Goal: Task Accomplishment & Management: Manage account settings

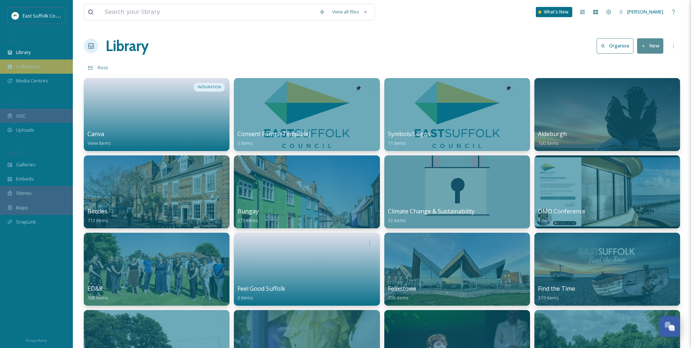
click at [12, 63] on div "Collections" at bounding box center [36, 66] width 73 height 14
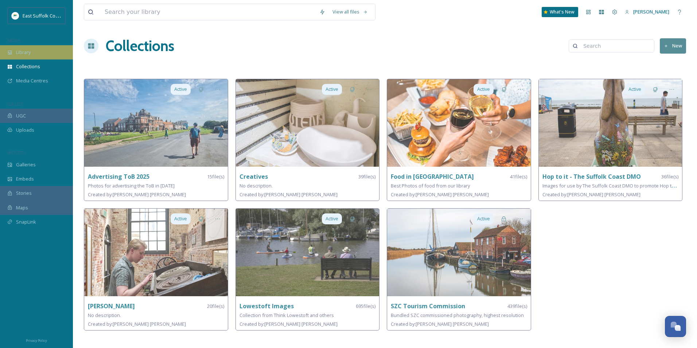
click at [28, 55] on span "Library" at bounding box center [23, 52] width 15 height 7
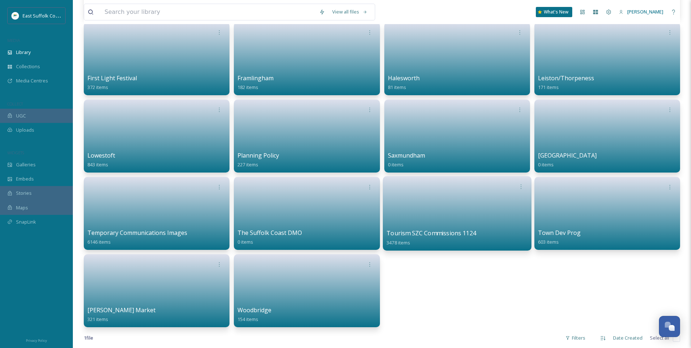
scroll to position [328, 0]
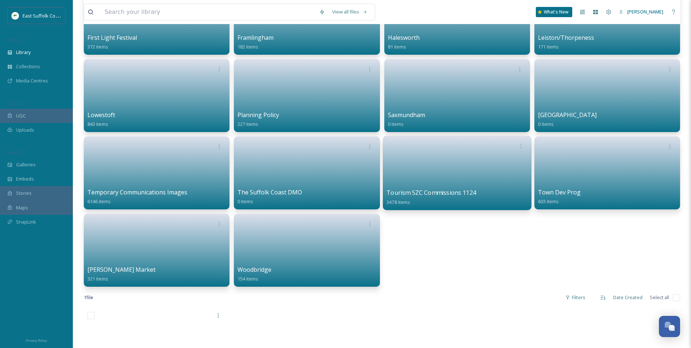
click at [441, 168] on link at bounding box center [457, 170] width 141 height 35
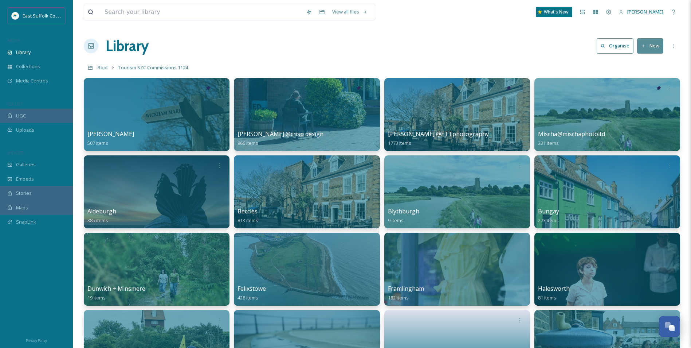
click at [638, 52] on button "New" at bounding box center [650, 45] width 26 height 15
click at [634, 90] on div "Folder" at bounding box center [642, 91] width 41 height 14
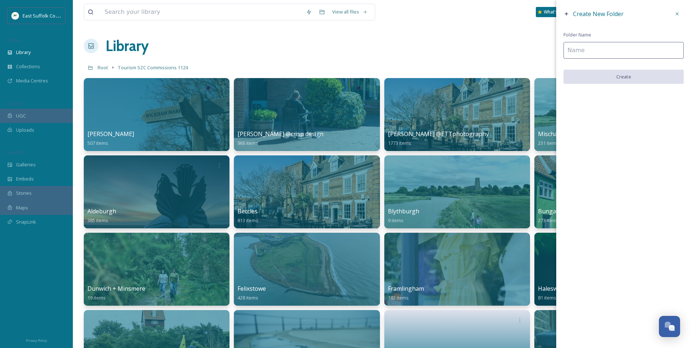
click at [602, 50] on input at bounding box center [624, 50] width 120 height 17
type input "SHOWCASE"
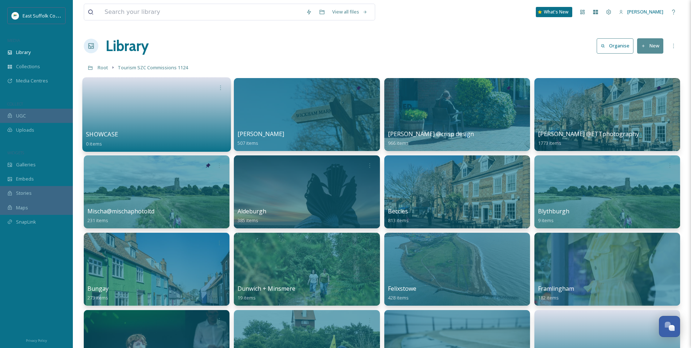
click at [163, 124] on link at bounding box center [156, 111] width 141 height 35
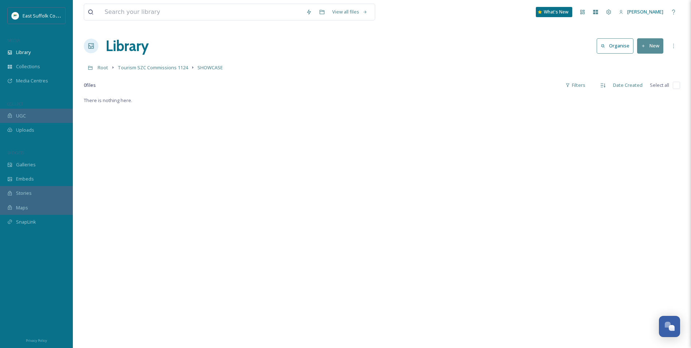
click at [652, 51] on button "New" at bounding box center [650, 45] width 26 height 15
click at [419, 102] on div "There is nothing here." at bounding box center [382, 270] width 596 height 348
click at [151, 71] on link "Tourism SZC Commissions 1124" at bounding box center [153, 67] width 70 height 9
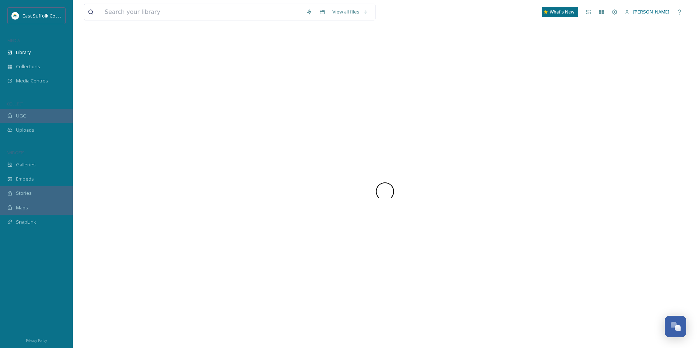
click at [148, 70] on div at bounding box center [385, 191] width 602 height 313
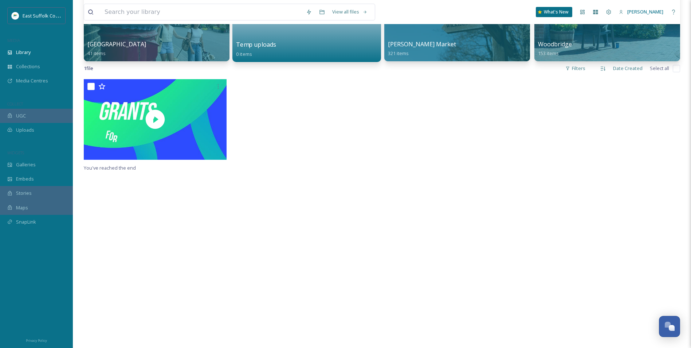
scroll to position [255, 0]
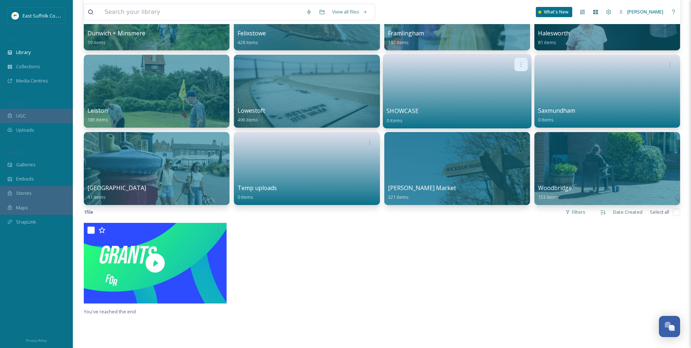
click at [520, 63] on icon at bounding box center [521, 64] width 6 height 6
click at [508, 80] on span "Edit / Share" at bounding box center [504, 80] width 26 height 7
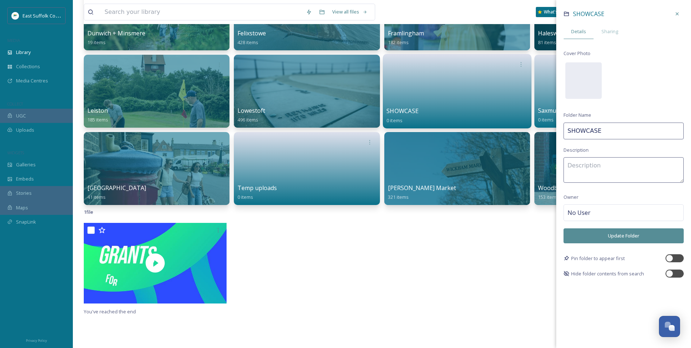
click at [568, 132] on input "SHOWCASE" at bounding box center [624, 130] width 120 height 17
type input "001 SHOWCASE"
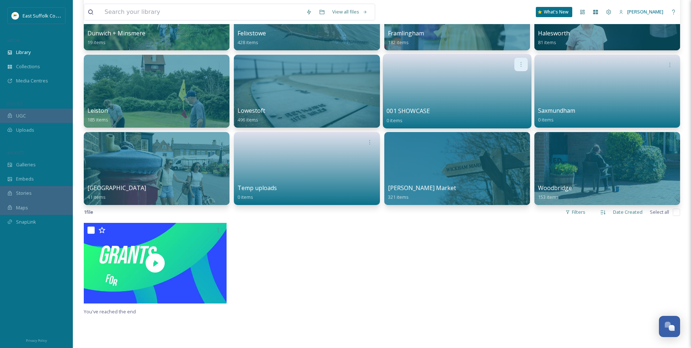
click at [519, 66] on icon at bounding box center [521, 64] width 6 height 6
click at [508, 74] on div "Edit / Share" at bounding box center [507, 80] width 40 height 15
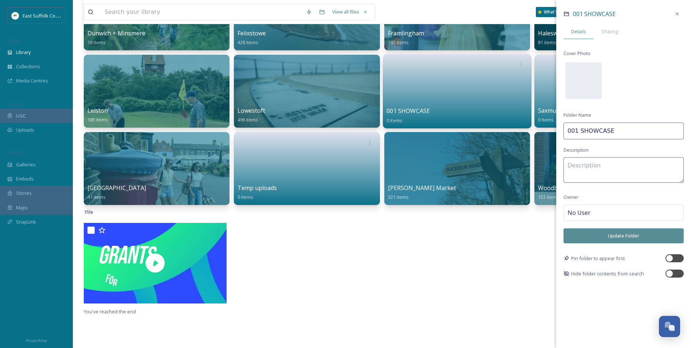
click at [576, 132] on input "001 SHOWCASE" at bounding box center [624, 130] width 120 height 17
click at [596, 235] on button "Update Folder" at bounding box center [624, 235] width 120 height 15
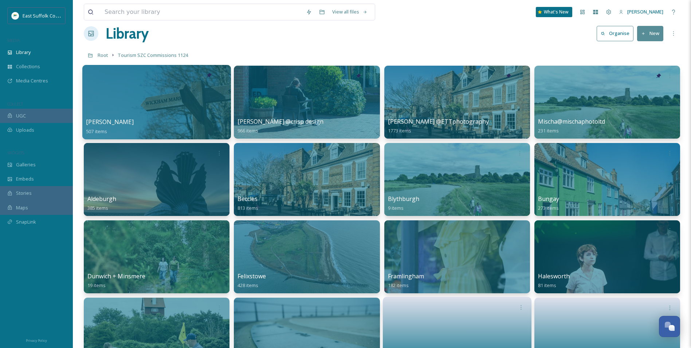
scroll to position [0, 0]
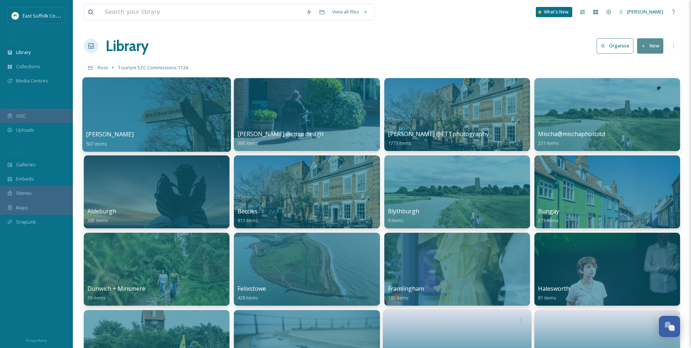
click at [117, 112] on div at bounding box center [156, 114] width 149 height 74
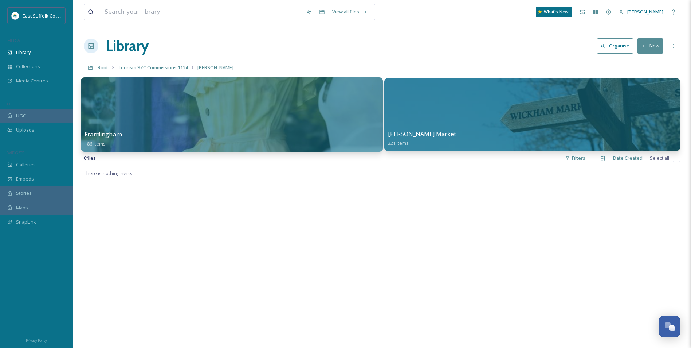
click at [286, 99] on div at bounding box center [232, 114] width 302 height 74
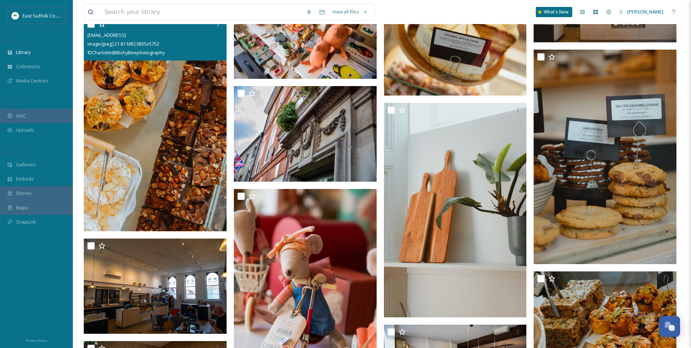
scroll to position [4118, 0]
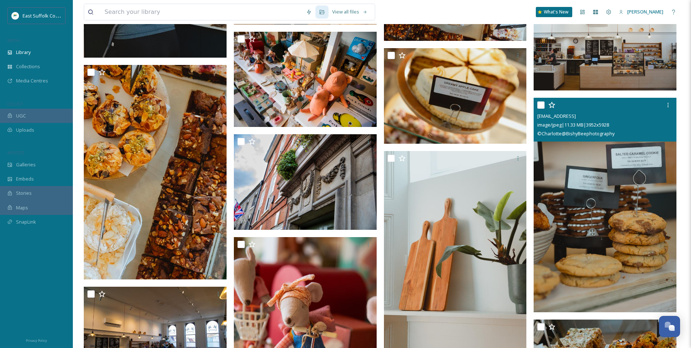
click at [600, 239] on img at bounding box center [605, 205] width 143 height 214
checkbox input "true"
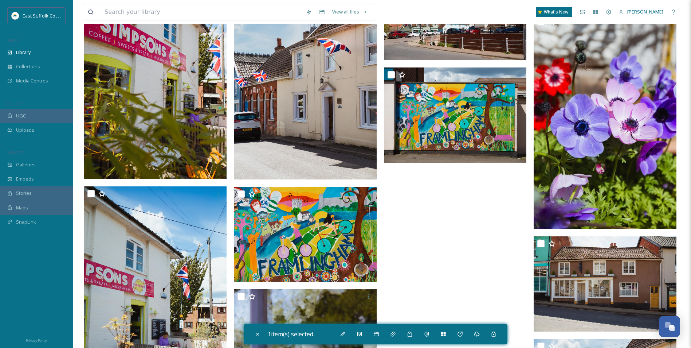
scroll to position [7069, 0]
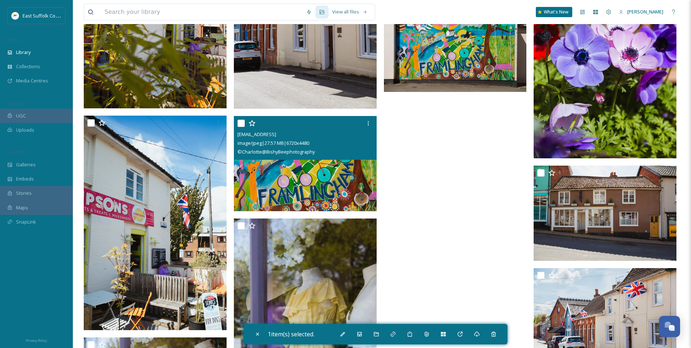
click at [324, 175] on img at bounding box center [305, 163] width 143 height 95
checkbox input "true"
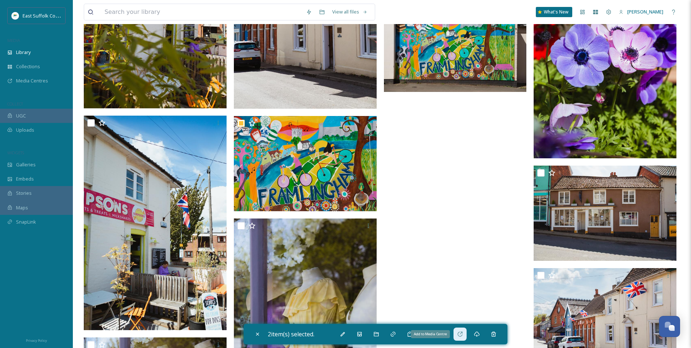
click at [463, 334] on icon at bounding box center [460, 334] width 6 height 6
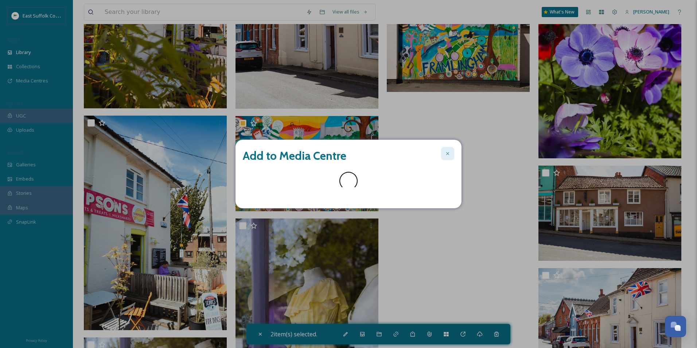
click at [445, 154] on div "Add to Media Centre" at bounding box center [348, 174] width 226 height 69
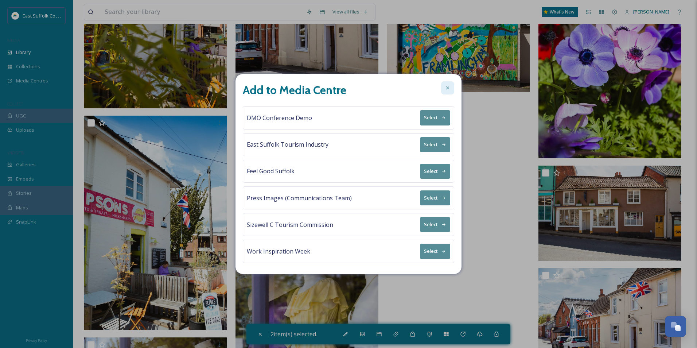
click at [446, 86] on icon at bounding box center [448, 88] width 6 height 6
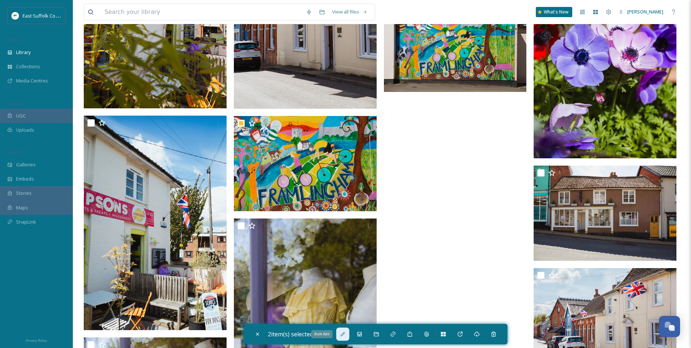
click at [345, 332] on icon at bounding box center [343, 334] width 4 height 4
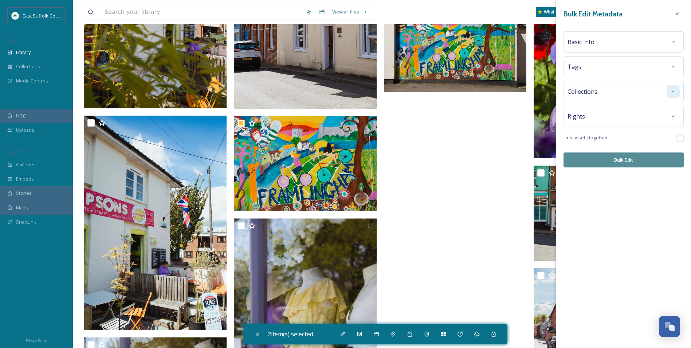
click at [674, 91] on icon at bounding box center [673, 92] width 6 height 6
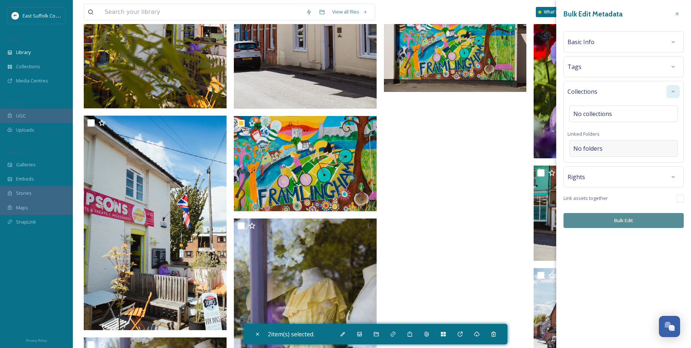
click at [584, 150] on span "No folders" at bounding box center [588, 148] width 29 height 9
type input "001"
click at [633, 174] on span "Tourism SZC Commissions 1124" at bounding box center [609, 174] width 70 height 7
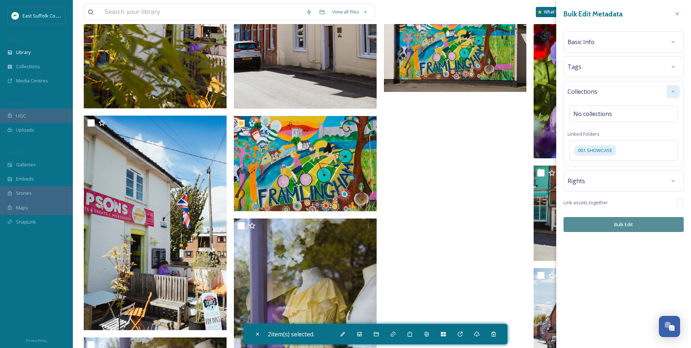
click at [626, 232] on div "Bulk Edit Metadata Basic Info Tags Collections No collections Linked Folders 00…" at bounding box center [623, 119] width 135 height 239
click at [625, 226] on button "Bulk Edit" at bounding box center [624, 224] width 120 height 15
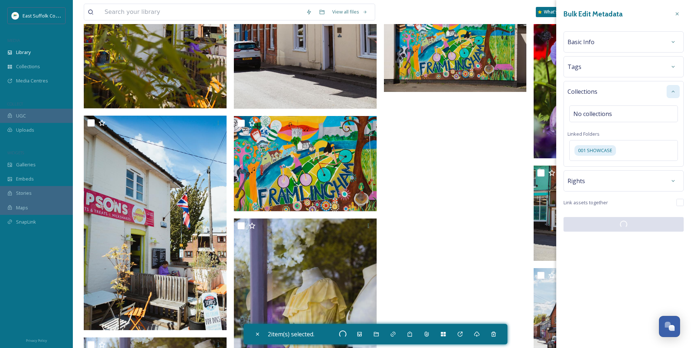
checkbox input "false"
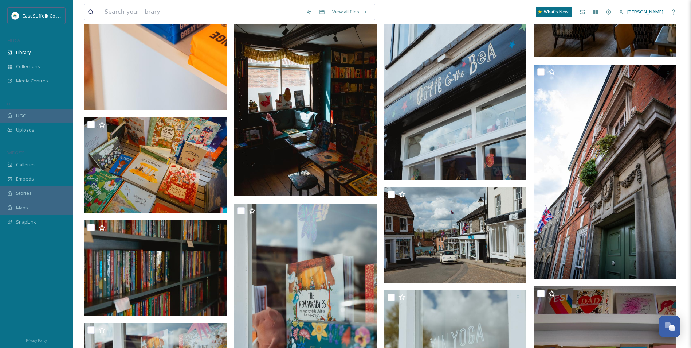
scroll to position [0, 0]
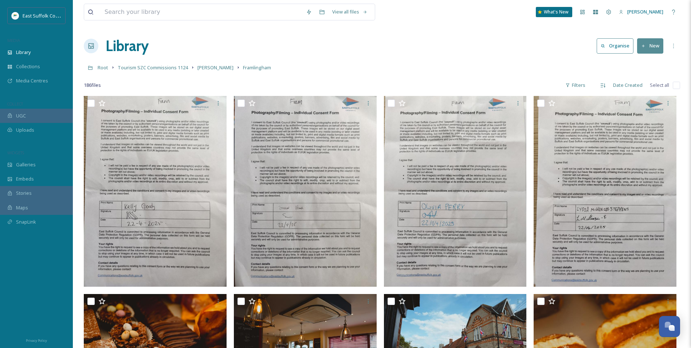
drag, startPoint x: 392, startPoint y: 178, endPoint x: 334, endPoint y: 3, distance: 184.5
click at [219, 70] on span "[PERSON_NAME]" at bounding box center [215, 67] width 36 height 7
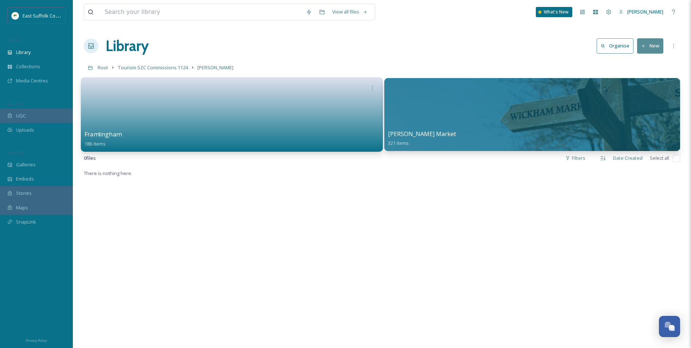
click at [501, 117] on div at bounding box center [532, 114] width 296 height 73
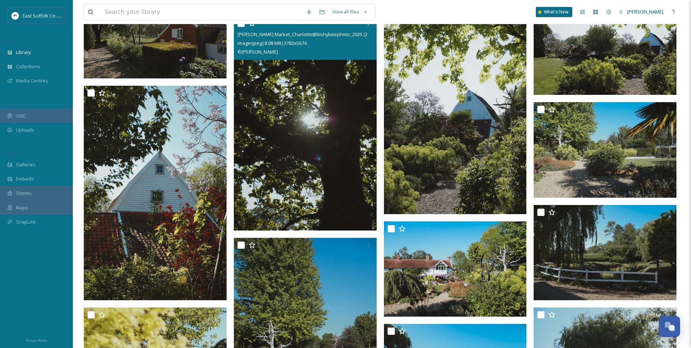
scroll to position [510, 0]
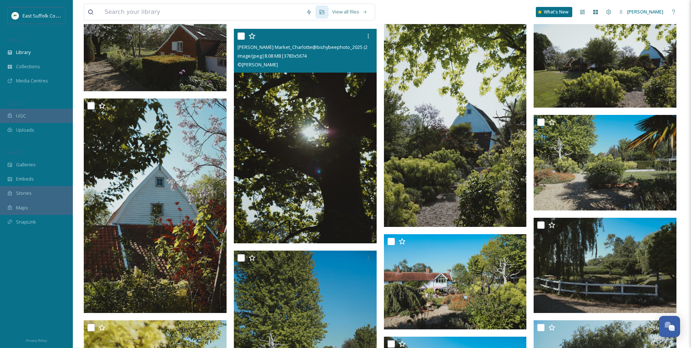
click at [298, 161] on img at bounding box center [305, 136] width 143 height 214
checkbox input "true"
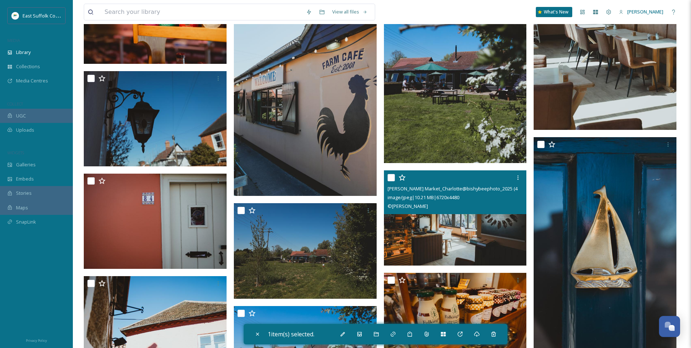
scroll to position [6340, 0]
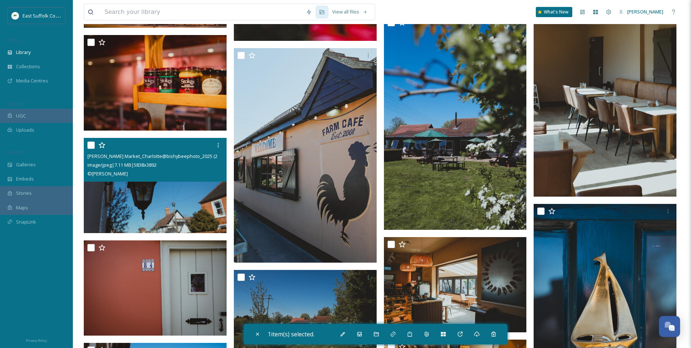
click at [150, 204] on img at bounding box center [155, 184] width 143 height 95
checkbox input "true"
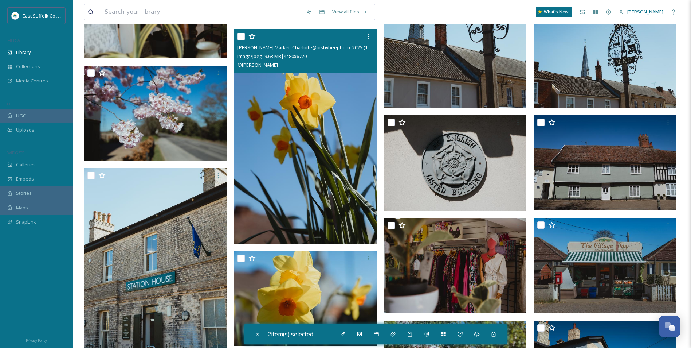
scroll to position [11369, 0]
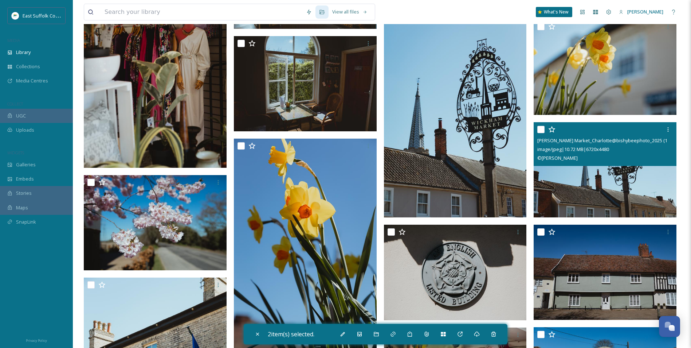
click at [562, 183] on img at bounding box center [605, 169] width 143 height 95
checkbox input "true"
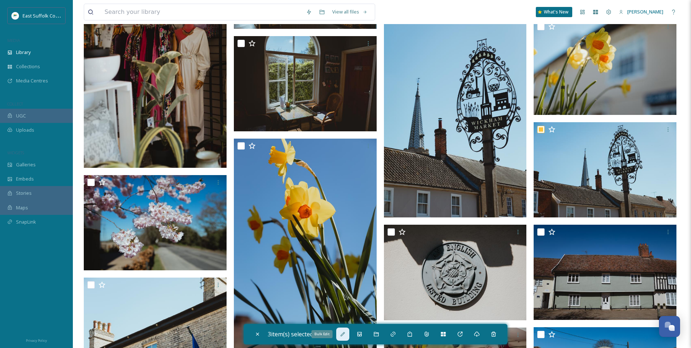
click at [340, 331] on div "Bulk Edit" at bounding box center [342, 333] width 13 height 13
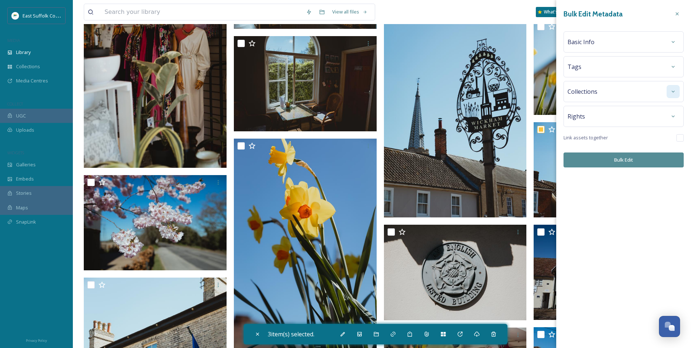
click at [672, 93] on icon at bounding box center [673, 92] width 6 height 6
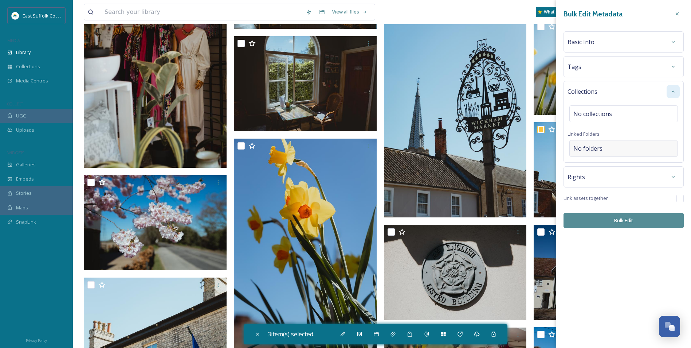
click at [613, 144] on div "No folders" at bounding box center [624, 148] width 109 height 17
click at [613, 146] on input at bounding box center [626, 148] width 112 height 16
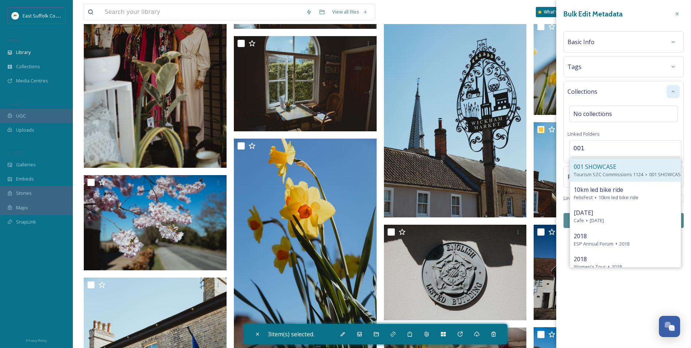
type input "001"
click at [630, 167] on div "001 SHOWCASE" at bounding box center [625, 166] width 103 height 9
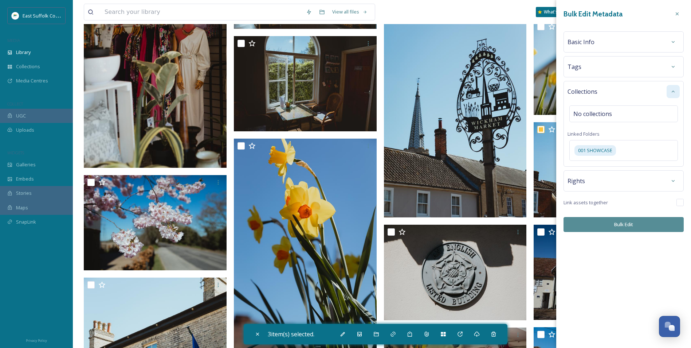
click at [622, 237] on div "Bulk Edit Metadata Basic Info Tags Collections No collections Linked Folders 00…" at bounding box center [623, 119] width 135 height 239
click at [618, 226] on button "Bulk Edit" at bounding box center [624, 224] width 120 height 15
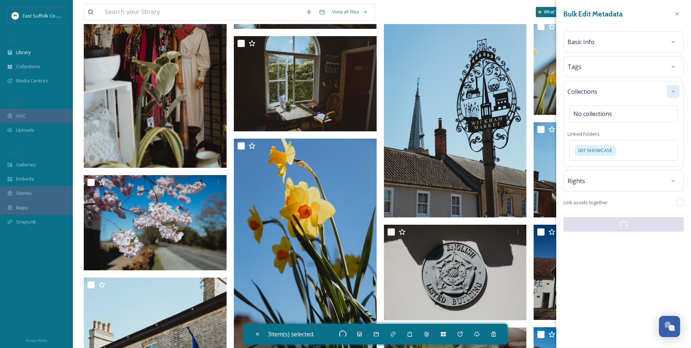
checkbox input "false"
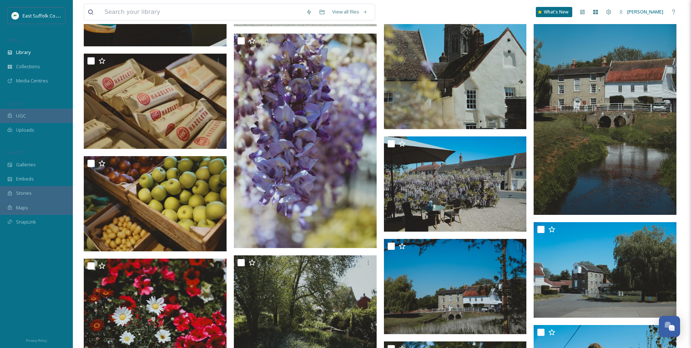
scroll to position [0, 0]
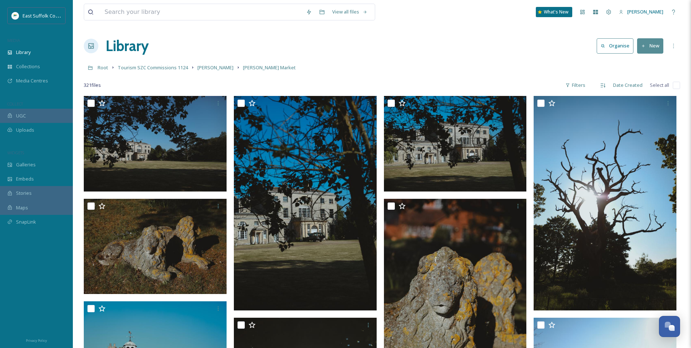
drag, startPoint x: 321, startPoint y: 180, endPoint x: 272, endPoint y: 22, distance: 165.3
click at [163, 70] on span "Tourism SZC Commissions 1124" at bounding box center [153, 67] width 70 height 7
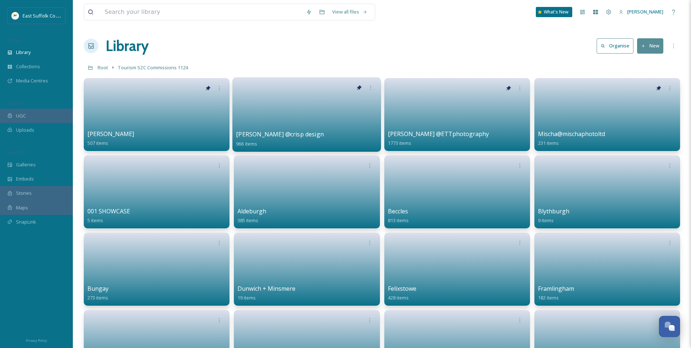
click at [273, 102] on link at bounding box center [306, 111] width 141 height 35
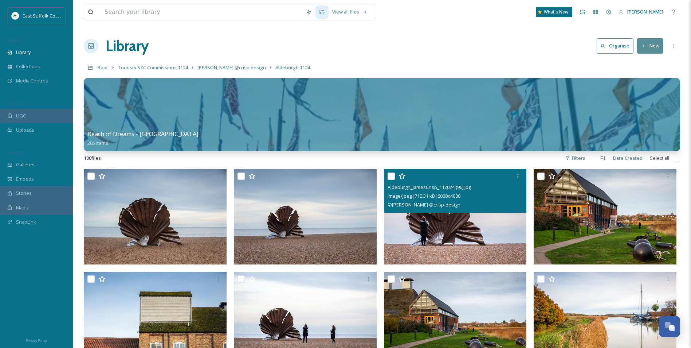
click at [422, 225] on img at bounding box center [455, 216] width 143 height 95
checkbox input "true"
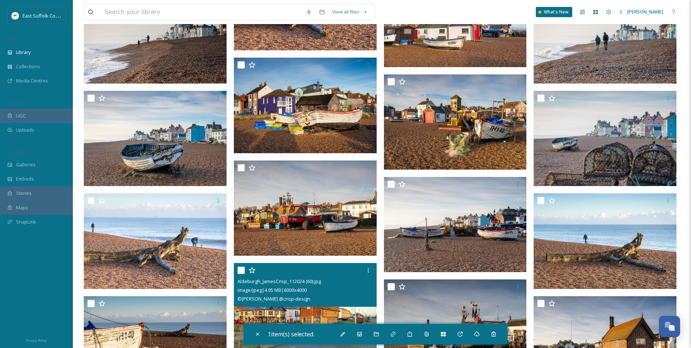
scroll to position [2007, 0]
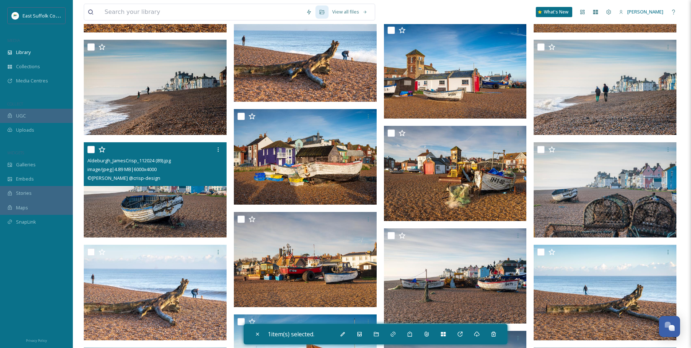
click at [155, 207] on img at bounding box center [155, 189] width 143 height 95
checkbox input "true"
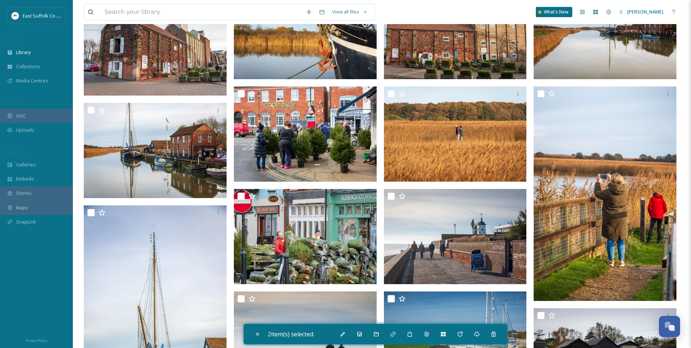
scroll to position [0, 0]
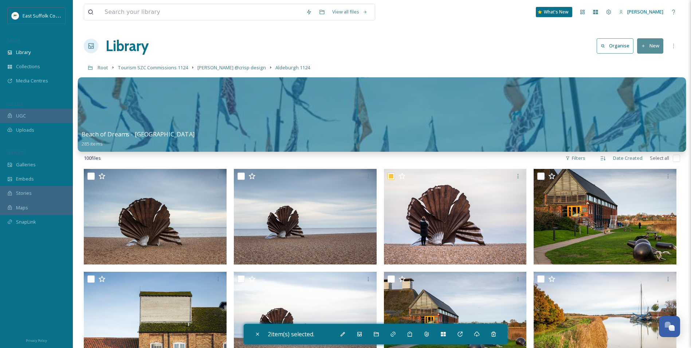
drag, startPoint x: 398, startPoint y: 195, endPoint x: 373, endPoint y: 79, distance: 118.8
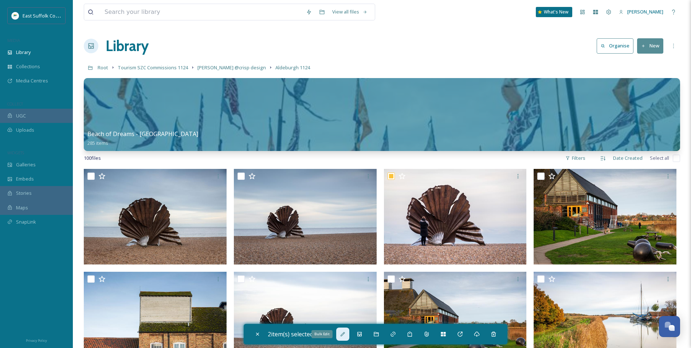
click at [343, 336] on icon at bounding box center [343, 334] width 6 height 6
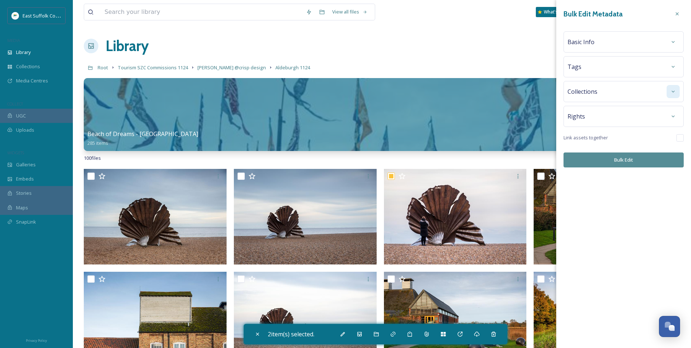
click at [673, 94] on icon at bounding box center [673, 92] width 6 height 6
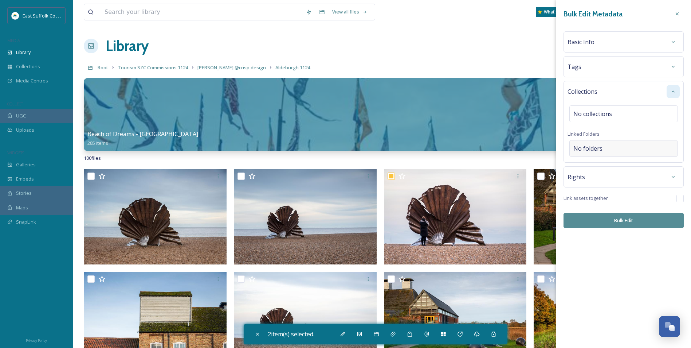
click at [602, 142] on div "No folders" at bounding box center [624, 148] width 109 height 17
drag, startPoint x: 602, startPoint y: 142, endPoint x: 604, endPoint y: 156, distance: 14.4
click at [602, 142] on input at bounding box center [626, 148] width 112 height 16
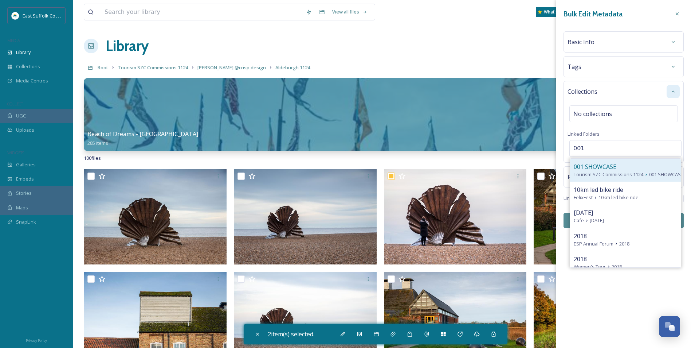
type input "001"
click at [633, 171] on span "Tourism SZC Commissions 1124" at bounding box center [609, 174] width 70 height 7
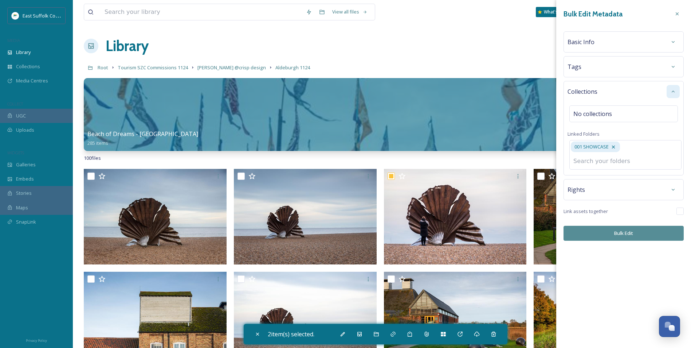
click at [600, 230] on button "Bulk Edit" at bounding box center [624, 233] width 120 height 15
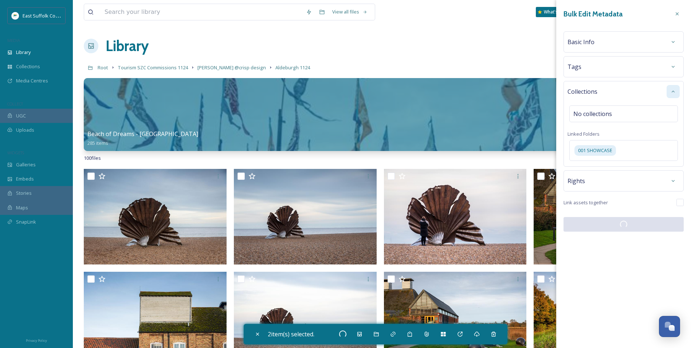
checkbox input "false"
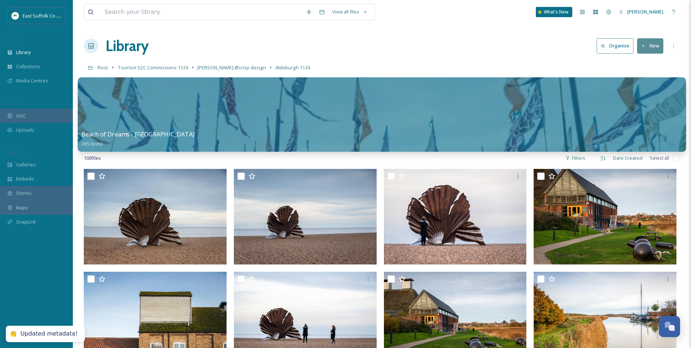
click at [380, 98] on div at bounding box center [382, 114] width 609 height 74
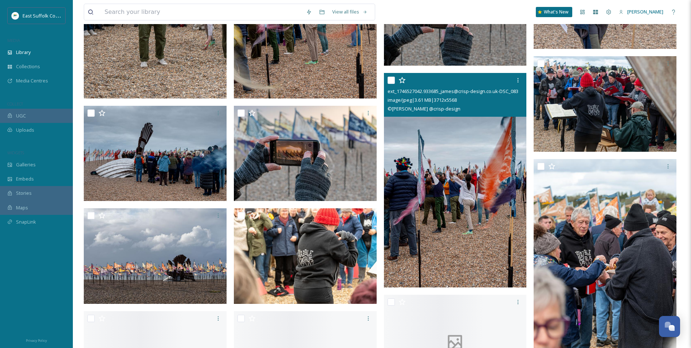
scroll to position [1421, 0]
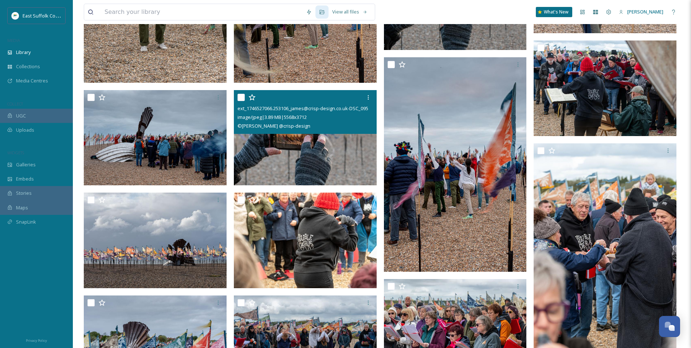
click at [287, 152] on img at bounding box center [305, 137] width 143 height 95
checkbox input "true"
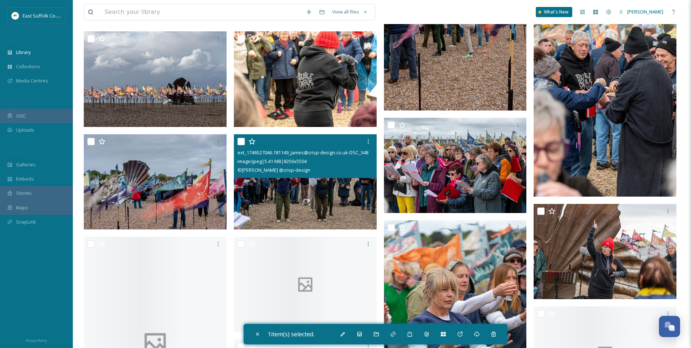
scroll to position [1640, 0]
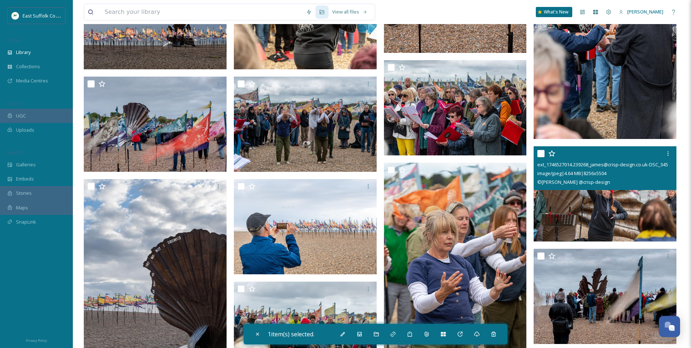
click at [602, 203] on img at bounding box center [605, 193] width 143 height 95
checkbox input "true"
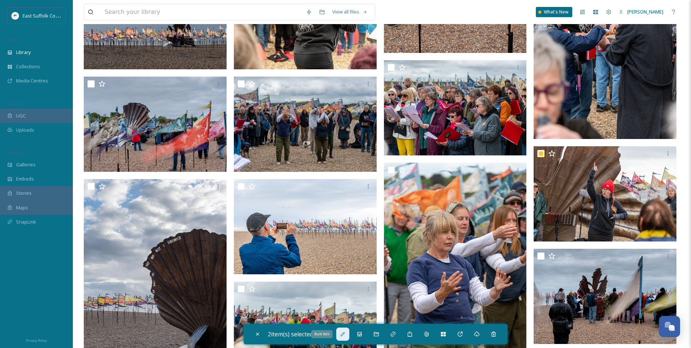
click at [346, 337] on div "Bulk Edit" at bounding box center [342, 333] width 13 height 13
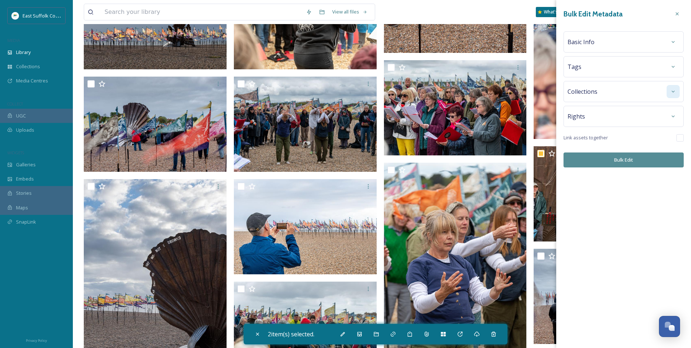
click at [669, 91] on div at bounding box center [673, 91] width 13 height 13
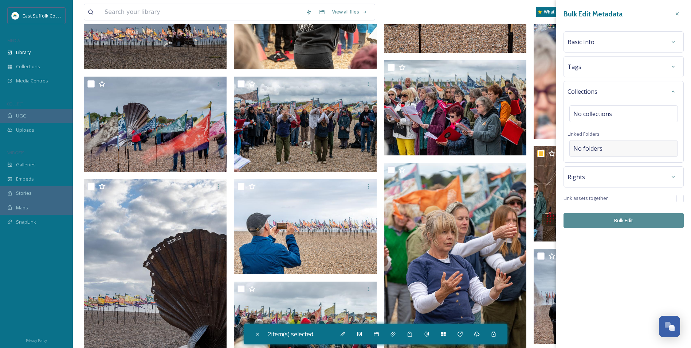
click at [615, 146] on div "No folders" at bounding box center [624, 148] width 109 height 17
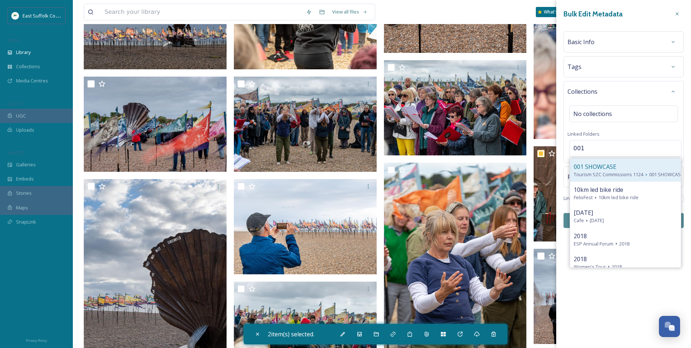
type input "001"
click at [611, 169] on span "001 SHOWCASE" at bounding box center [595, 166] width 43 height 9
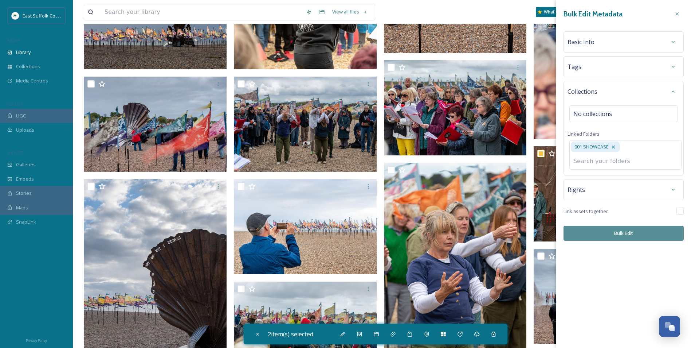
click at [609, 234] on div "Bulk Edit Metadata Basic Info Tags Collections No collections Linked Folders 00…" at bounding box center [623, 124] width 135 height 248
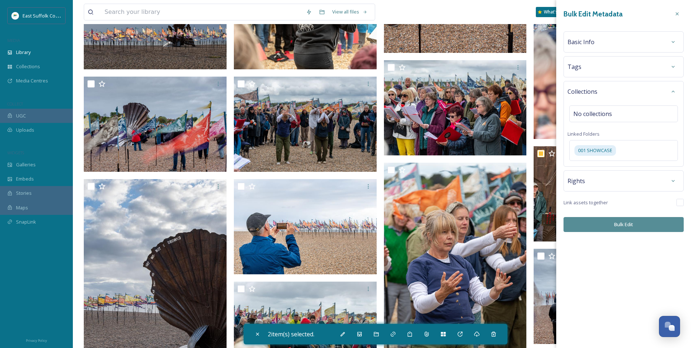
click at [610, 223] on button "Bulk Edit" at bounding box center [624, 224] width 120 height 15
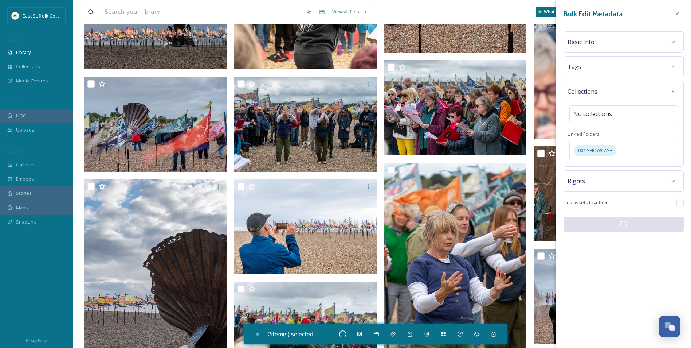
checkbox input "false"
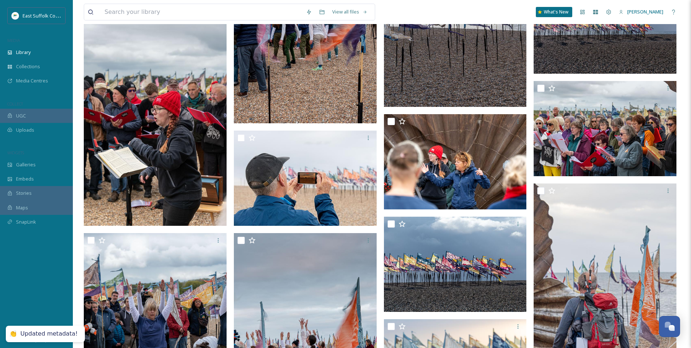
scroll to position [790, 0]
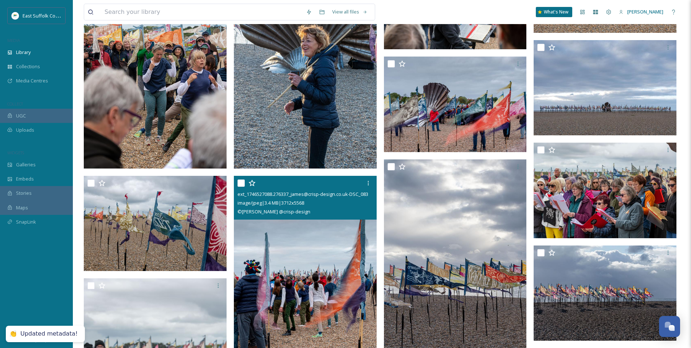
drag, startPoint x: 302, startPoint y: 225, endPoint x: 296, endPoint y: 46, distance: 179.0
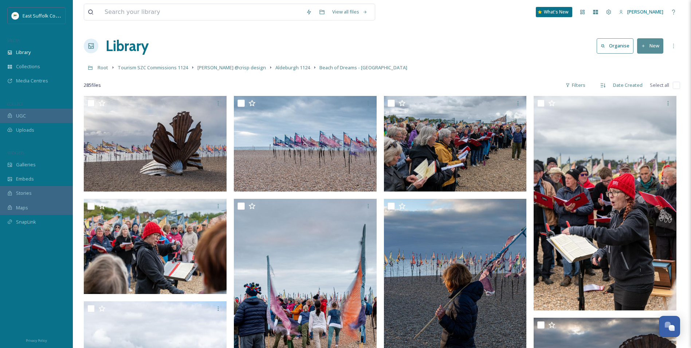
click at [232, 64] on link "[PERSON_NAME] @crisp design" at bounding box center [231, 67] width 69 height 9
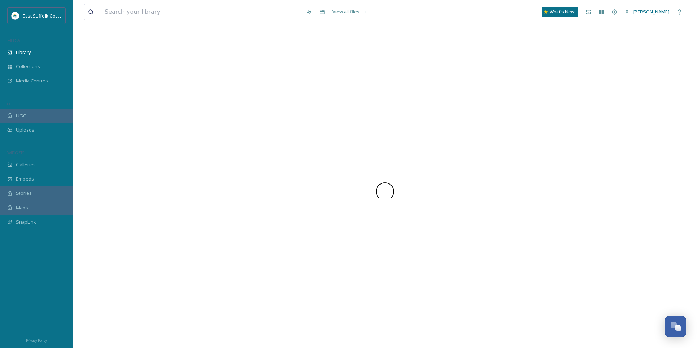
click at [232, 71] on div at bounding box center [385, 191] width 602 height 313
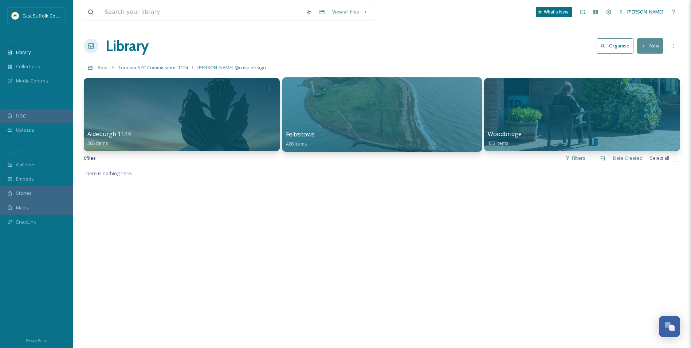
click at [317, 102] on div at bounding box center [382, 114] width 200 height 74
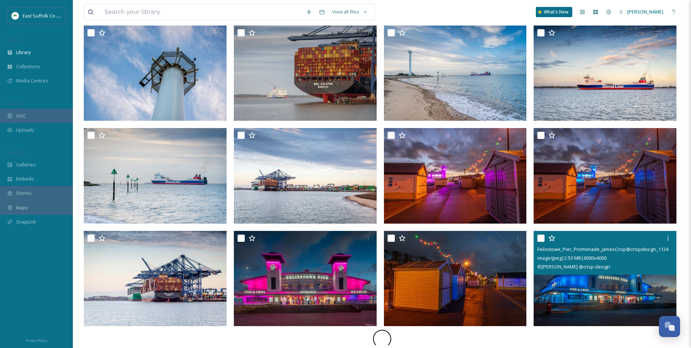
scroll to position [350, 0]
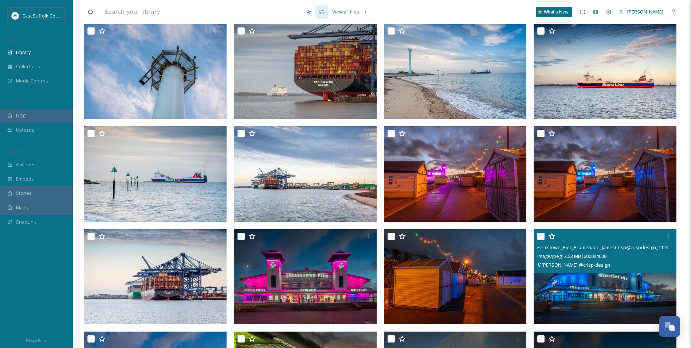
click at [576, 296] on img at bounding box center [605, 275] width 143 height 95
checkbox input "true"
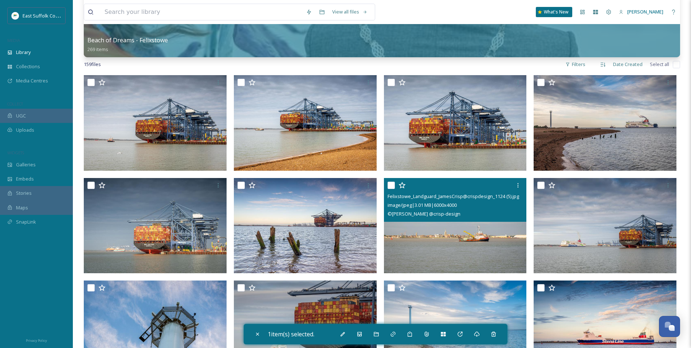
scroll to position [59, 0]
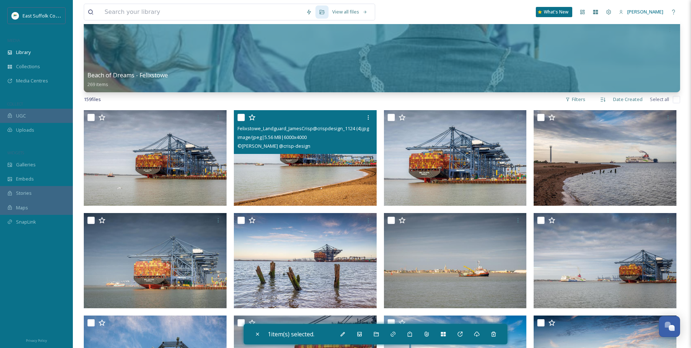
click at [320, 183] on img at bounding box center [305, 157] width 143 height 95
checkbox input "true"
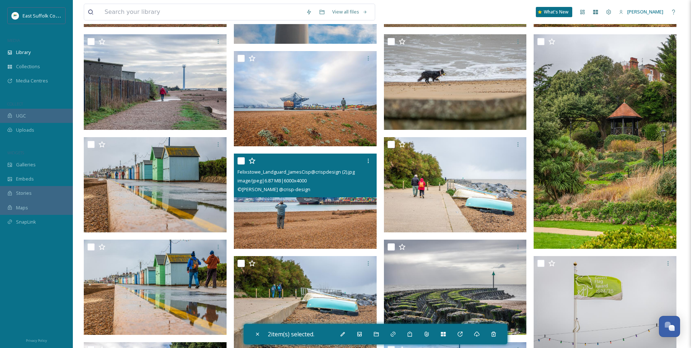
scroll to position [1480, 0]
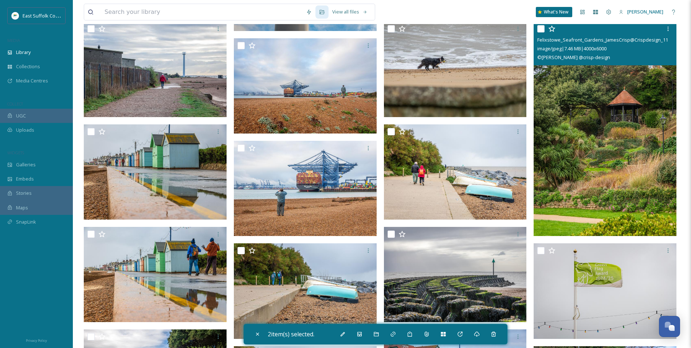
click at [621, 167] on img at bounding box center [605, 128] width 143 height 214
checkbox input "true"
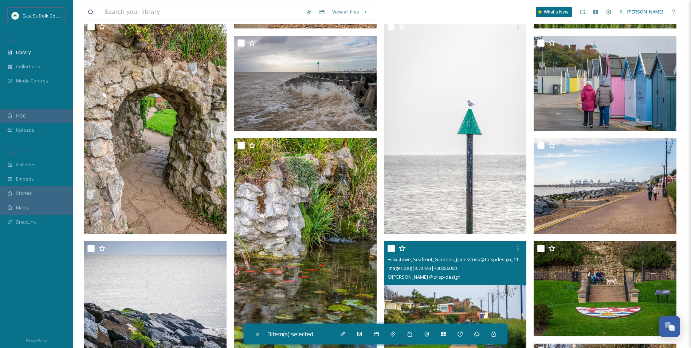
scroll to position [1844, 0]
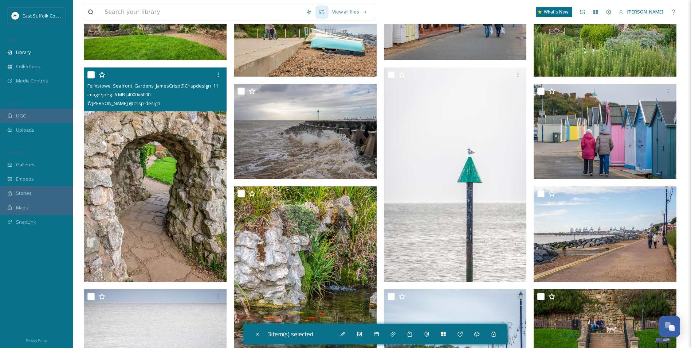
click at [119, 236] on img at bounding box center [155, 174] width 143 height 214
checkbox input "true"
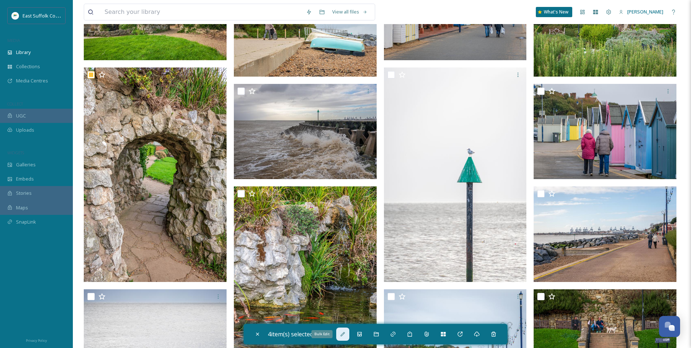
click at [341, 335] on div "Bulk Edit" at bounding box center [342, 333] width 13 height 13
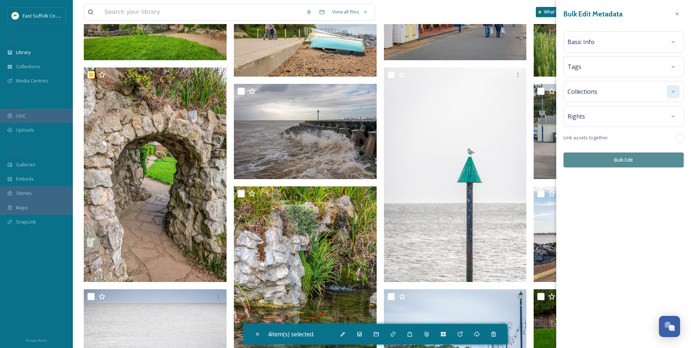
click at [669, 95] on div at bounding box center [673, 91] width 13 height 13
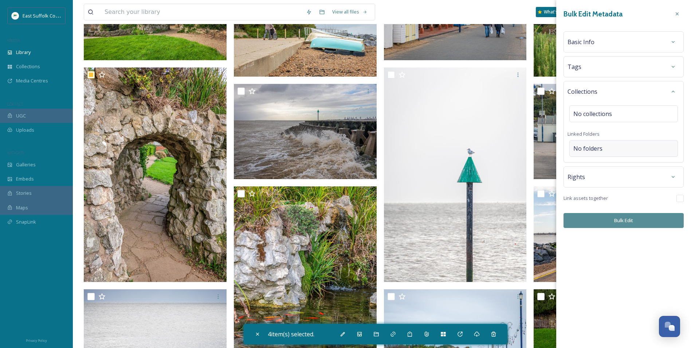
click at [593, 145] on span "No folders" at bounding box center [588, 148] width 29 height 9
type input "001"
click at [612, 169] on span "001 SHOWCASE" at bounding box center [595, 166] width 43 height 9
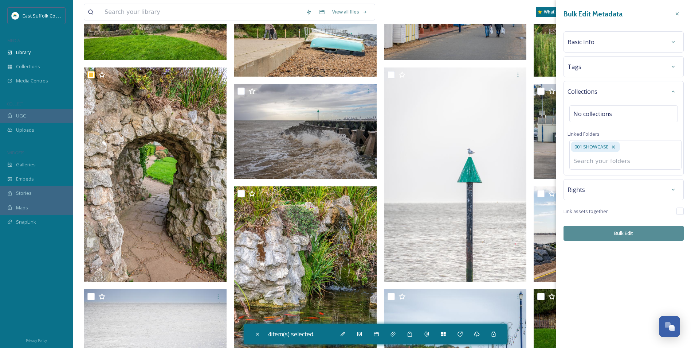
click at [615, 225] on div "Bulk Edit Metadata Basic Info Tags Collections No collections Linked Folders 00…" at bounding box center [623, 124] width 135 height 248
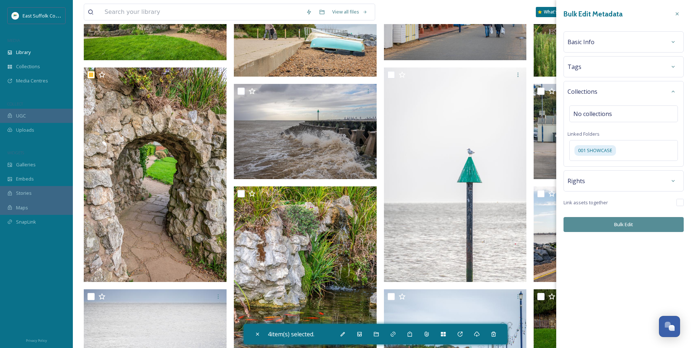
click at [615, 225] on button "Bulk Edit" at bounding box center [624, 224] width 120 height 15
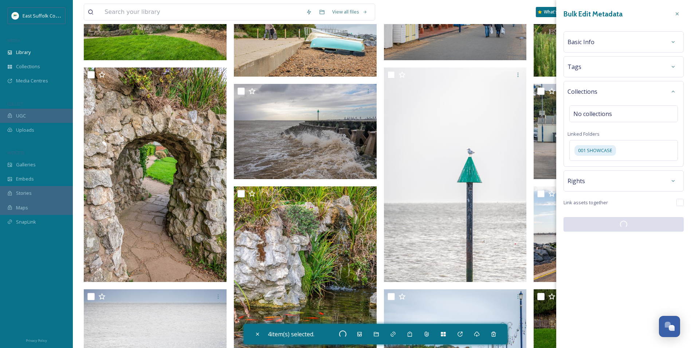
checkbox input "false"
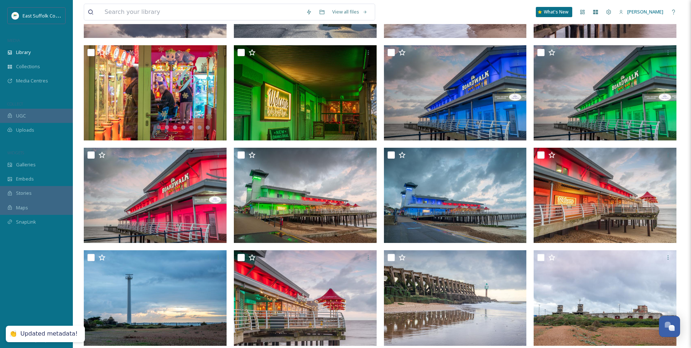
scroll to position [0, 0]
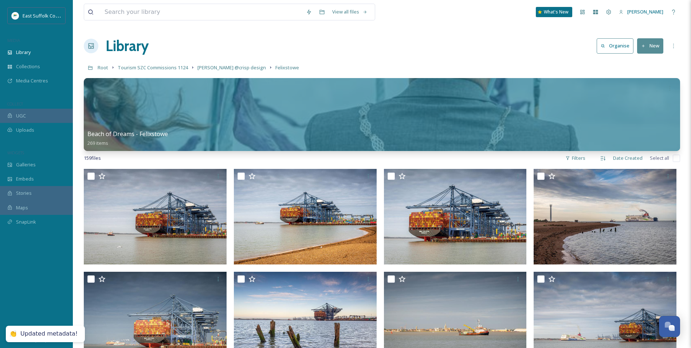
drag, startPoint x: 353, startPoint y: 109, endPoint x: 348, endPoint y: 29, distance: 80.0
drag, startPoint x: 152, startPoint y: 69, endPoint x: 165, endPoint y: 69, distance: 13.1
click at [152, 69] on span "Tourism SZC Commissions 1124" at bounding box center [153, 67] width 70 height 7
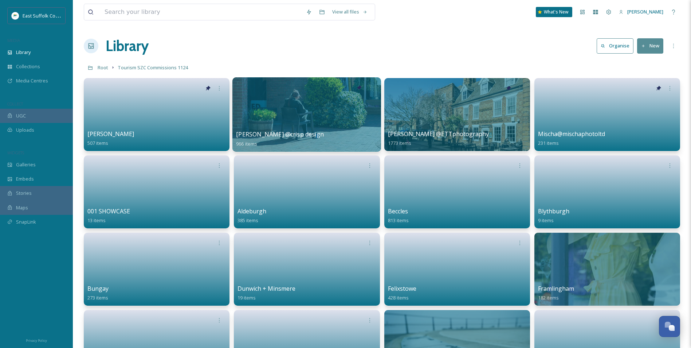
click at [307, 116] on div at bounding box center [306, 114] width 149 height 74
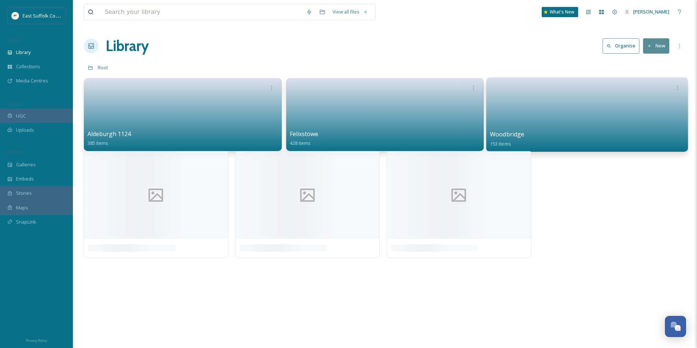
click at [519, 120] on link at bounding box center [587, 111] width 194 height 35
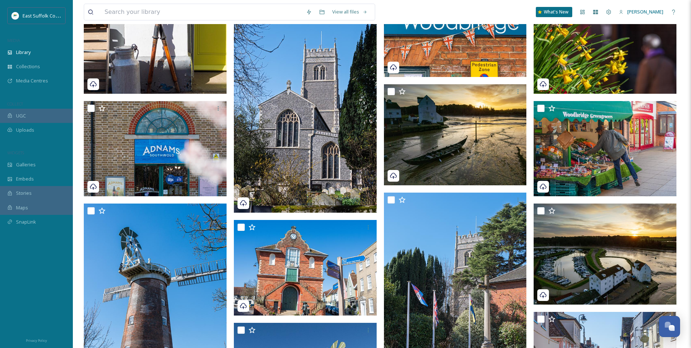
scroll to position [364, 0]
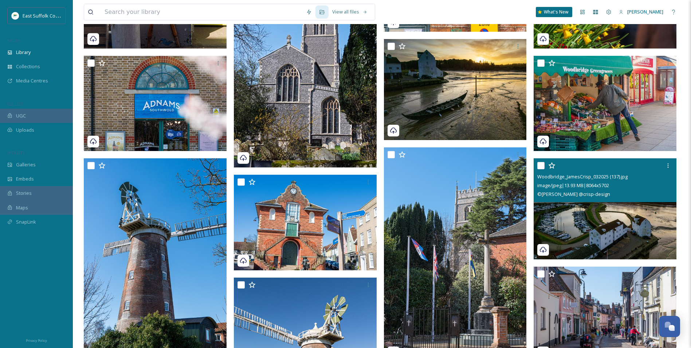
click at [611, 233] on img at bounding box center [605, 208] width 143 height 101
checkbox input "true"
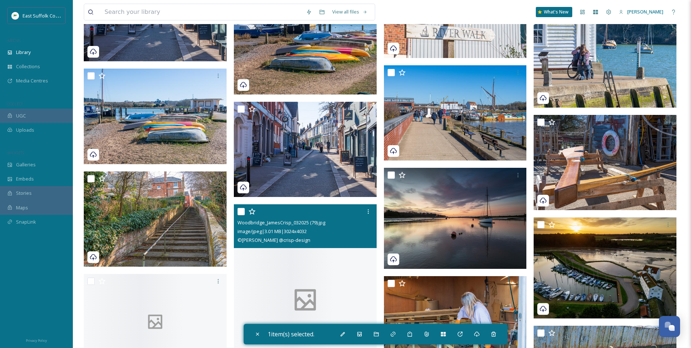
scroll to position [2587, 0]
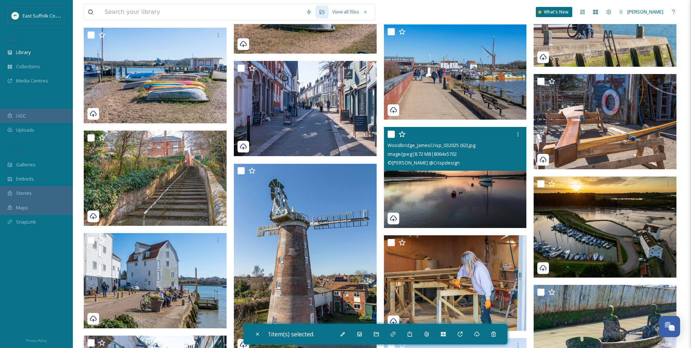
click at [454, 189] on img at bounding box center [455, 177] width 143 height 101
checkbox input "true"
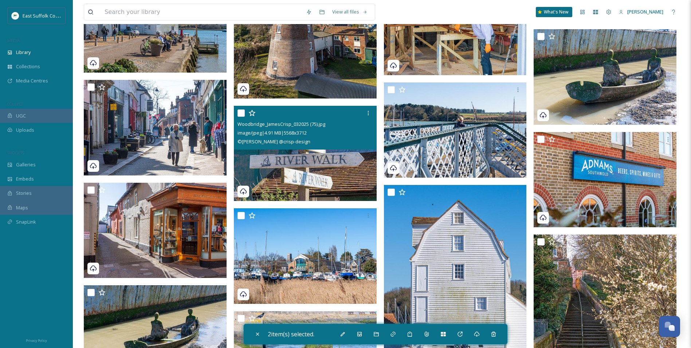
scroll to position [2842, 0]
click at [289, 164] on img at bounding box center [305, 153] width 143 height 95
checkbox input "true"
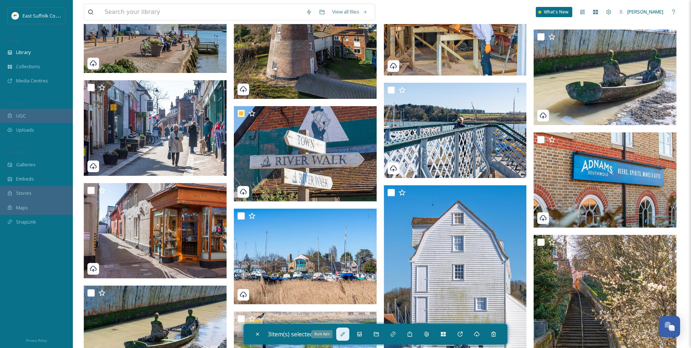
click at [343, 333] on icon at bounding box center [343, 334] width 6 height 6
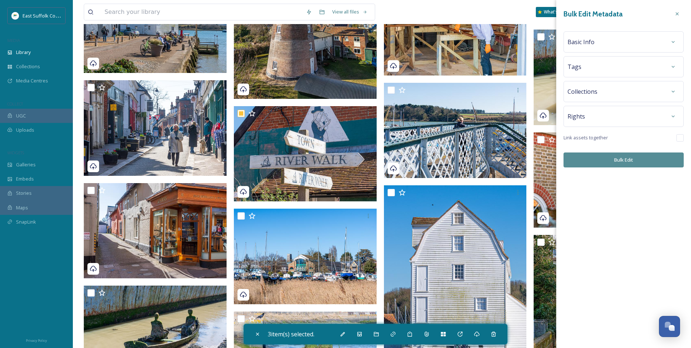
click at [670, 98] on div "Collections" at bounding box center [624, 91] width 120 height 21
click at [670, 96] on div at bounding box center [673, 91] width 13 height 13
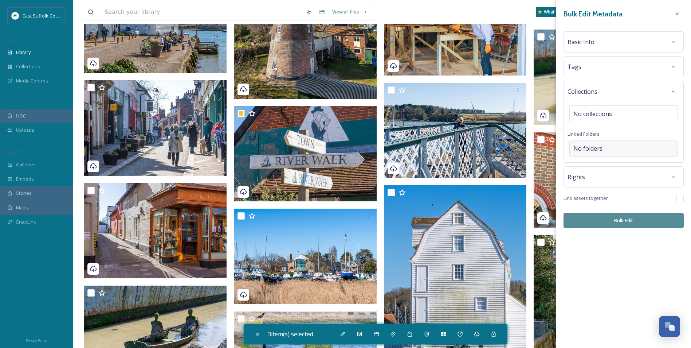
click at [614, 148] on div "No folders" at bounding box center [624, 148] width 109 height 17
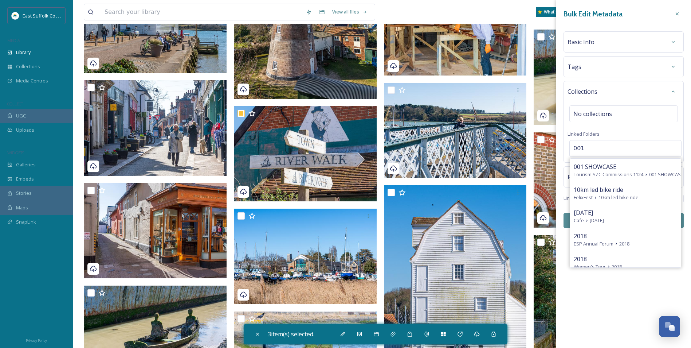
type input "001"
click at [602, 163] on span "001 SHOWCASE" at bounding box center [595, 166] width 43 height 9
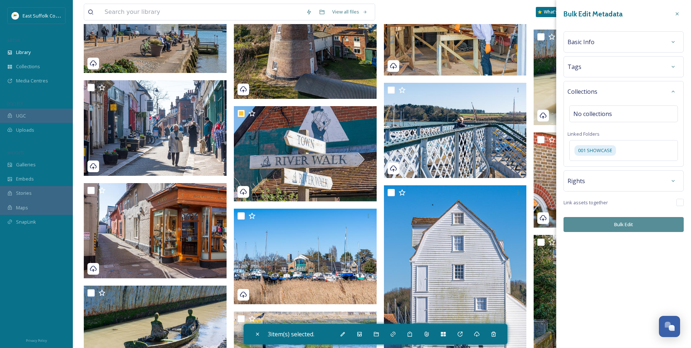
click at [618, 240] on div "Bulk Edit Metadata Basic Info Tags Collections No collections Linked Folders 00…" at bounding box center [623, 174] width 135 height 348
click at [623, 226] on button "Bulk Edit" at bounding box center [624, 224] width 120 height 15
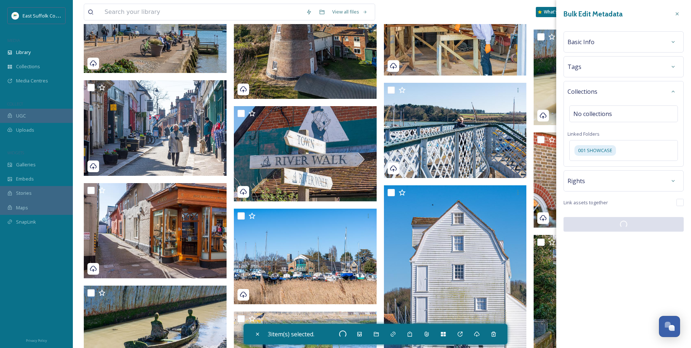
checkbox input "false"
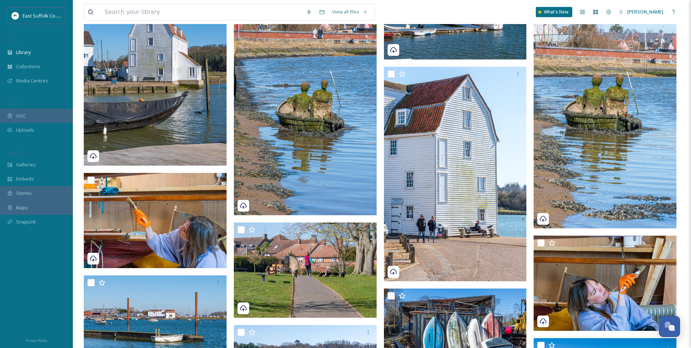
scroll to position [0, 0]
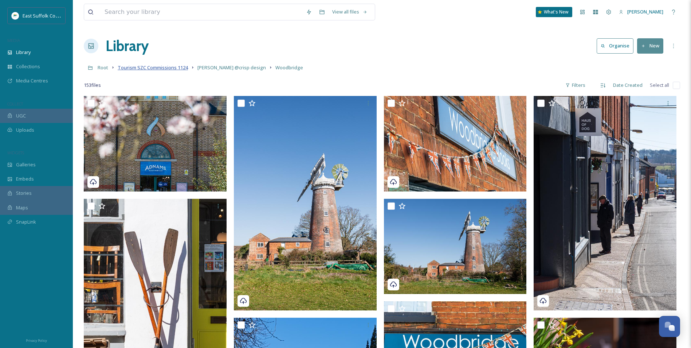
click at [172, 68] on span "Tourism SZC Commissions 1124" at bounding box center [153, 67] width 70 height 7
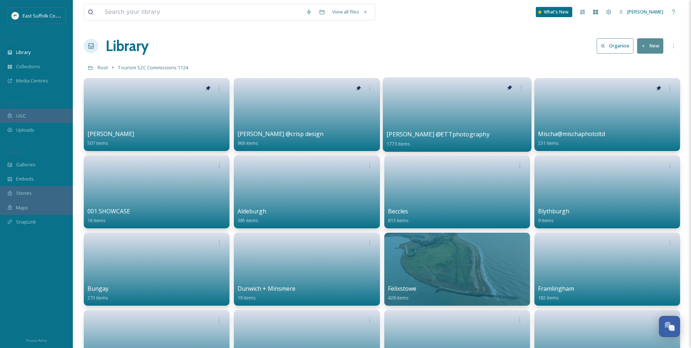
click at [422, 120] on link at bounding box center [457, 111] width 141 height 35
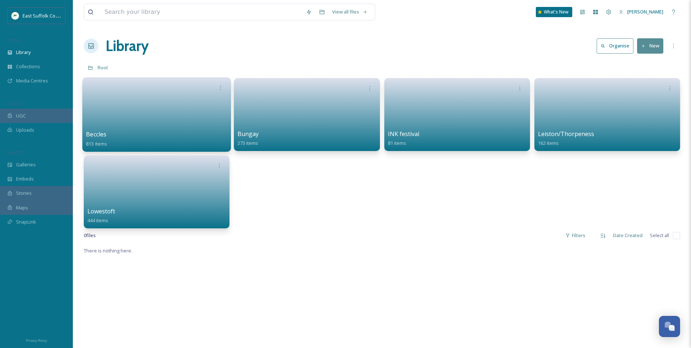
click at [127, 114] on link at bounding box center [156, 111] width 141 height 35
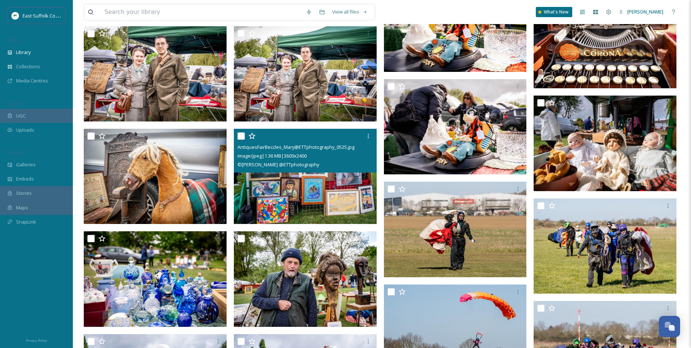
scroll to position [4409, 0]
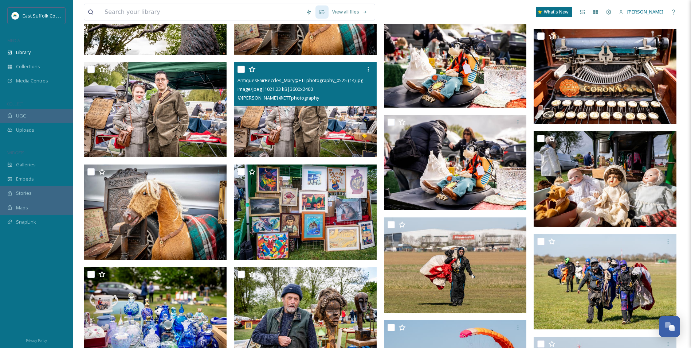
click at [257, 123] on img at bounding box center [305, 109] width 143 height 95
checkbox input "true"
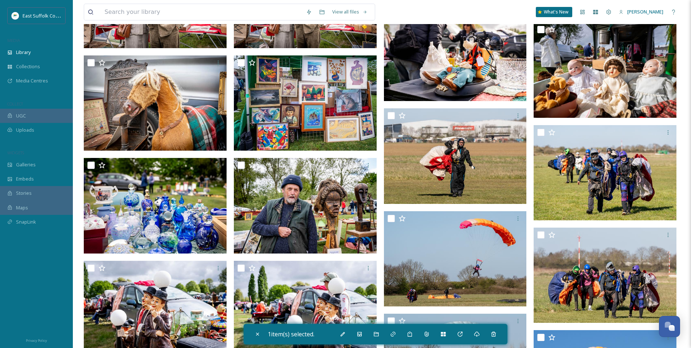
scroll to position [4701, 0]
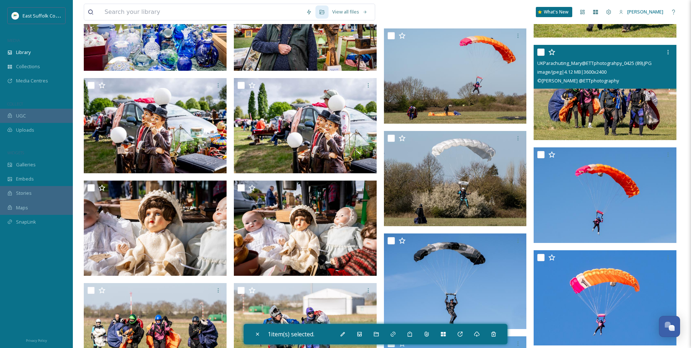
click at [608, 115] on img at bounding box center [605, 92] width 143 height 95
checkbox input "true"
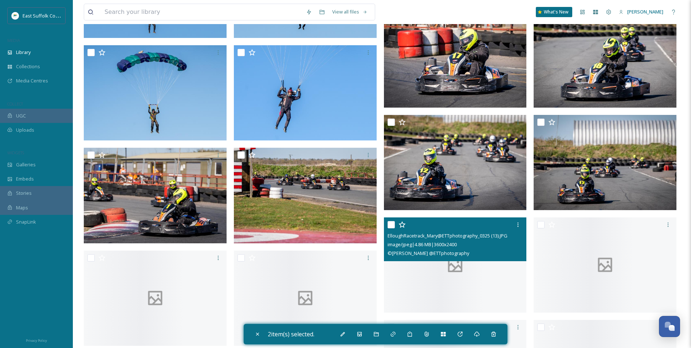
scroll to position [7288, 0]
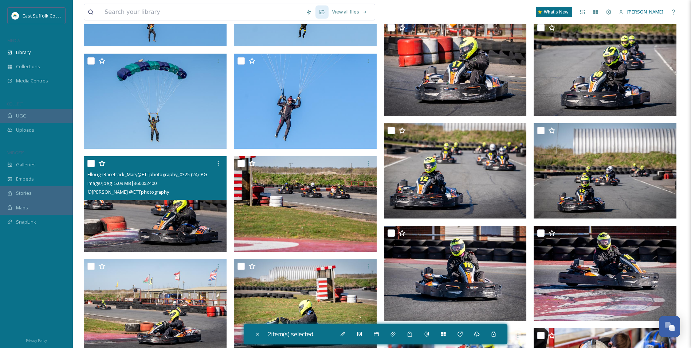
click at [171, 216] on img at bounding box center [155, 203] width 143 height 95
checkbox input "true"
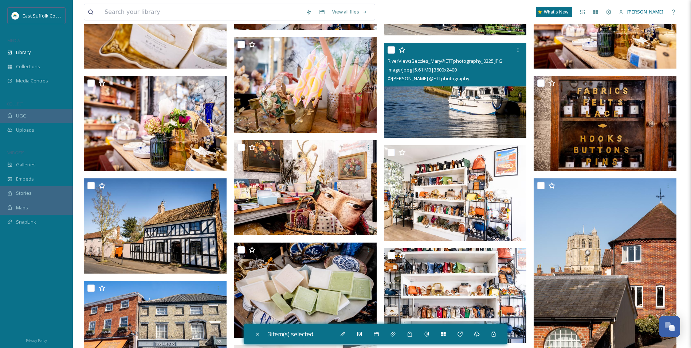
scroll to position [12936, 0]
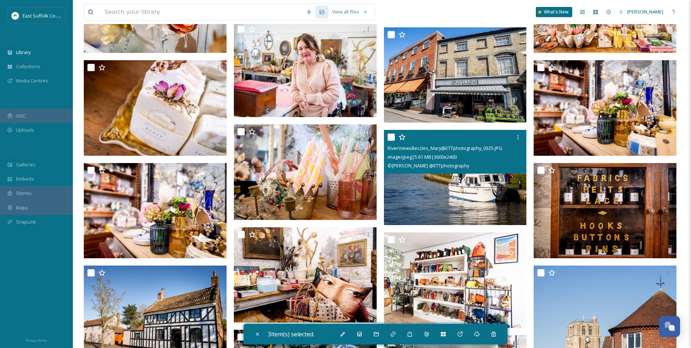
click at [467, 194] on img at bounding box center [455, 177] width 143 height 95
checkbox input "true"
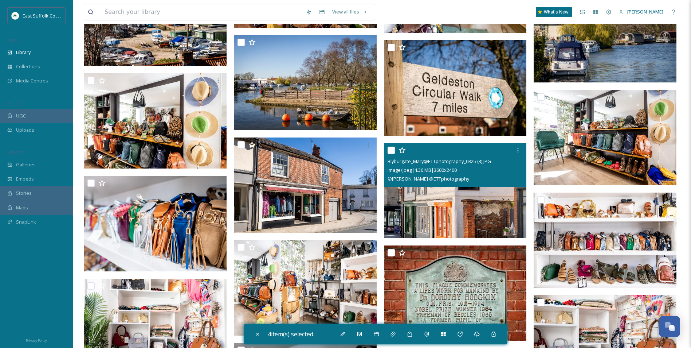
scroll to position [13336, 0]
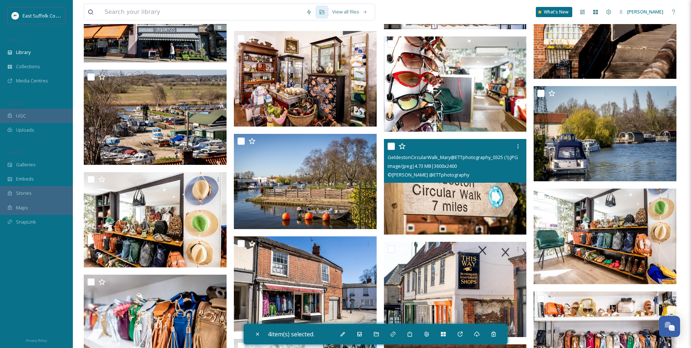
click at [418, 206] on img at bounding box center [455, 186] width 143 height 95
checkbox input "true"
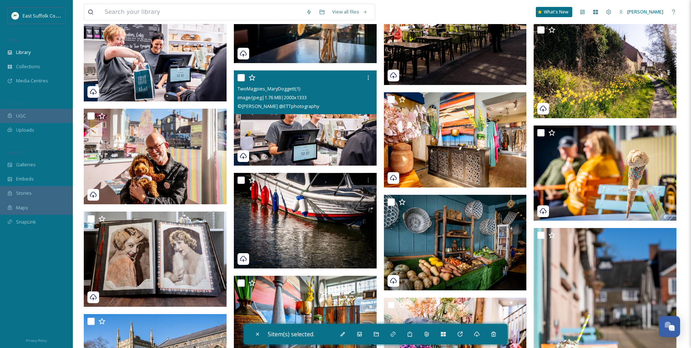
scroll to position [15413, 0]
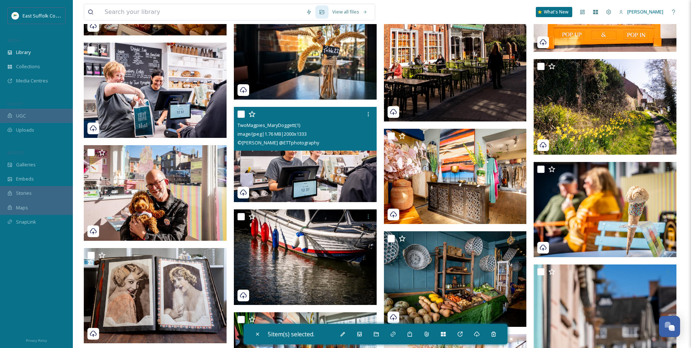
click at [301, 169] on img at bounding box center [305, 154] width 143 height 95
checkbox input "true"
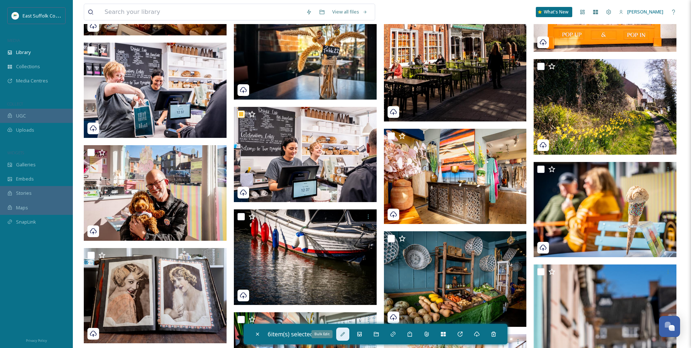
click at [344, 333] on icon at bounding box center [343, 334] width 6 height 6
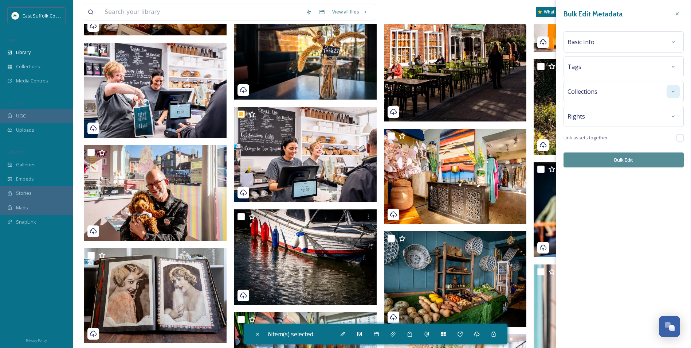
click at [671, 90] on icon at bounding box center [673, 92] width 6 height 6
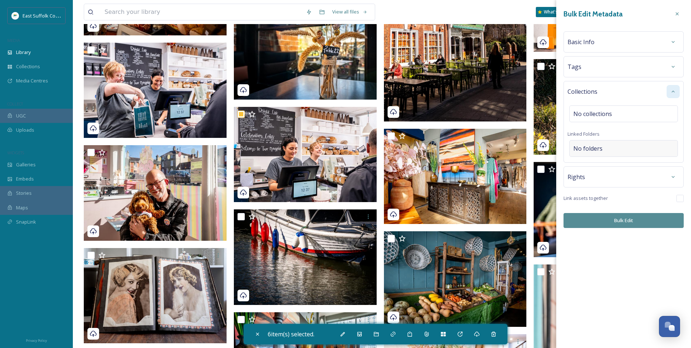
click at [602, 150] on span "No folders" at bounding box center [588, 148] width 29 height 9
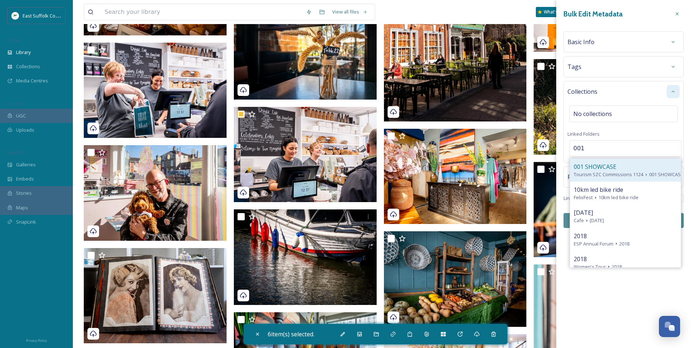
type input "001"
click at [626, 163] on div "001 SHOWCASE" at bounding box center [625, 166] width 103 height 9
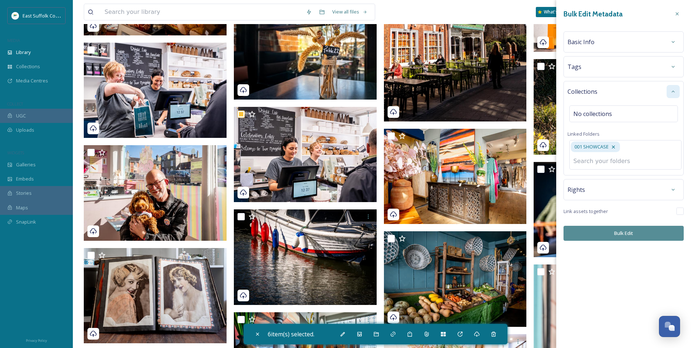
click at [603, 230] on button "Bulk Edit" at bounding box center [624, 233] width 120 height 15
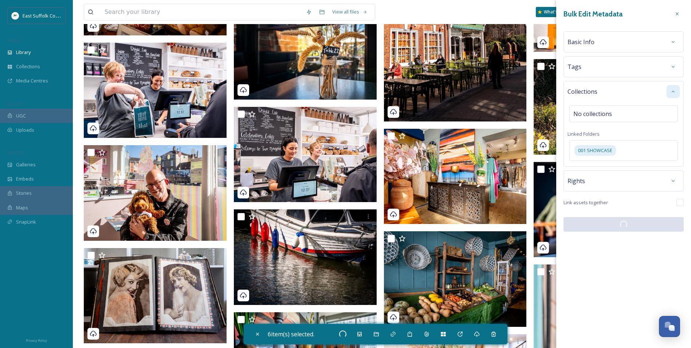
checkbox input "false"
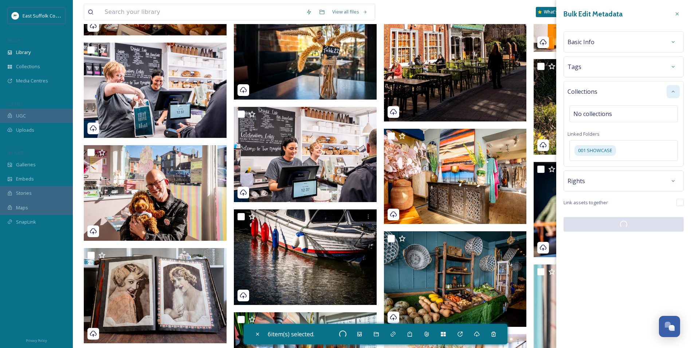
checkbox input "false"
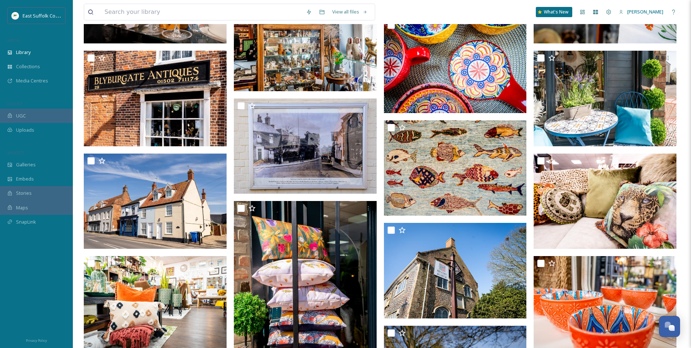
drag, startPoint x: 381, startPoint y: 154, endPoint x: 377, endPoint y: 89, distance: 65.7
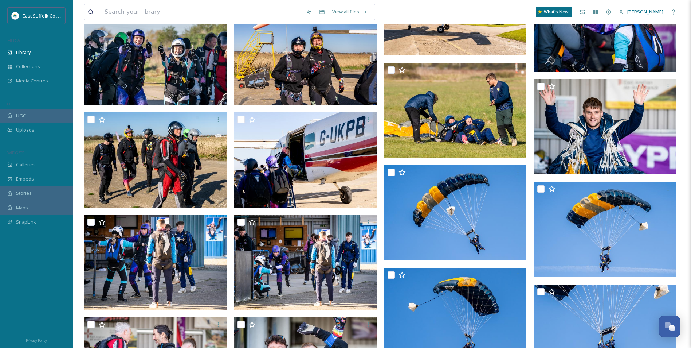
drag, startPoint x: 335, startPoint y: 153, endPoint x: 346, endPoint y: 62, distance: 91.7
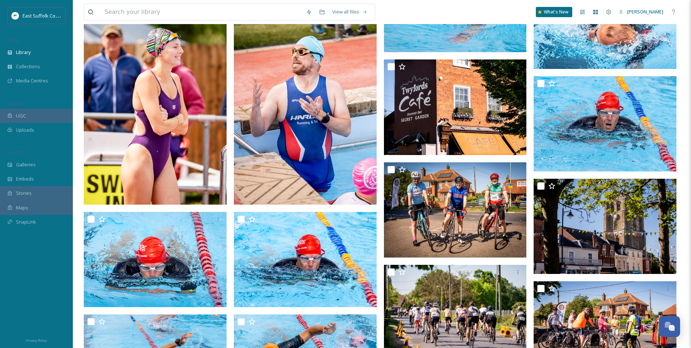
scroll to position [0, 0]
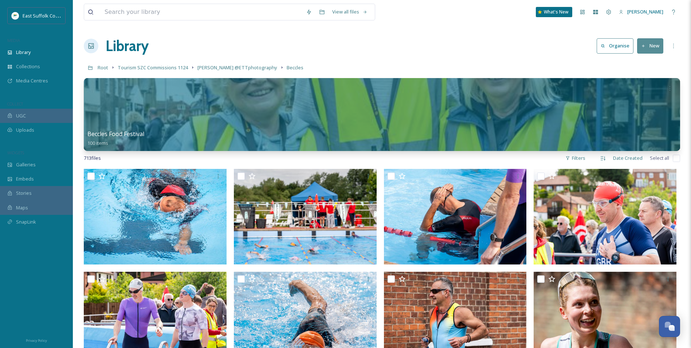
drag, startPoint x: 352, startPoint y: 192, endPoint x: 350, endPoint y: 51, distance: 141.0
click at [228, 67] on span "[PERSON_NAME] @ETTphotography" at bounding box center [237, 67] width 80 height 7
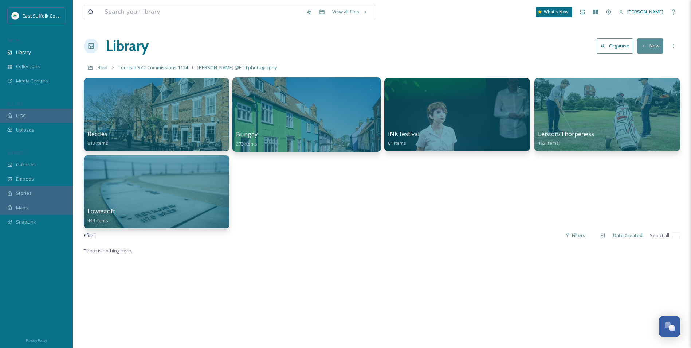
click at [293, 114] on div at bounding box center [306, 114] width 149 height 74
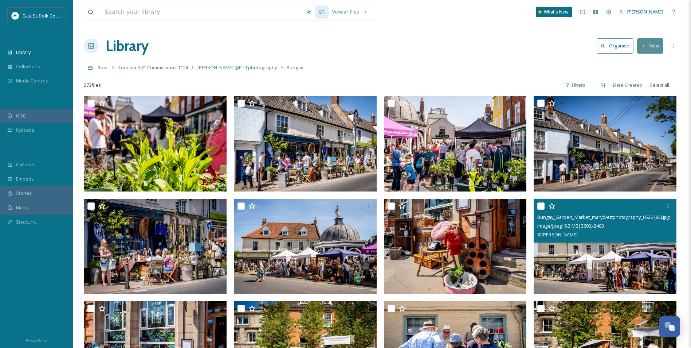
click at [607, 259] on img at bounding box center [605, 245] width 143 height 95
checkbox input "true"
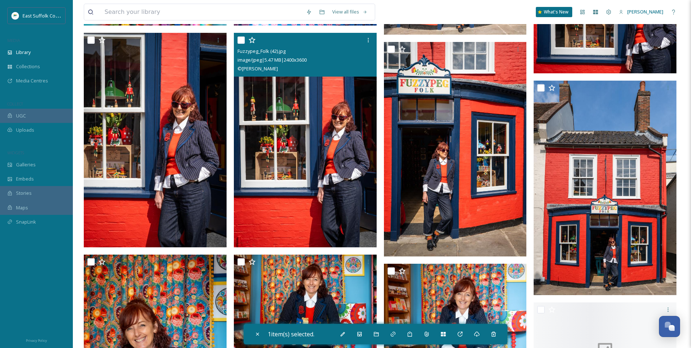
scroll to position [1408, 0]
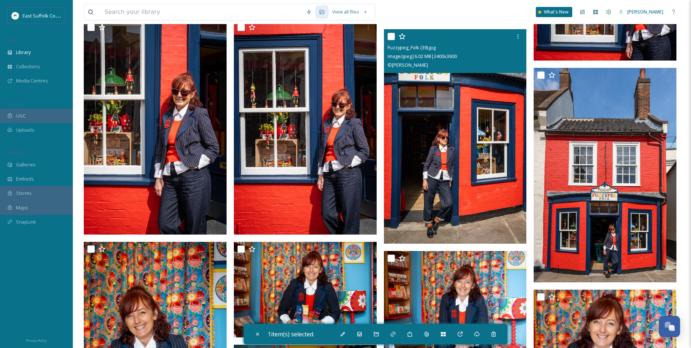
click at [471, 140] on img at bounding box center [455, 136] width 143 height 214
checkbox input "true"
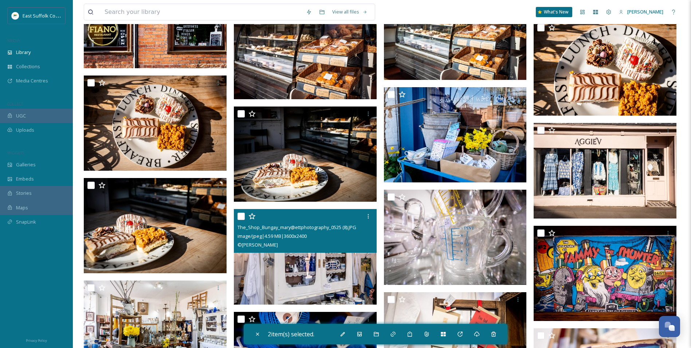
scroll to position [3449, 0]
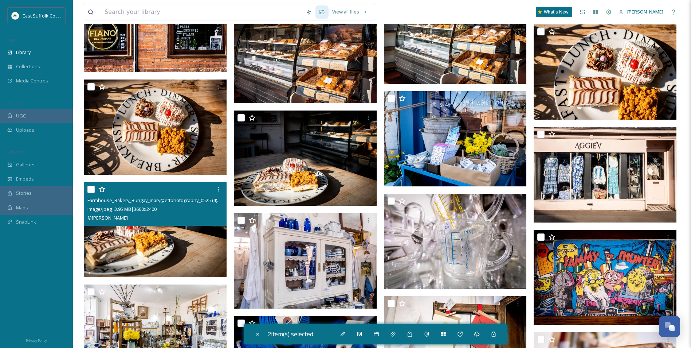
click at [161, 238] on img at bounding box center [155, 229] width 143 height 95
checkbox input "true"
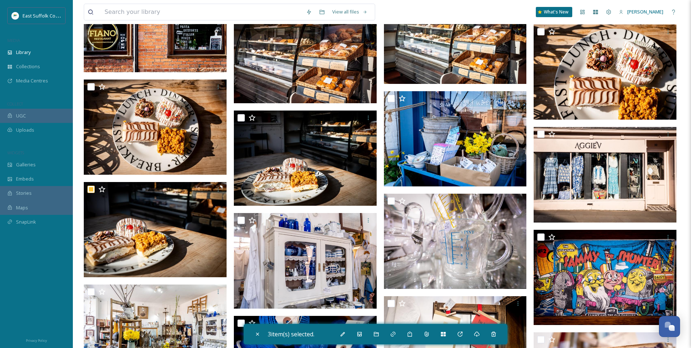
click at [334, 332] on div "3 item(s) selected." at bounding box center [376, 334] width 264 height 20
click at [341, 332] on div "Bulk Edit" at bounding box center [342, 333] width 13 height 13
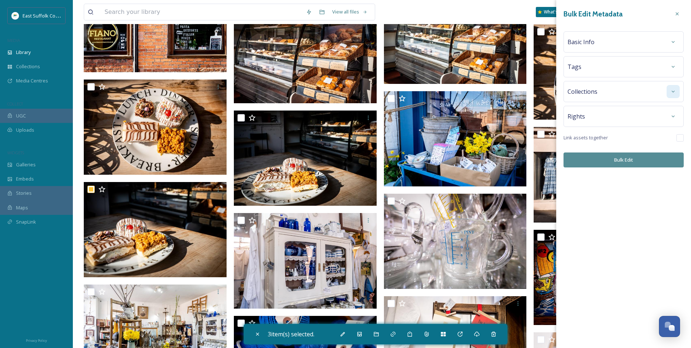
click at [672, 91] on icon at bounding box center [673, 92] width 6 height 6
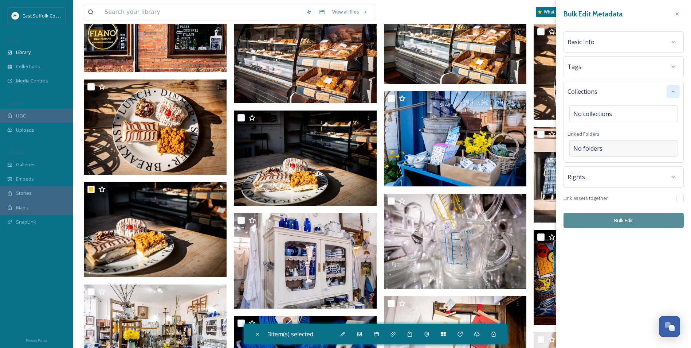
click at [615, 151] on div "No folders" at bounding box center [624, 148] width 109 height 17
click at [615, 151] on input at bounding box center [626, 148] width 112 height 16
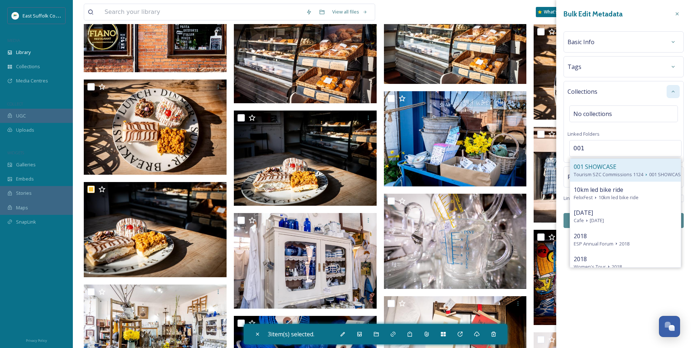
type input "001"
click at [623, 172] on span "Tourism SZC Commissions 1124" at bounding box center [609, 174] width 70 height 7
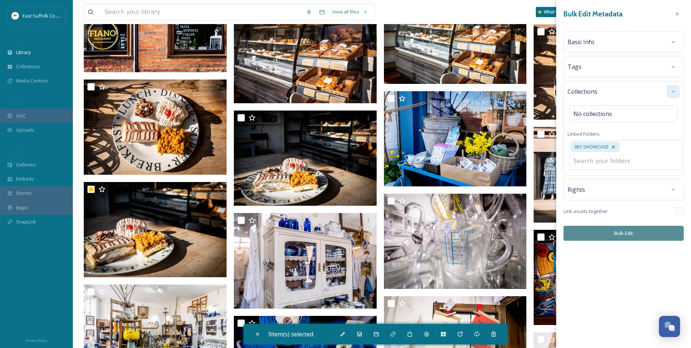
click at [605, 227] on button "Bulk Edit" at bounding box center [624, 233] width 120 height 15
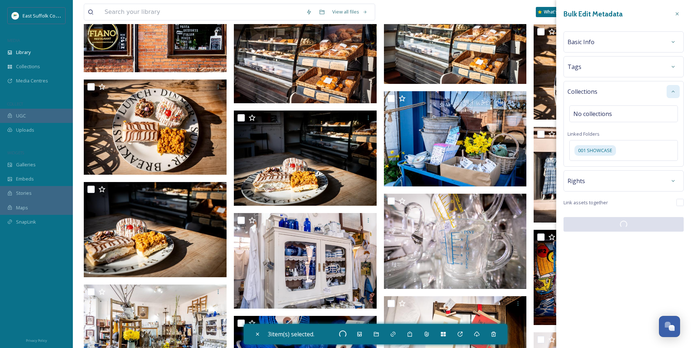
checkbox input "false"
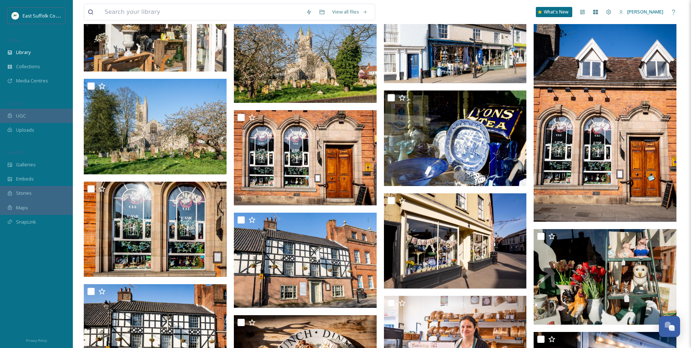
scroll to position [0, 0]
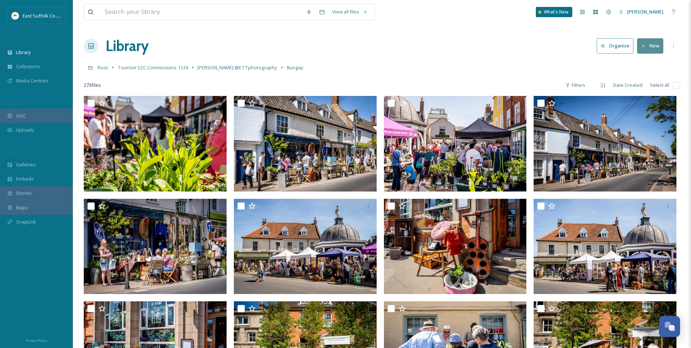
drag, startPoint x: 360, startPoint y: 161, endPoint x: 357, endPoint y: 26, distance: 134.9
click at [227, 68] on span "[PERSON_NAME] @ETTphotography" at bounding box center [237, 67] width 80 height 7
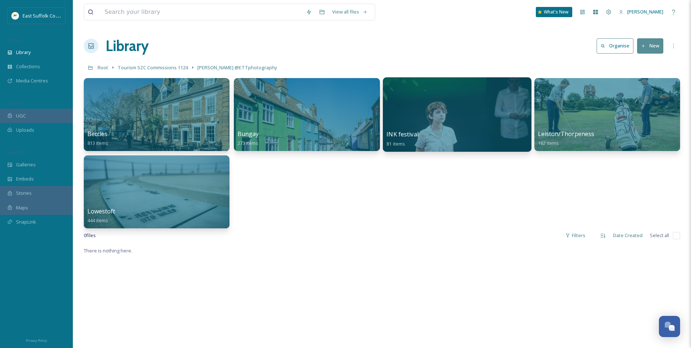
click at [456, 118] on div at bounding box center [457, 114] width 149 height 74
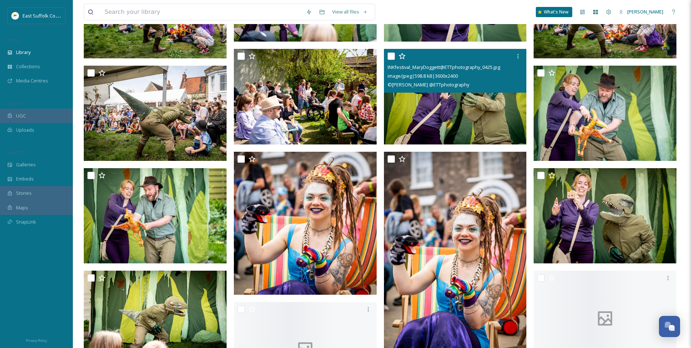
scroll to position [1296, 0]
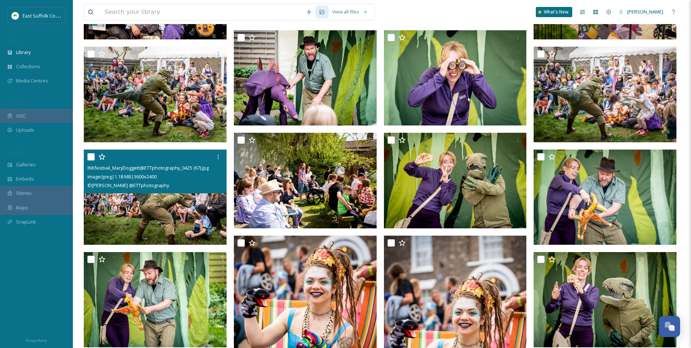
click at [173, 208] on img at bounding box center [155, 196] width 143 height 95
checkbox input "true"
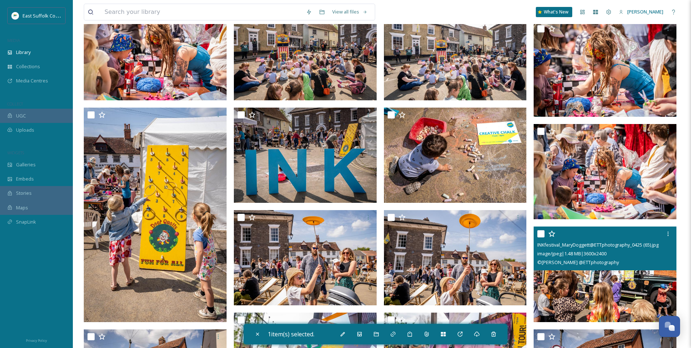
scroll to position [796, 0]
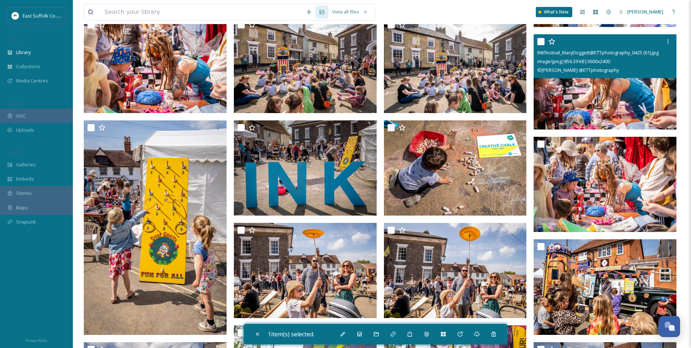
click at [583, 112] on img at bounding box center [605, 81] width 143 height 95
checkbox input "true"
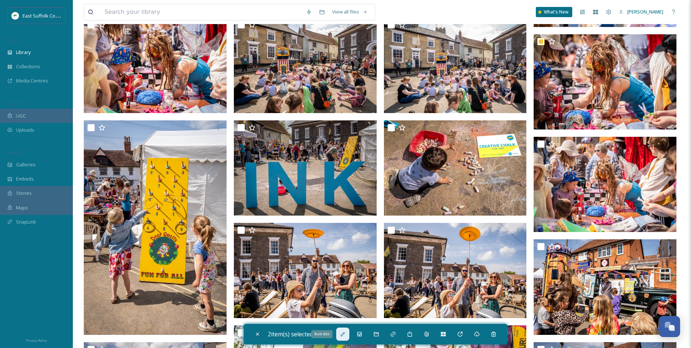
click at [346, 336] on icon at bounding box center [343, 334] width 6 height 6
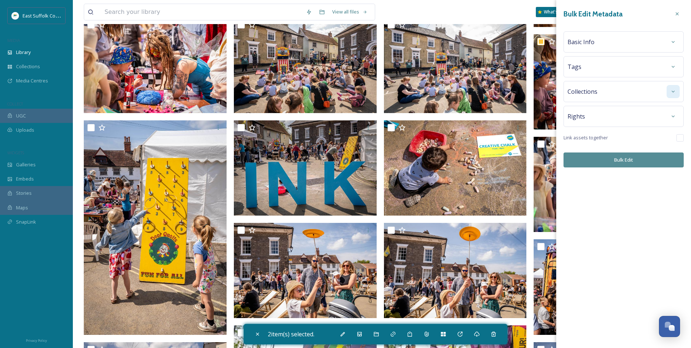
click at [671, 93] on icon at bounding box center [673, 92] width 6 height 6
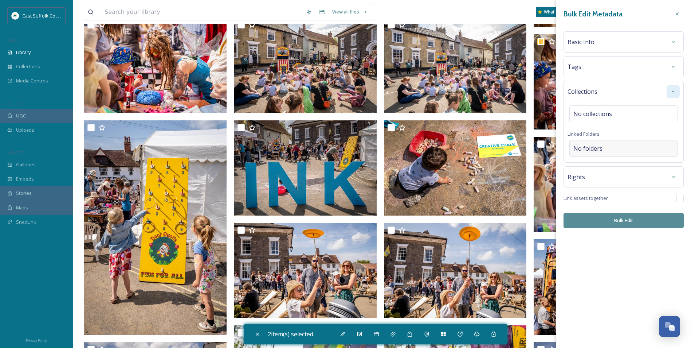
click at [589, 143] on div "No folders" at bounding box center [624, 148] width 109 height 17
click at [589, 144] on input at bounding box center [626, 148] width 112 height 16
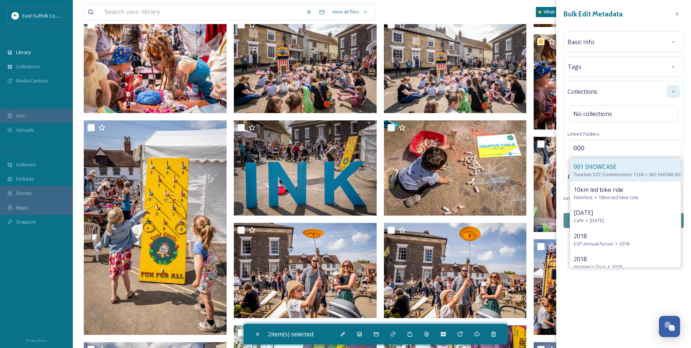
type input "000"
click at [607, 172] on span "Tourism SZC Commissions 1124" at bounding box center [609, 174] width 70 height 7
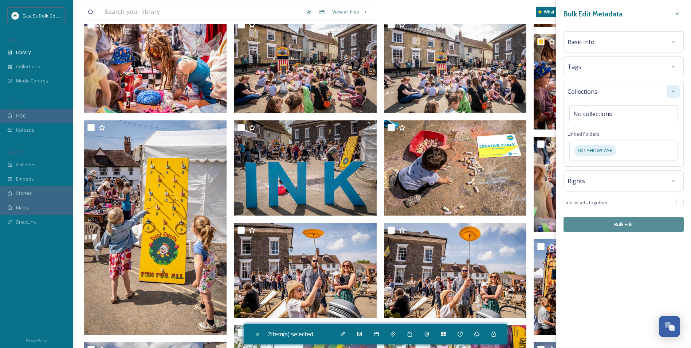
click at [604, 241] on div "Bulk Edit Metadata Basic Info Tags Collections No collections Linked Folders 00…" at bounding box center [623, 174] width 135 height 348
click at [607, 228] on button "Bulk Edit" at bounding box center [624, 224] width 120 height 15
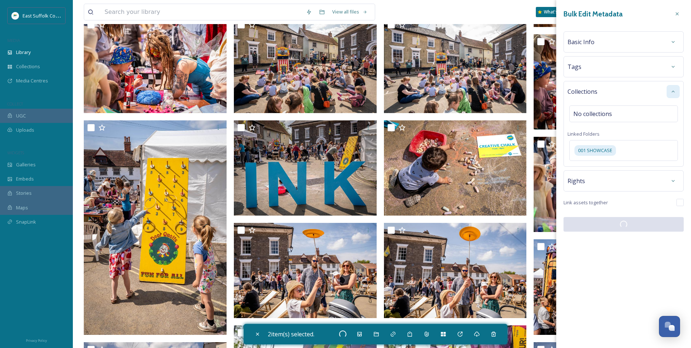
checkbox input "false"
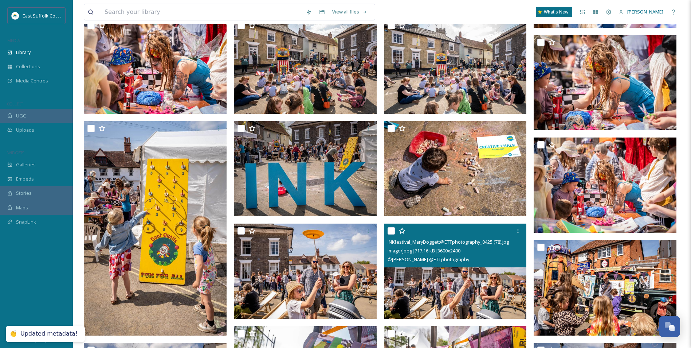
scroll to position [0, 0]
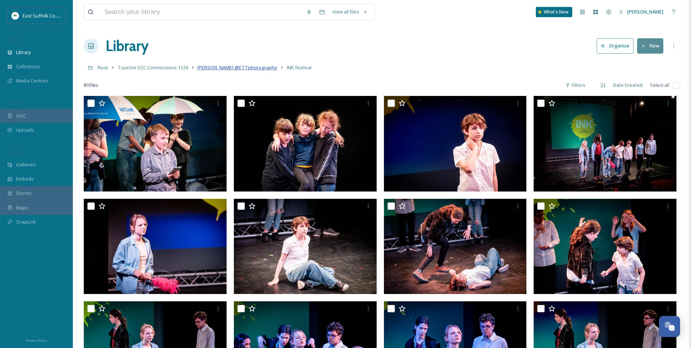
drag, startPoint x: 464, startPoint y: 249, endPoint x: 212, endPoint y: 66, distance: 310.9
click at [211, 72] on div "Root Tourism SZC Commissions 1124 [PERSON_NAME] @ETTphotography INK festival" at bounding box center [382, 67] width 596 height 14
click at [214, 68] on span "[PERSON_NAME] @ETTphotography" at bounding box center [237, 67] width 80 height 7
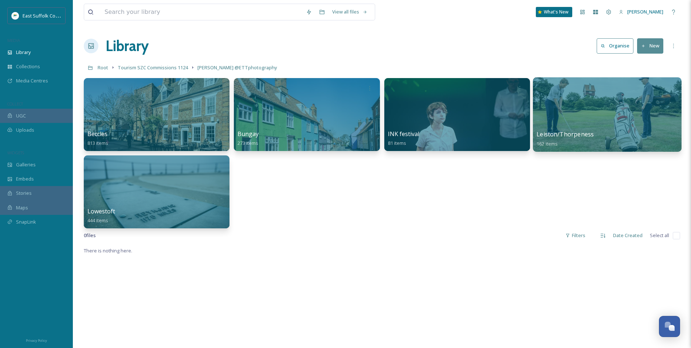
click at [646, 114] on div at bounding box center [607, 114] width 149 height 74
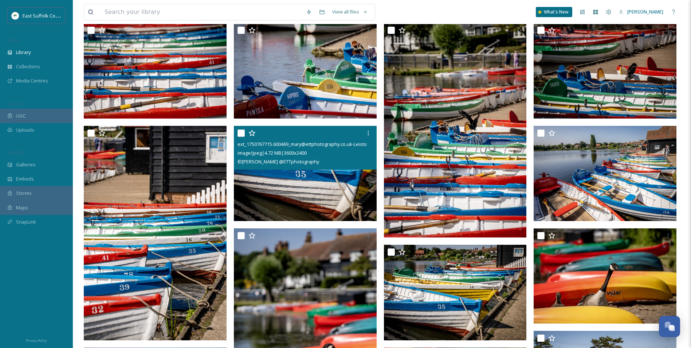
scroll to position [36, 0]
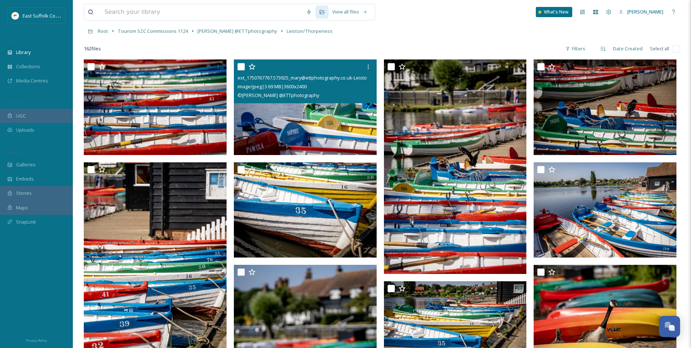
click at [309, 122] on img at bounding box center [305, 106] width 143 height 95
checkbox input "true"
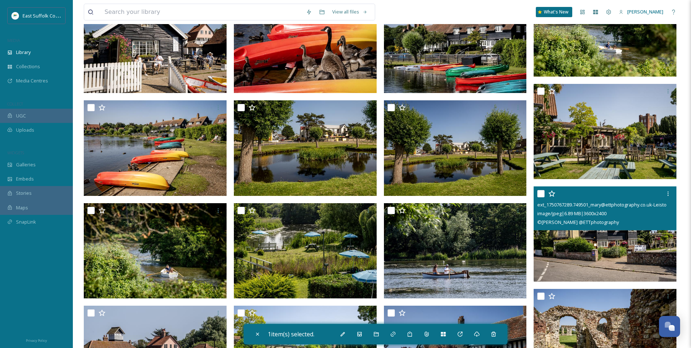
scroll to position [547, 0]
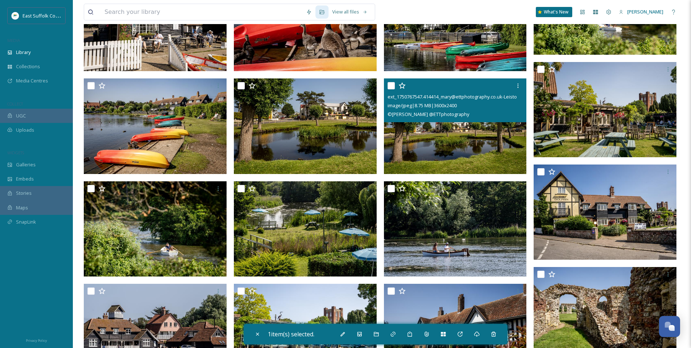
click at [465, 142] on img at bounding box center [455, 125] width 143 height 95
checkbox input "true"
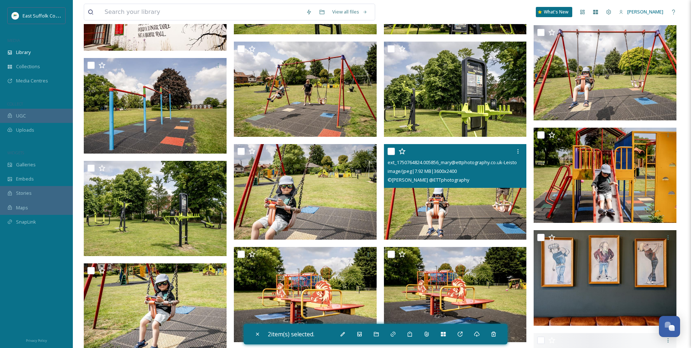
scroll to position [3352, 0]
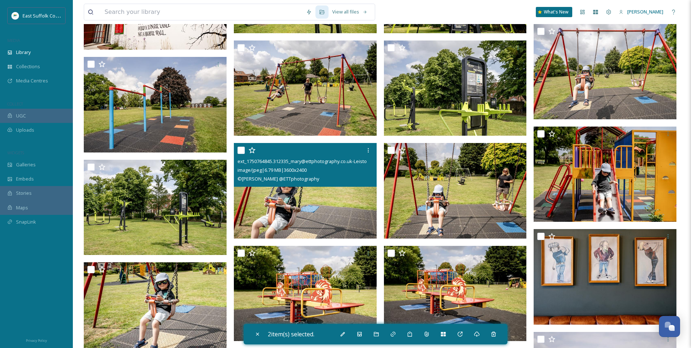
click at [331, 216] on img at bounding box center [305, 190] width 143 height 95
checkbox input "true"
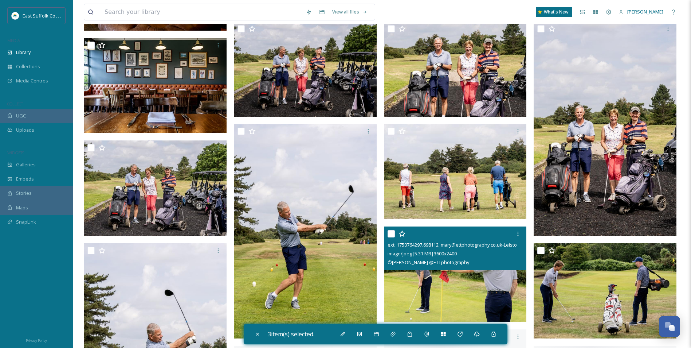
scroll to position [3972, 0]
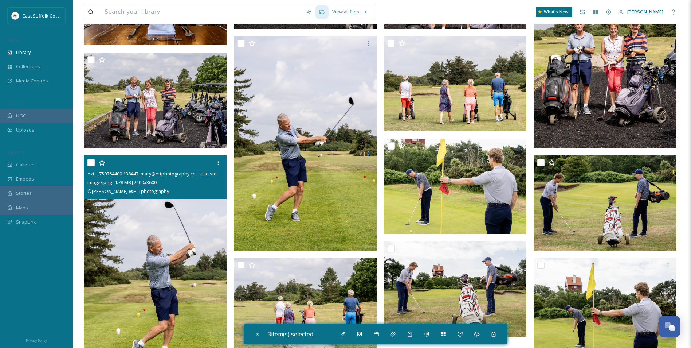
click at [145, 260] on img at bounding box center [155, 262] width 143 height 214
checkbox input "true"
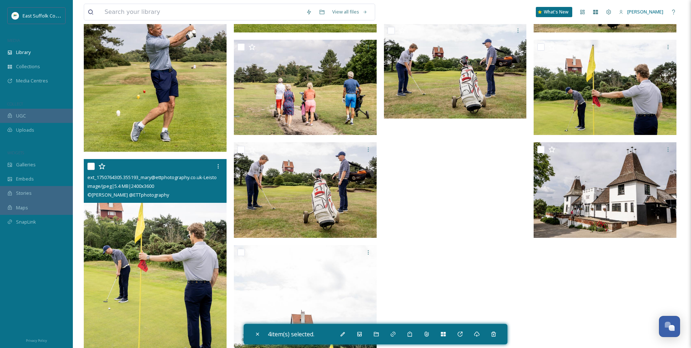
scroll to position [4190, 0]
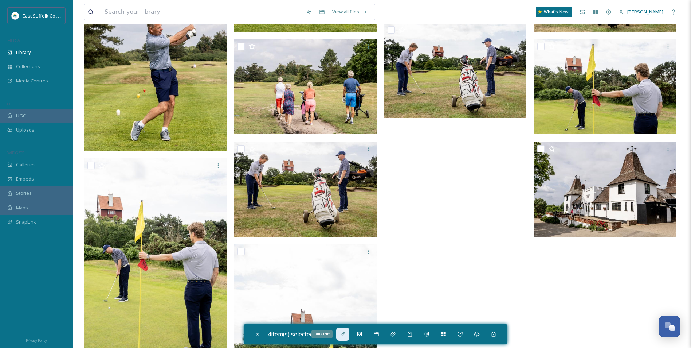
click at [344, 339] on div "Bulk Edit" at bounding box center [342, 333] width 13 height 13
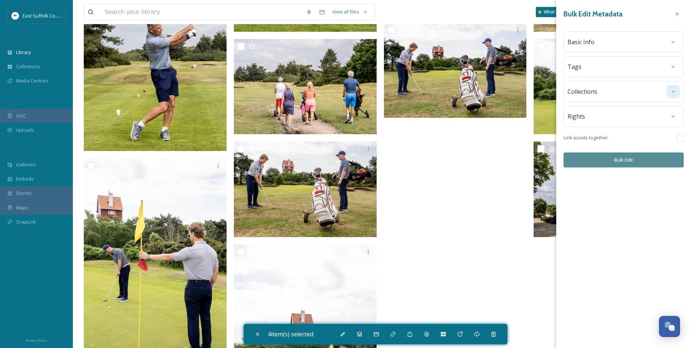
click at [673, 93] on icon at bounding box center [673, 92] width 6 height 6
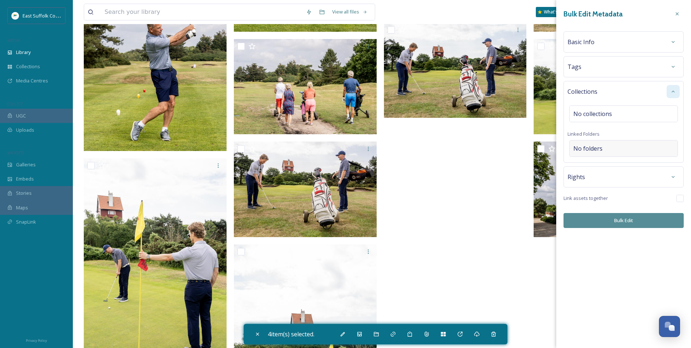
click at [594, 146] on span "No folders" at bounding box center [588, 148] width 29 height 9
click at [594, 146] on input at bounding box center [626, 148] width 112 height 16
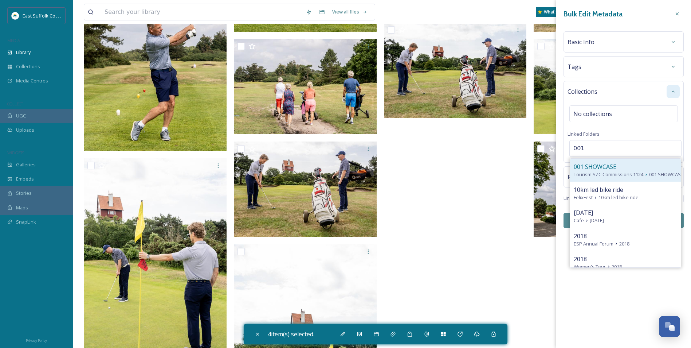
type input "001"
click at [632, 171] on span "Tourism SZC Commissions 1124" at bounding box center [609, 174] width 70 height 7
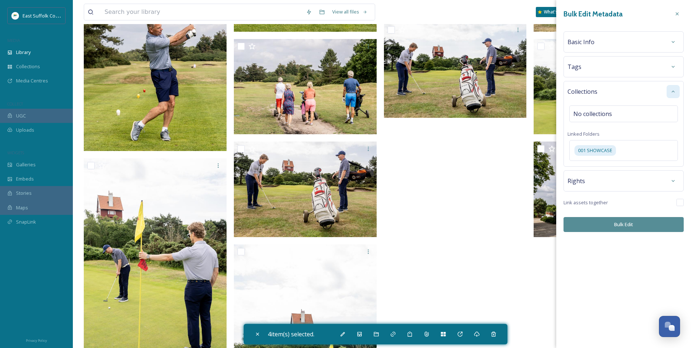
click at [613, 226] on button "Bulk Edit" at bounding box center [624, 224] width 120 height 15
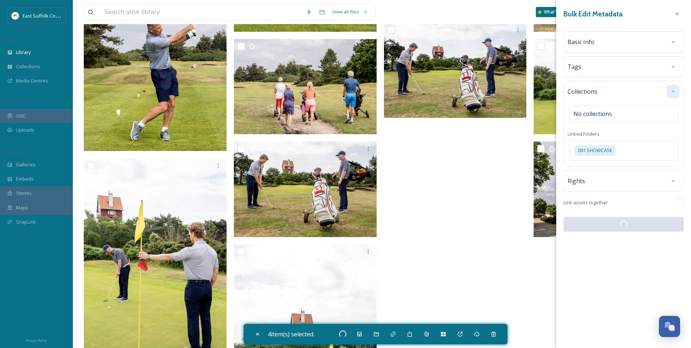
checkbox input "false"
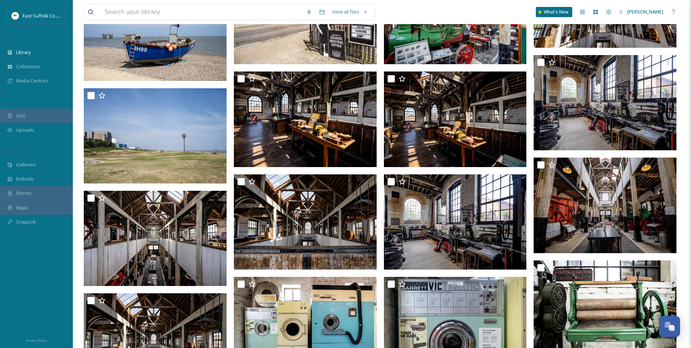
scroll to position [0, 0]
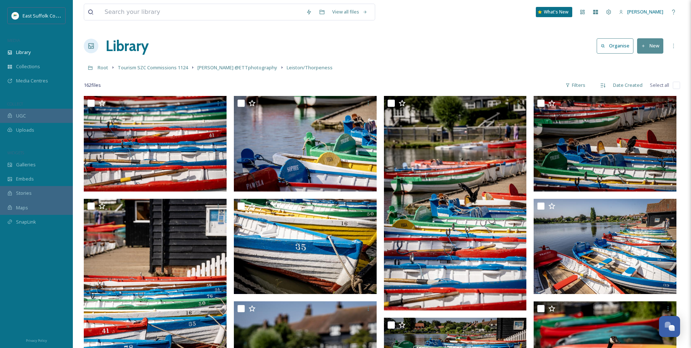
drag, startPoint x: 472, startPoint y: 180, endPoint x: 471, endPoint y: -26, distance: 205.9
click at [248, 66] on span "[PERSON_NAME] @ETTphotography" at bounding box center [237, 67] width 80 height 7
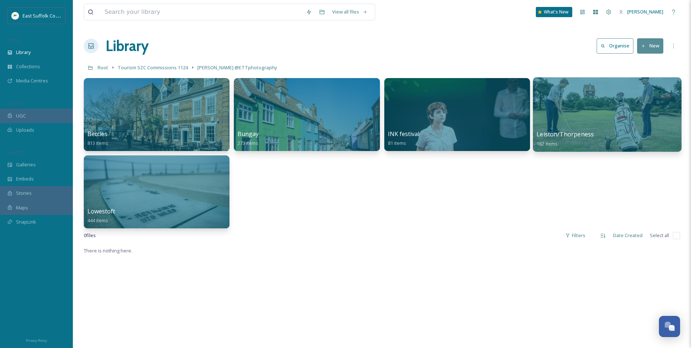
drag, startPoint x: 660, startPoint y: 132, endPoint x: 656, endPoint y: 121, distance: 11.4
click at [662, 121] on div at bounding box center [607, 114] width 149 height 74
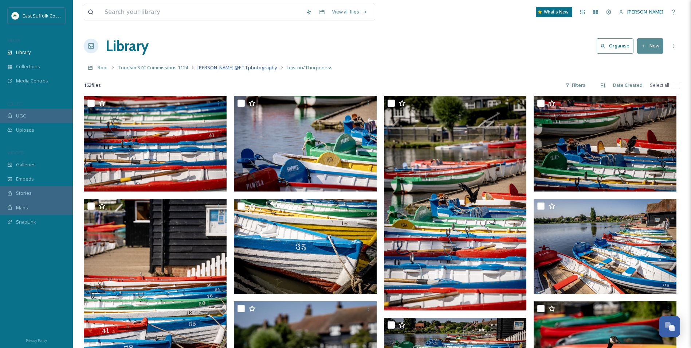
click at [224, 66] on span "[PERSON_NAME] @ETTphotography" at bounding box center [237, 67] width 80 height 7
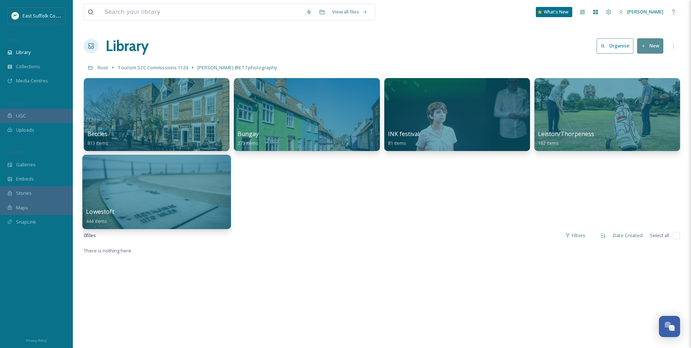
click at [150, 189] on div at bounding box center [156, 191] width 149 height 74
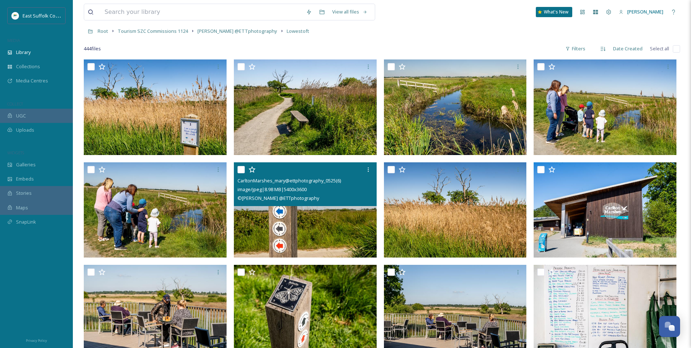
scroll to position [328, 0]
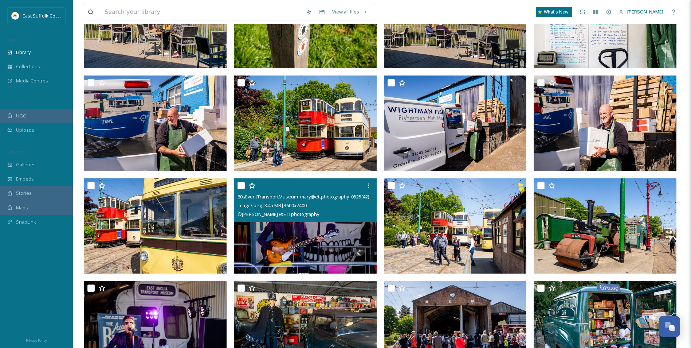
click at [279, 258] on img at bounding box center [305, 225] width 143 height 95
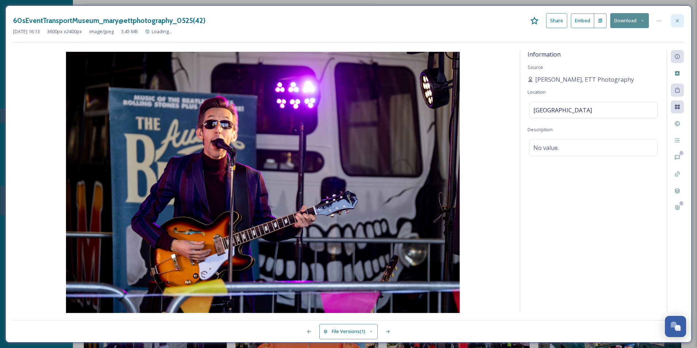
click at [674, 20] on icon at bounding box center [677, 21] width 6 height 6
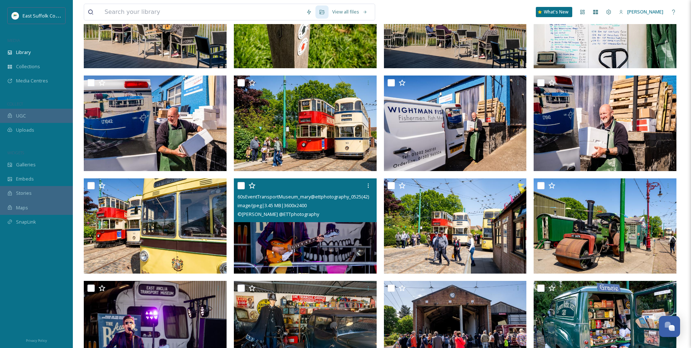
click at [274, 250] on img at bounding box center [305, 225] width 143 height 95
checkbox input "true"
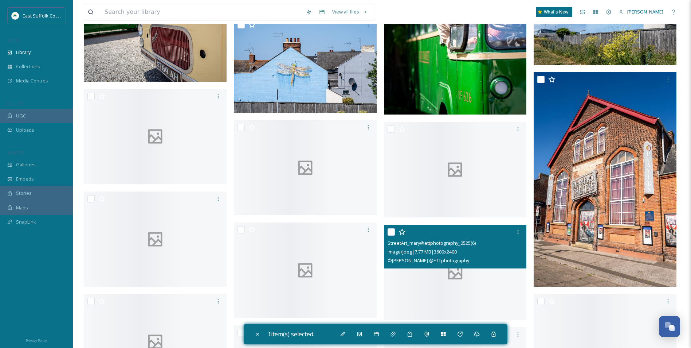
scroll to position [1822, 0]
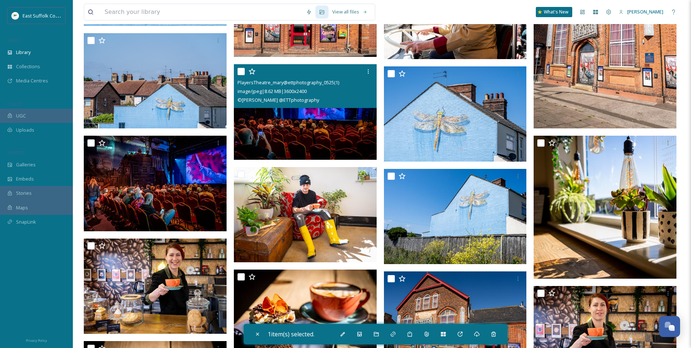
click at [312, 117] on img at bounding box center [305, 111] width 143 height 95
checkbox input "true"
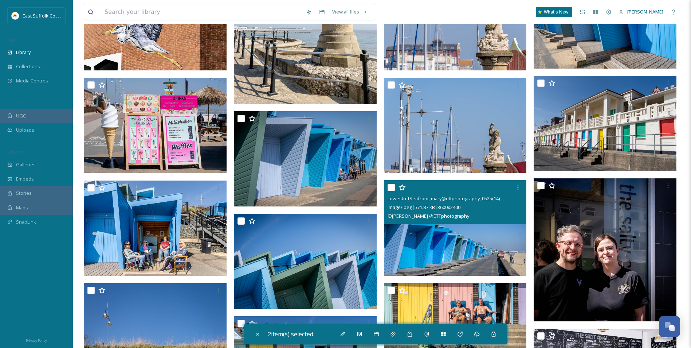
scroll to position [3753, 0]
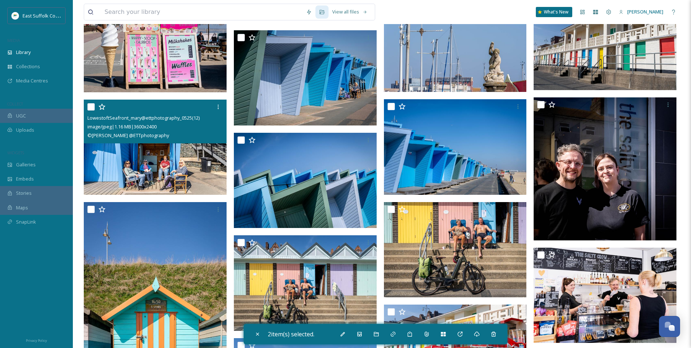
click at [158, 166] on img at bounding box center [155, 146] width 143 height 95
checkbox input "true"
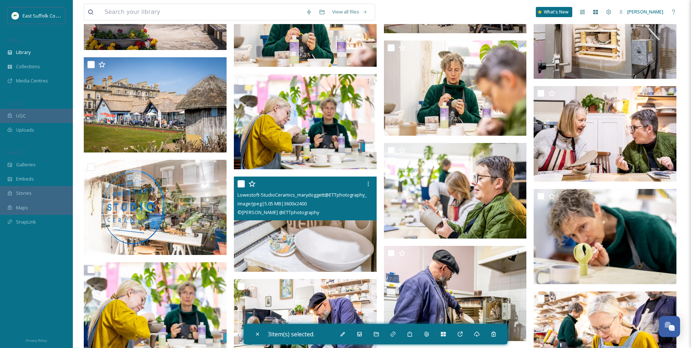
scroll to position [5356, 0]
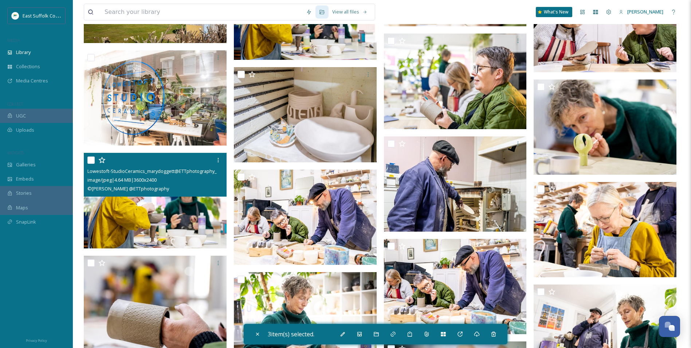
click at [171, 226] on img at bounding box center [155, 200] width 143 height 95
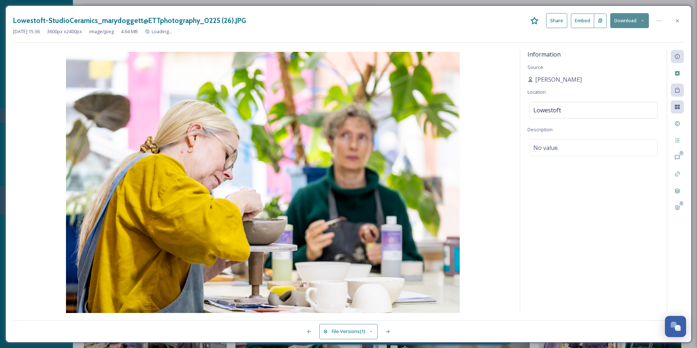
drag, startPoint x: 681, startPoint y: 14, endPoint x: 680, endPoint y: 17, distance: 3.8
click at [681, 15] on div at bounding box center [676, 20] width 13 height 13
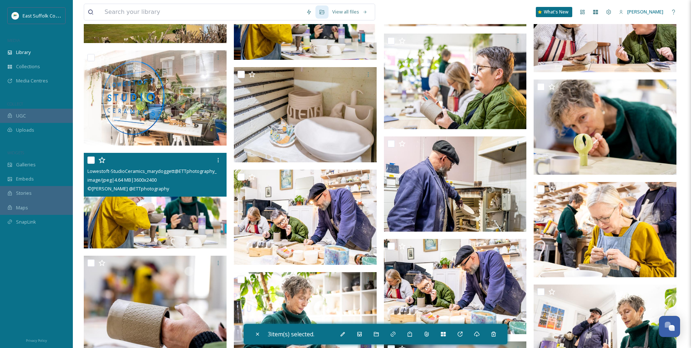
click at [157, 219] on img at bounding box center [155, 200] width 143 height 95
checkbox input "true"
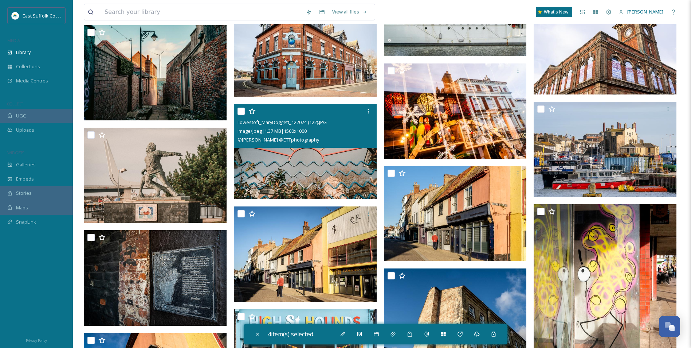
scroll to position [8199, 0]
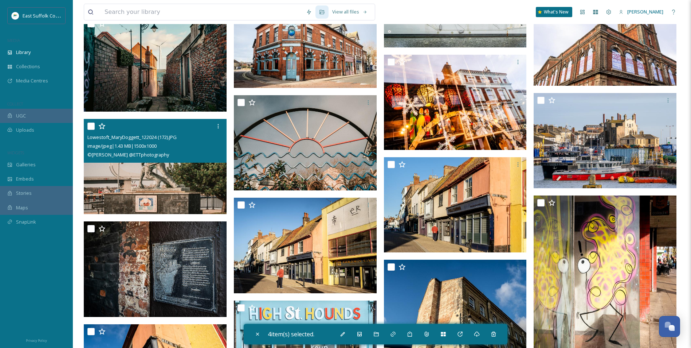
click at [151, 177] on img at bounding box center [155, 166] width 143 height 95
checkbox input "true"
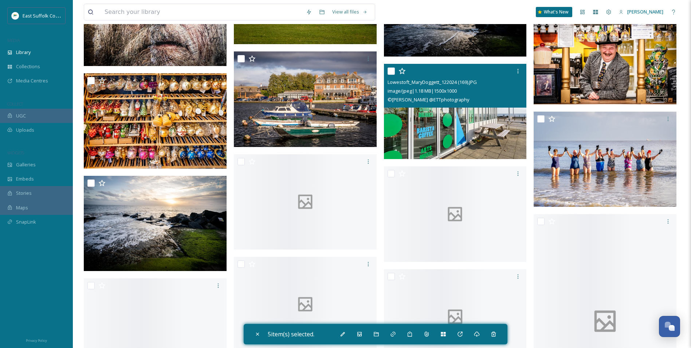
scroll to position [10093, 0]
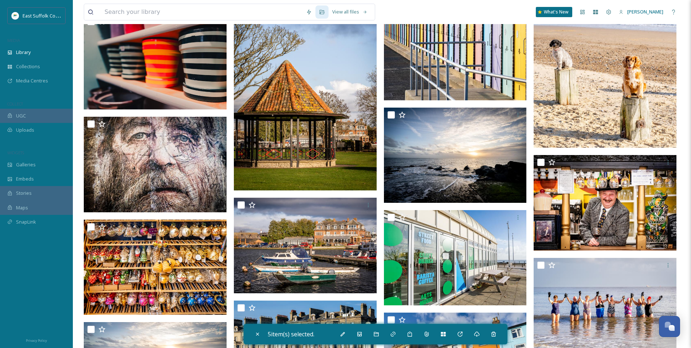
click at [321, 147] on img at bounding box center [305, 83] width 143 height 214
checkbox input "true"
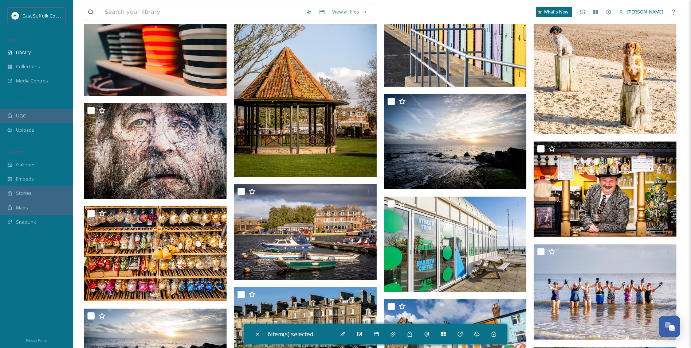
scroll to position [9911, 0]
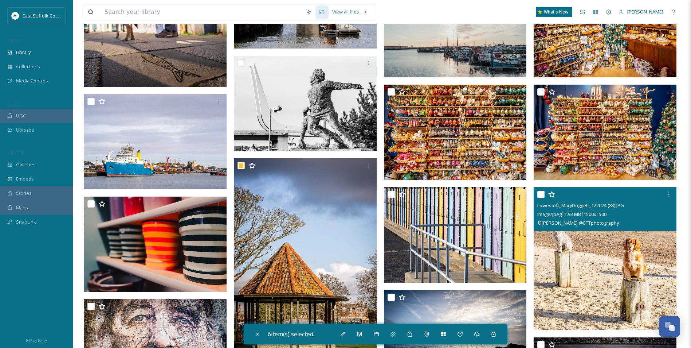
click at [578, 271] on img at bounding box center [605, 258] width 143 height 143
checkbox input "true"
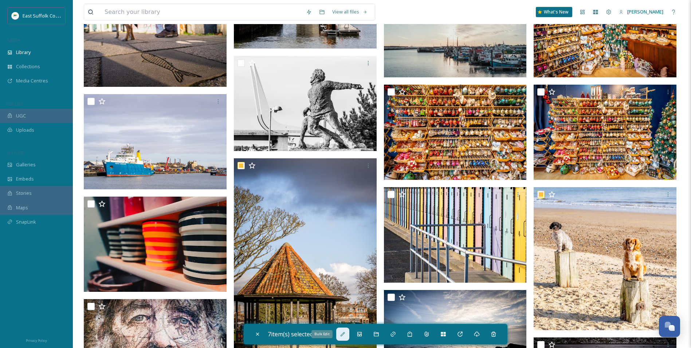
click at [346, 339] on div "Bulk Edit" at bounding box center [342, 333] width 13 height 13
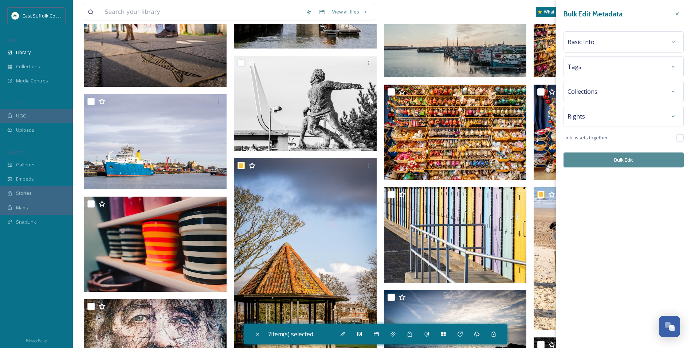
click at [667, 99] on div "Collections" at bounding box center [624, 91] width 120 height 21
click at [672, 93] on icon at bounding box center [673, 92] width 6 height 6
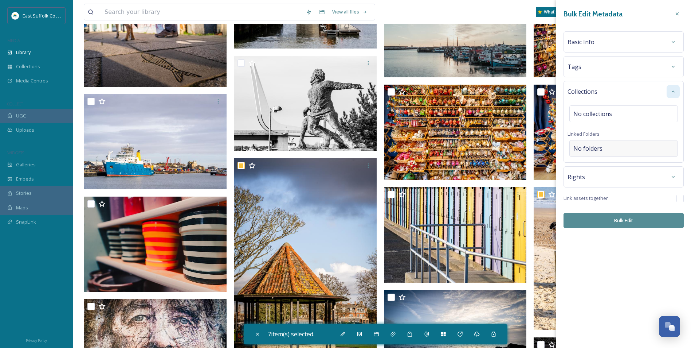
click at [615, 145] on div "No folders" at bounding box center [624, 148] width 109 height 17
click at [615, 145] on input at bounding box center [626, 148] width 112 height 16
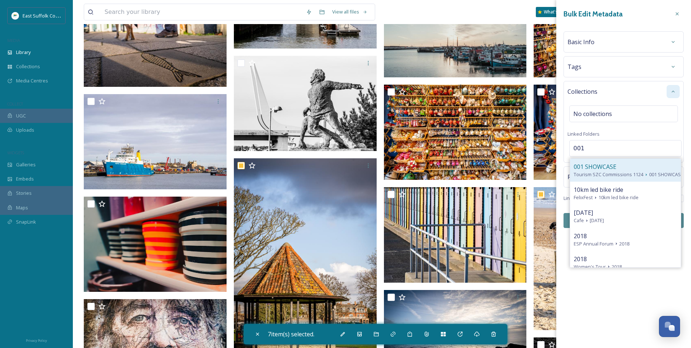
type input "001"
click at [597, 163] on span "001 SHOWCASE" at bounding box center [595, 166] width 43 height 9
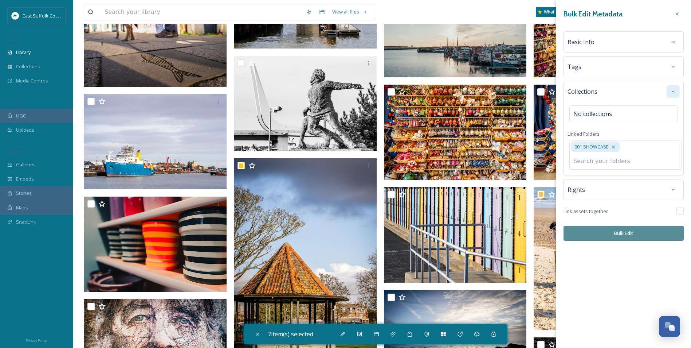
drag, startPoint x: 595, startPoint y: 226, endPoint x: 595, endPoint y: 230, distance: 4.1
click at [595, 231] on button "Bulk Edit" at bounding box center [624, 233] width 120 height 15
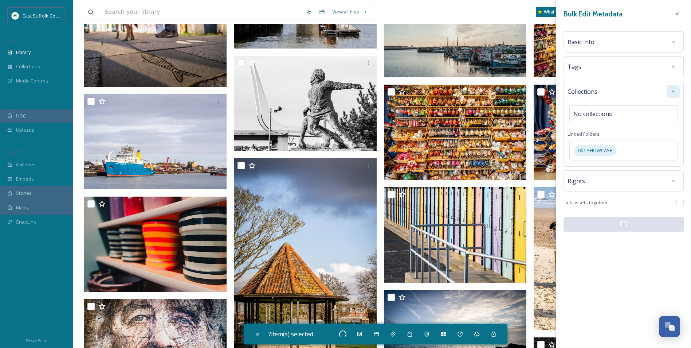
checkbox input "false"
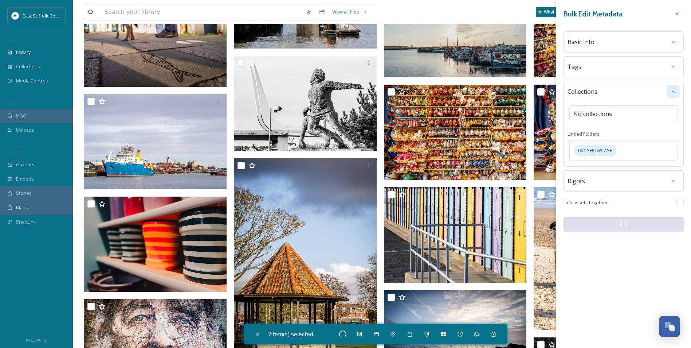
checkbox input "false"
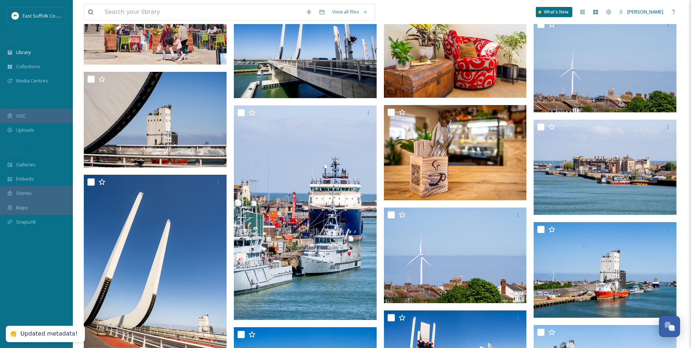
scroll to position [0, 0]
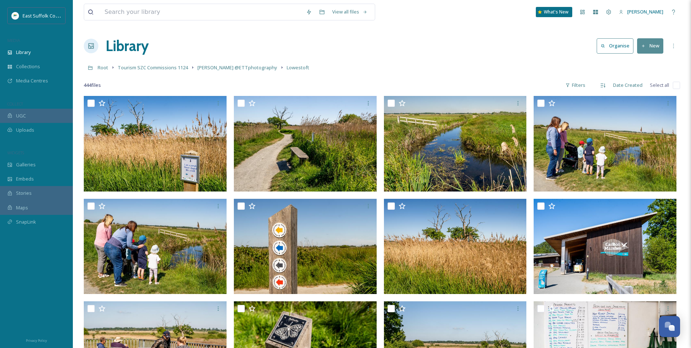
drag, startPoint x: 354, startPoint y: 245, endPoint x: 349, endPoint y: -27, distance: 272.2
click at [235, 68] on span "[PERSON_NAME] @ETTphotography" at bounding box center [237, 67] width 80 height 7
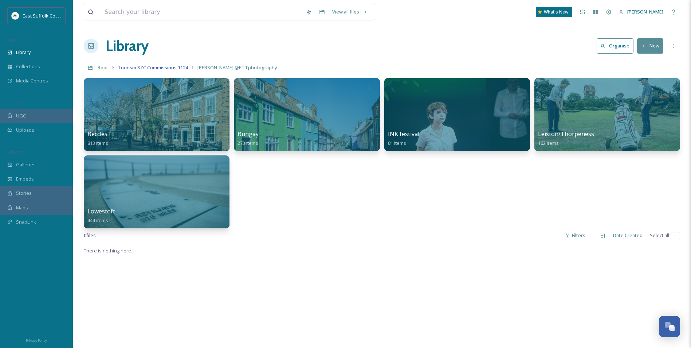
click at [178, 68] on span "Tourism SZC Commissions 1124" at bounding box center [153, 67] width 70 height 7
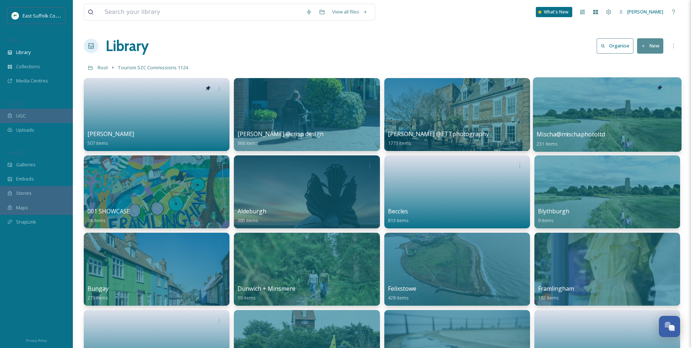
click at [593, 130] on span "Mischa@mischaphotoltd" at bounding box center [571, 134] width 69 height 8
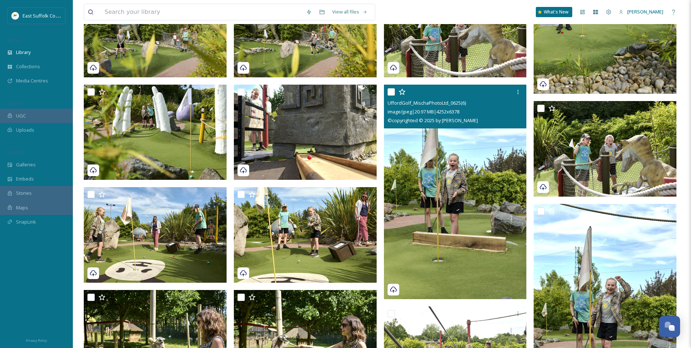
scroll to position [182, 0]
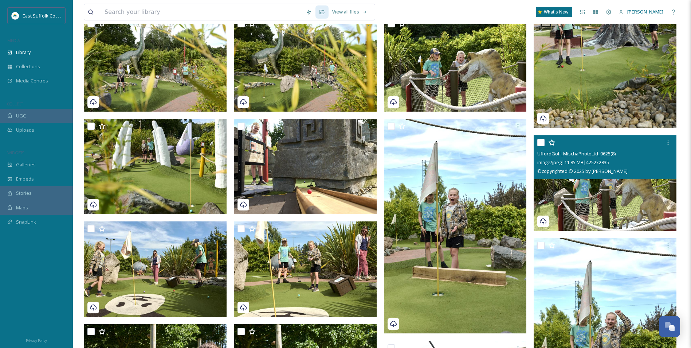
click at [579, 195] on img at bounding box center [605, 182] width 143 height 95
checkbox input "true"
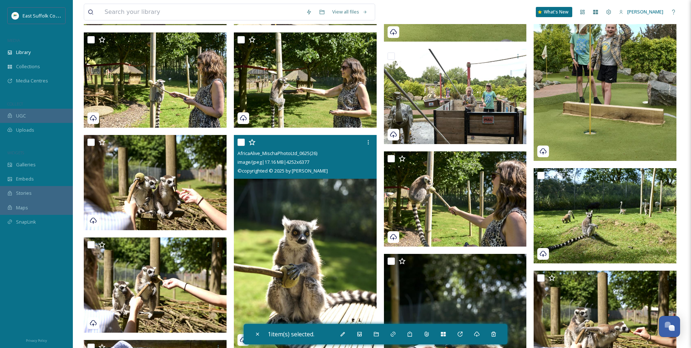
scroll to position [510, 0]
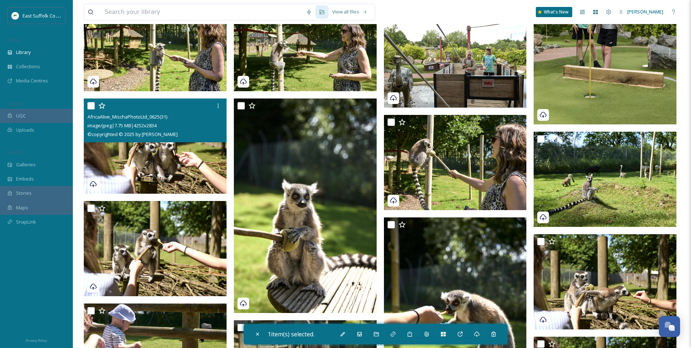
click at [165, 153] on img at bounding box center [155, 145] width 143 height 95
checkbox input "true"
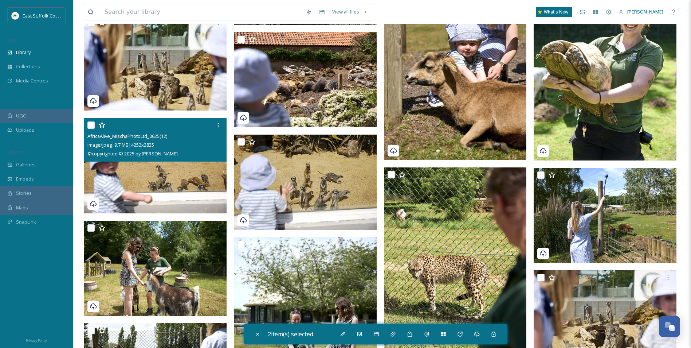
scroll to position [947, 0]
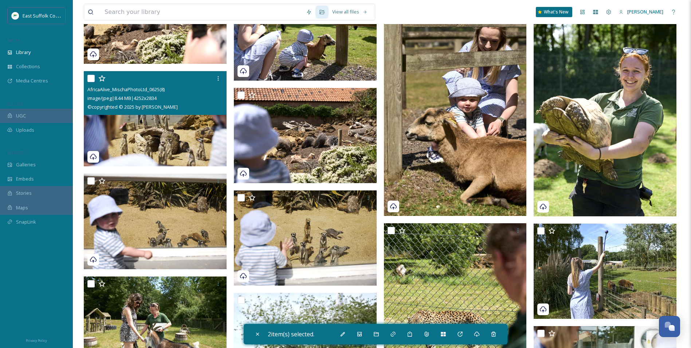
click at [168, 144] on img at bounding box center [155, 118] width 143 height 95
checkbox input "true"
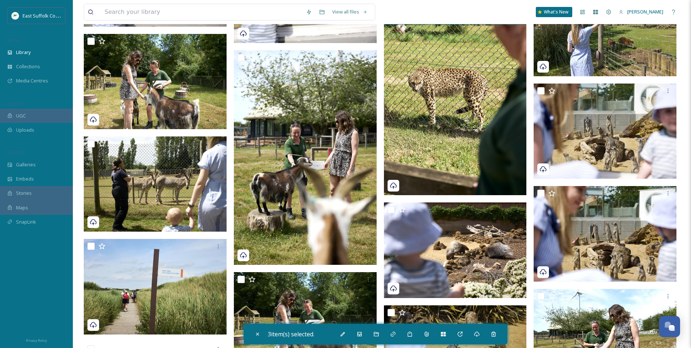
scroll to position [1202, 0]
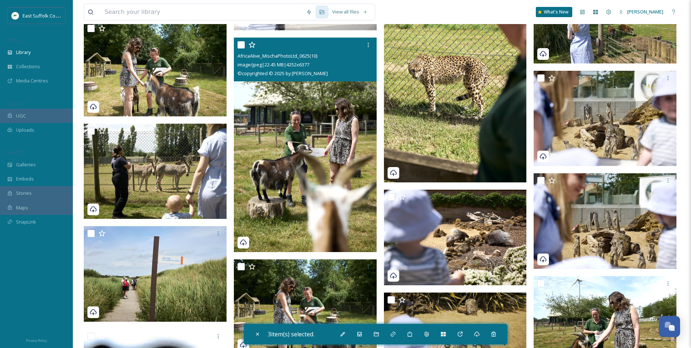
click at [344, 167] on img at bounding box center [305, 145] width 143 height 214
checkbox input "true"
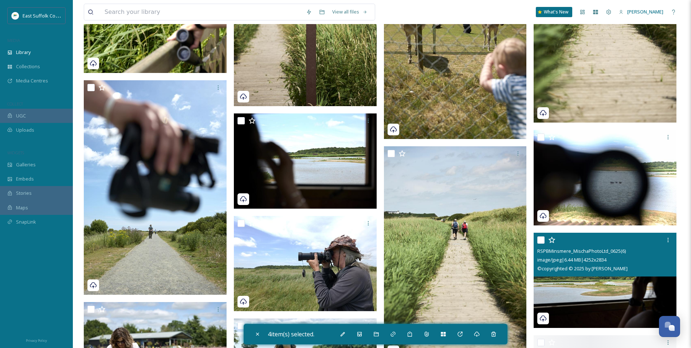
scroll to position [1822, 0]
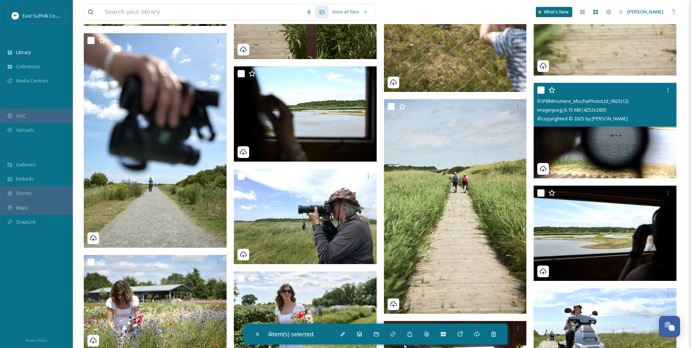
click at [613, 155] on img at bounding box center [605, 130] width 143 height 95
checkbox input "true"
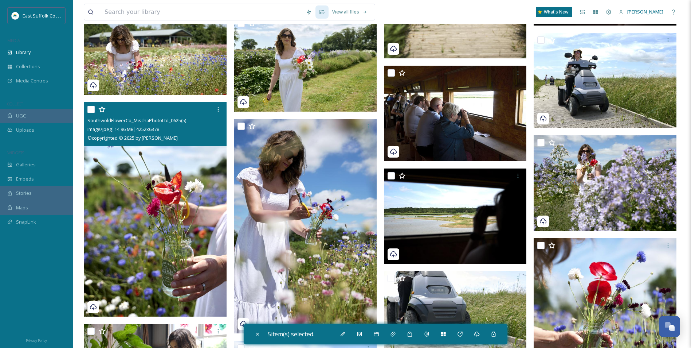
click at [147, 211] on img at bounding box center [155, 209] width 143 height 214
checkbox input "true"
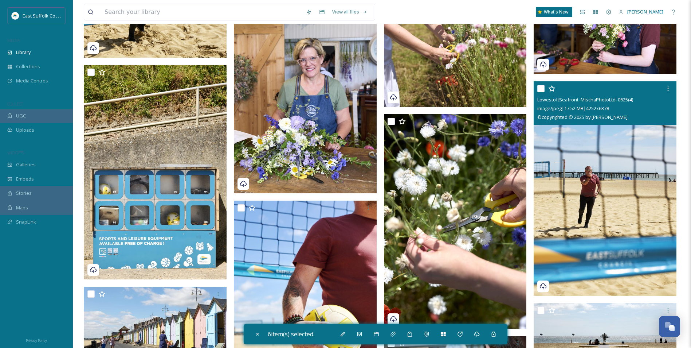
scroll to position [2624, 0]
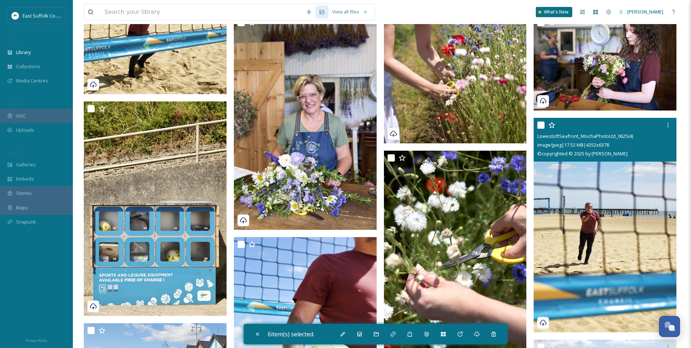
click at [592, 226] on img at bounding box center [605, 225] width 143 height 214
checkbox input "true"
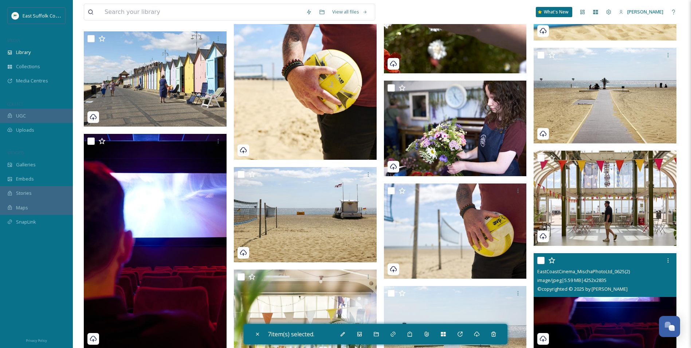
scroll to position [3061, 0]
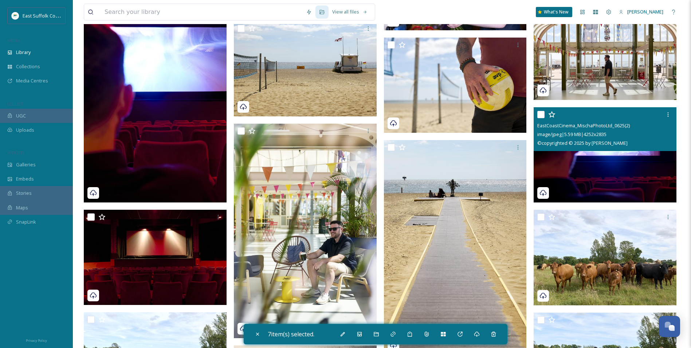
click at [609, 180] on img at bounding box center [605, 154] width 143 height 95
checkbox input "true"
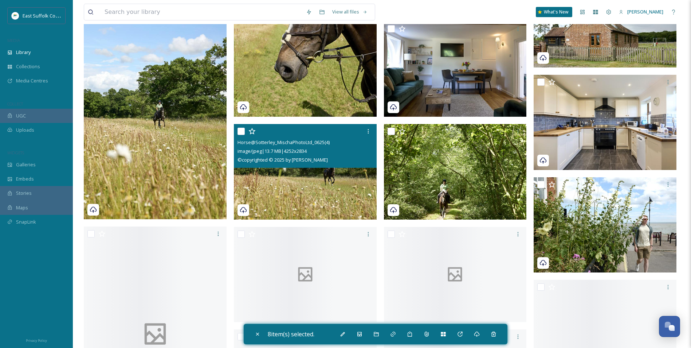
scroll to position [4482, 0]
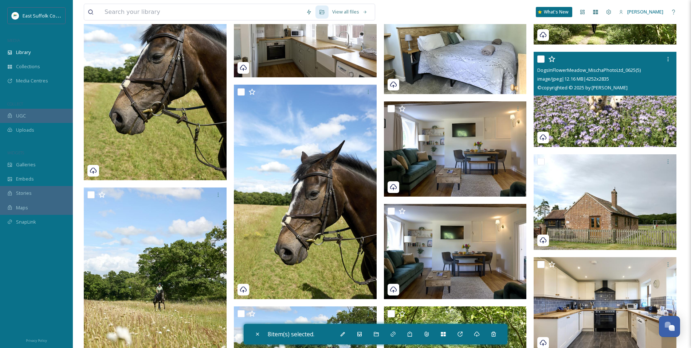
click at [637, 122] on img at bounding box center [605, 99] width 143 height 95
click at [540, 61] on input "checkbox" at bounding box center [540, 58] width 7 height 7
checkbox input "false"
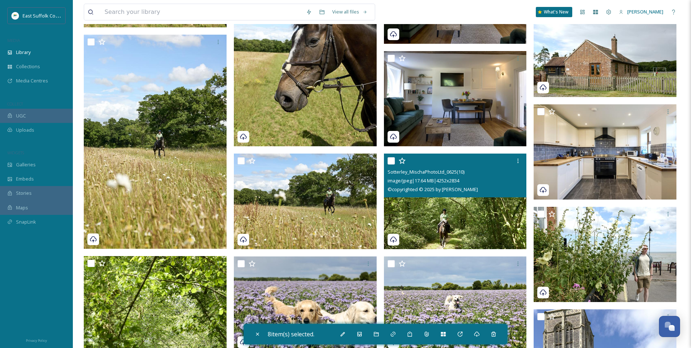
scroll to position [4701, 0]
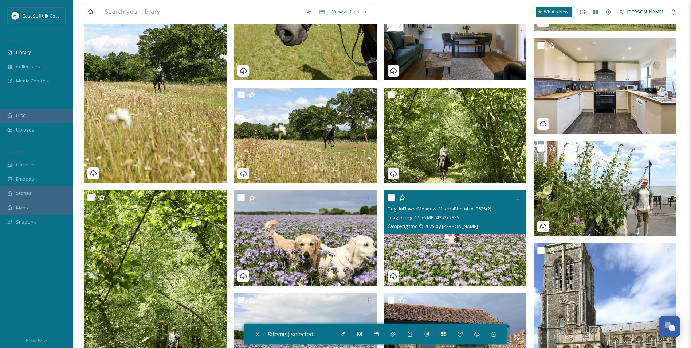
click at [391, 196] on input "checkbox" at bounding box center [391, 197] width 7 height 7
checkbox input "true"
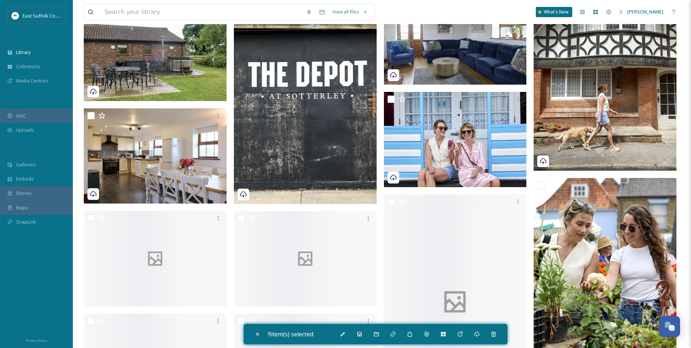
scroll to position [5211, 0]
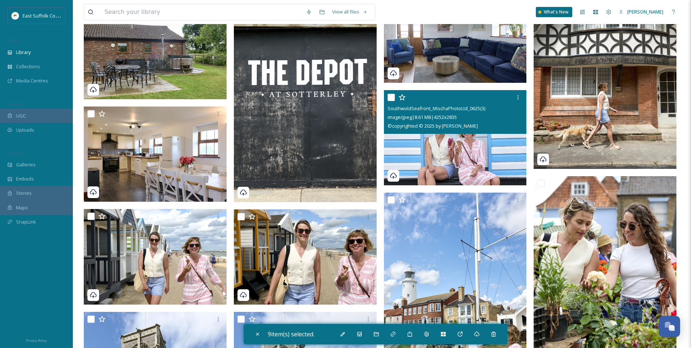
click at [392, 98] on input "checkbox" at bounding box center [391, 97] width 7 height 7
checkbox input "true"
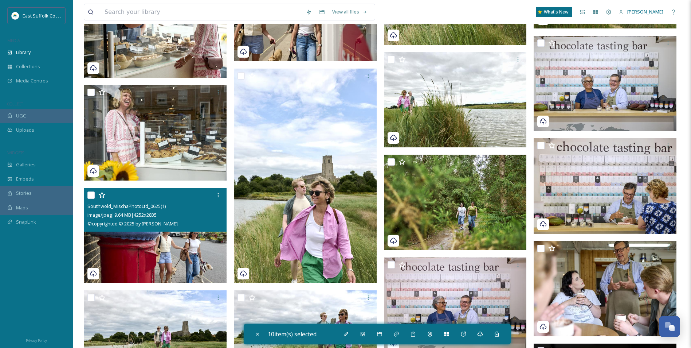
scroll to position [6122, 0]
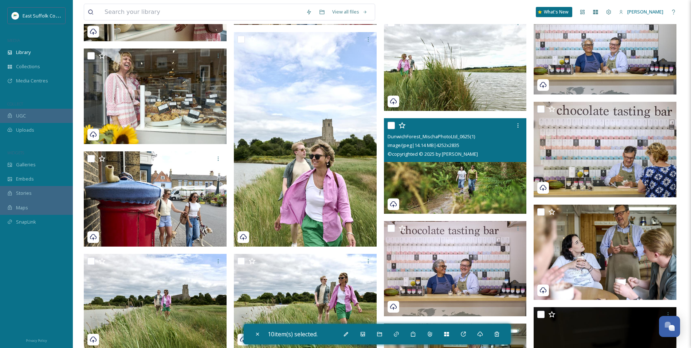
click at [389, 124] on input "checkbox" at bounding box center [391, 125] width 7 height 7
checkbox input "true"
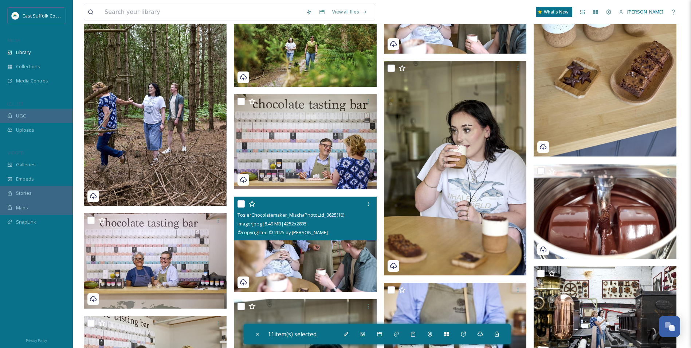
scroll to position [6486, 0]
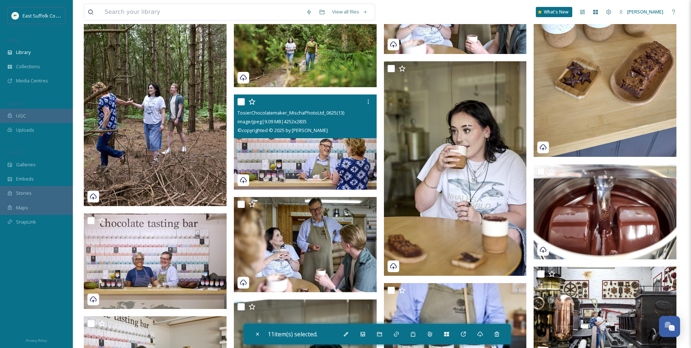
click at [244, 99] on input "checkbox" at bounding box center [241, 101] width 7 height 7
checkbox input "true"
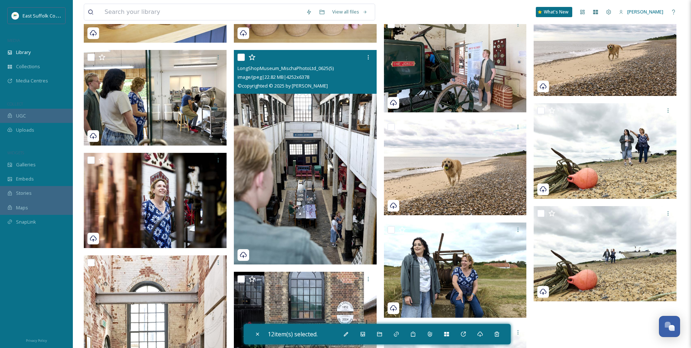
scroll to position [7105, 0]
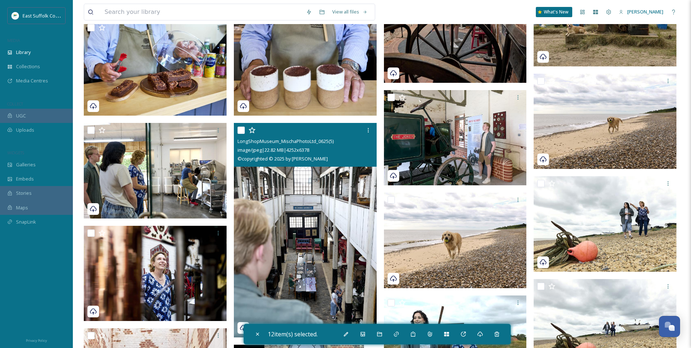
click at [240, 131] on input "checkbox" at bounding box center [241, 129] width 7 height 7
checkbox input "true"
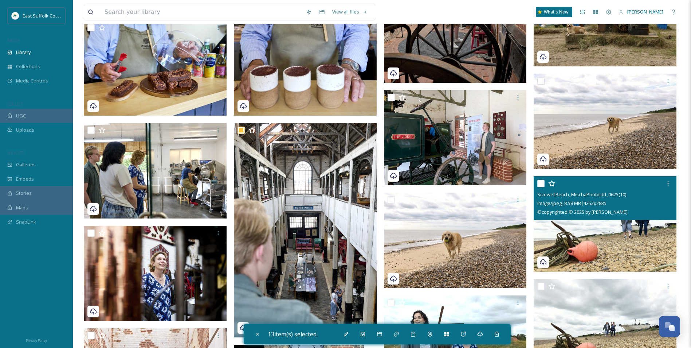
drag, startPoint x: 539, startPoint y: 181, endPoint x: 530, endPoint y: 188, distance: 10.9
click at [539, 181] on input "checkbox" at bounding box center [540, 183] width 7 height 7
checkbox input "true"
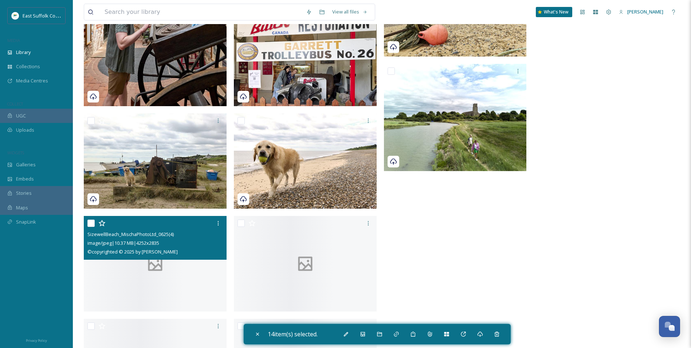
scroll to position [7543, 0]
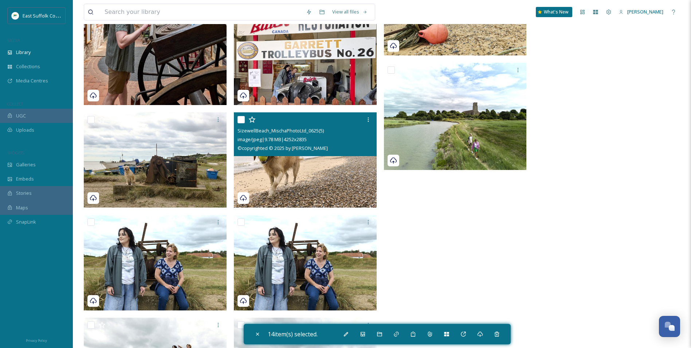
click at [240, 116] on div at bounding box center [306, 119] width 137 height 13
click at [238, 118] on input "checkbox" at bounding box center [241, 119] width 7 height 7
checkbox input "true"
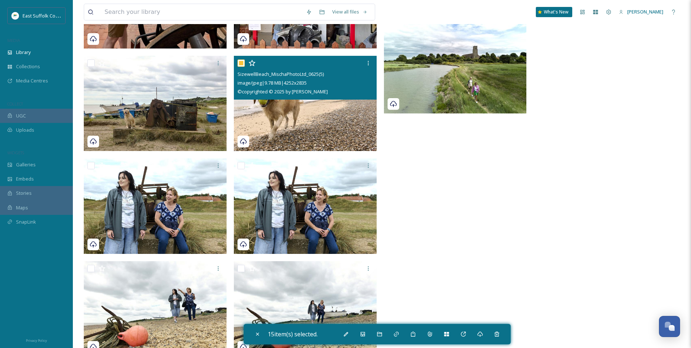
scroll to position [7734, 0]
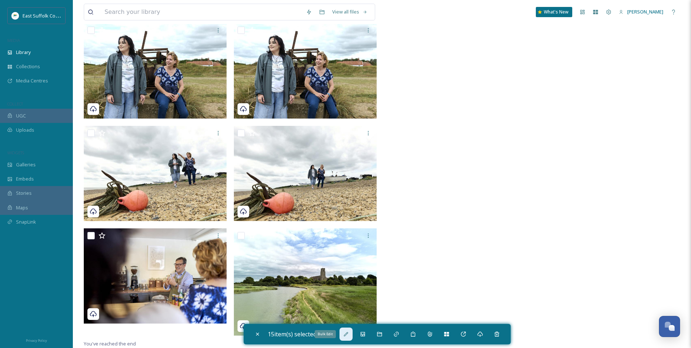
click at [347, 333] on icon at bounding box center [346, 334] width 6 height 6
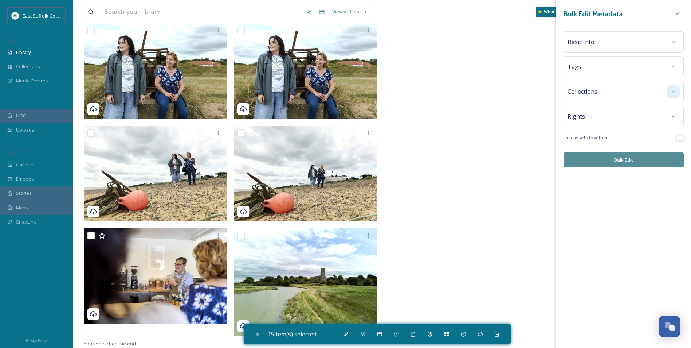
click at [673, 91] on icon at bounding box center [673, 91] width 3 height 2
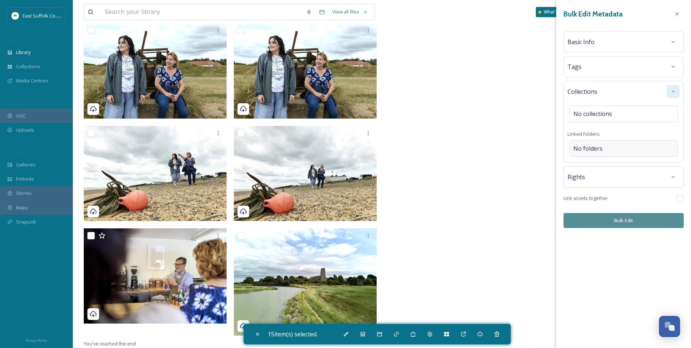
click at [601, 153] on div "No folders" at bounding box center [624, 148] width 109 height 17
click at [601, 153] on input at bounding box center [626, 148] width 112 height 16
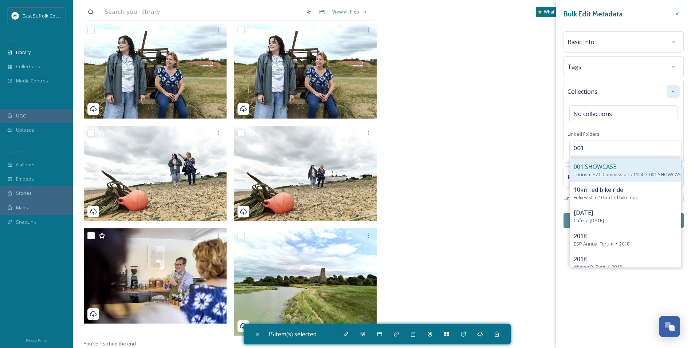
type input "001"
click at [607, 164] on span "001 SHOWCASE" at bounding box center [595, 166] width 43 height 9
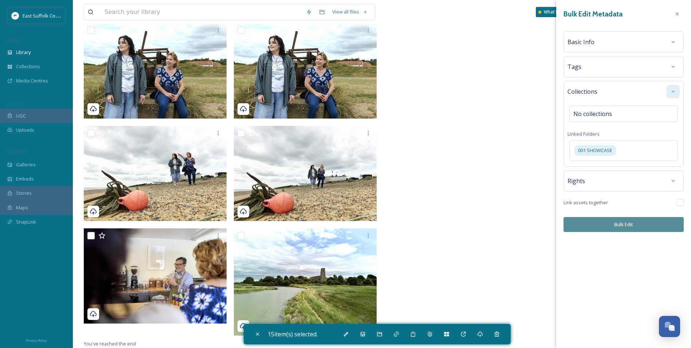
click at [595, 229] on button "Bulk Edit" at bounding box center [624, 224] width 120 height 15
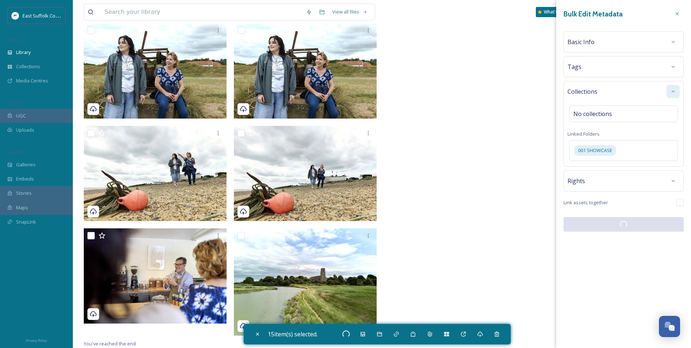
checkbox input "false"
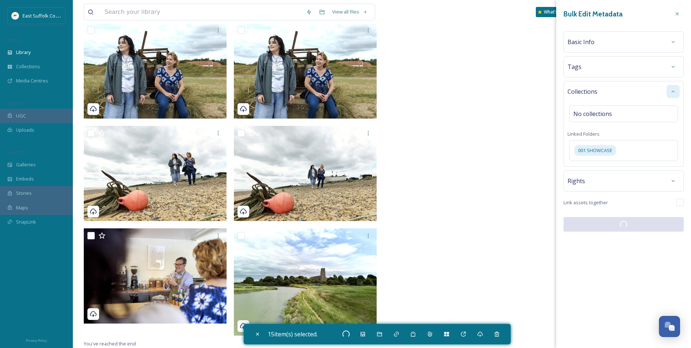
checkbox input "false"
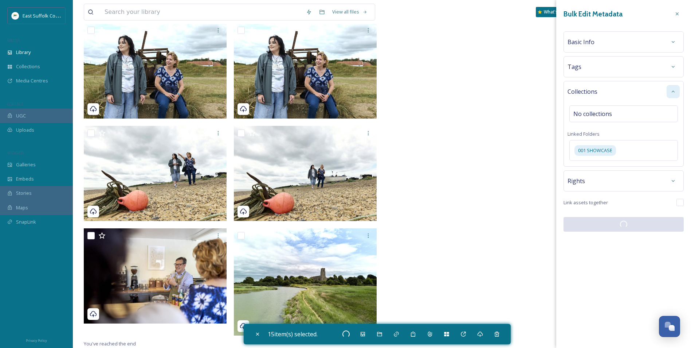
checkbox input "false"
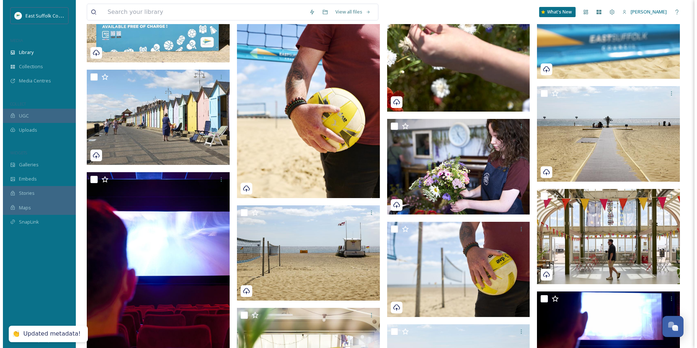
scroll to position [0, 0]
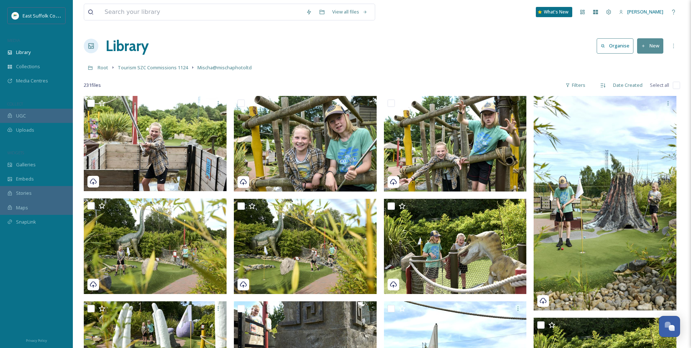
drag, startPoint x: 485, startPoint y: 181, endPoint x: 448, endPoint y: 54, distance: 132.5
click at [30, 159] on div "Galleries" at bounding box center [36, 164] width 73 height 14
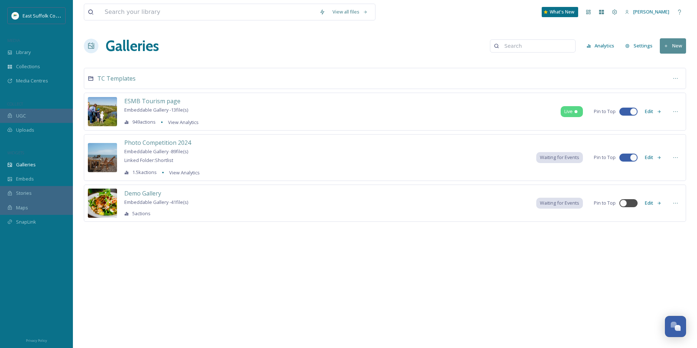
click at [667, 47] on icon at bounding box center [666, 46] width 5 height 5
click at [667, 68] on div "Gallery" at bounding box center [669, 63] width 32 height 14
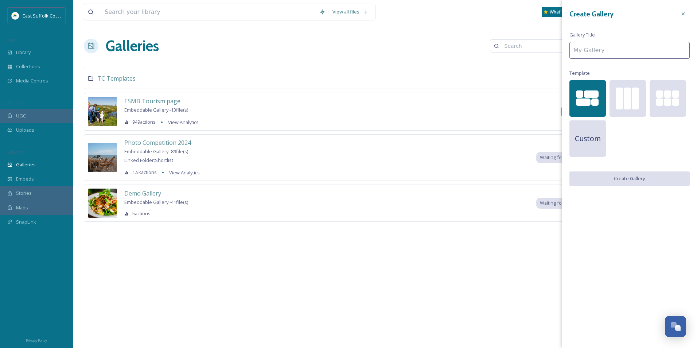
click at [602, 47] on input at bounding box center [629, 50] width 120 height 17
type input "s"
type input "Showcase"
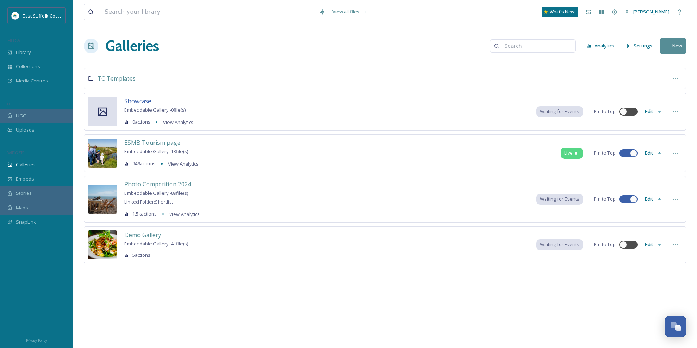
click at [126, 97] on span "Showcase" at bounding box center [137, 101] width 27 height 9
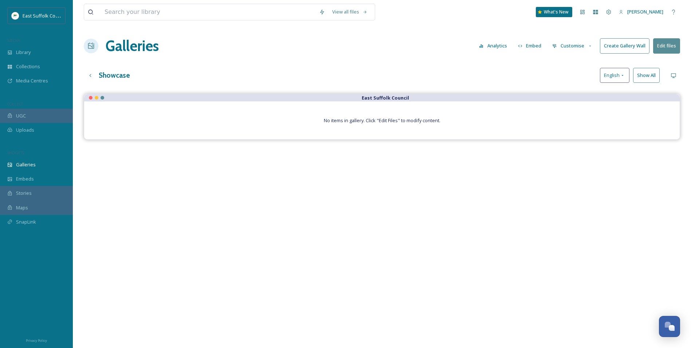
click at [661, 44] on button "Edit files" at bounding box center [666, 45] width 27 height 15
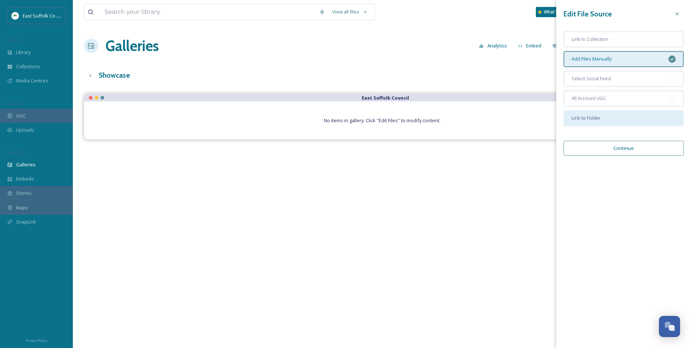
click at [592, 117] on span "Link to Folder" at bounding box center [586, 117] width 29 height 7
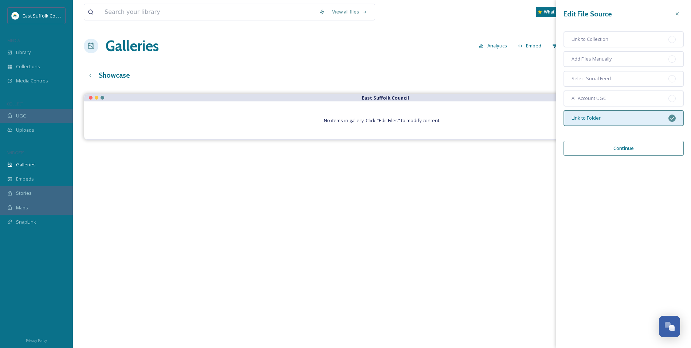
click at [621, 144] on button "Continue" at bounding box center [624, 148] width 120 height 15
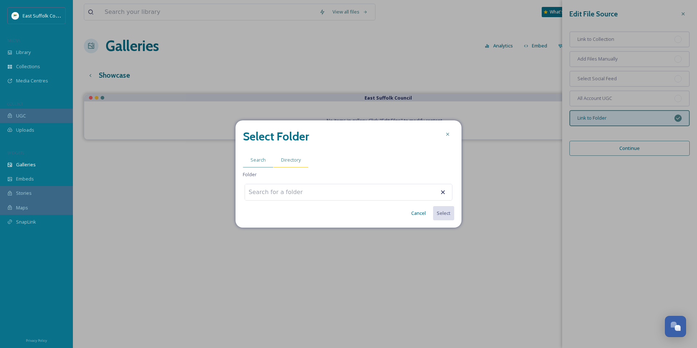
click at [292, 163] on span "Directory" at bounding box center [291, 159] width 20 height 7
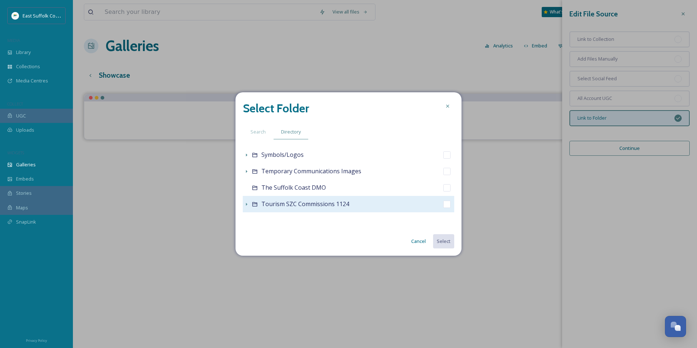
scroll to position [337, 0]
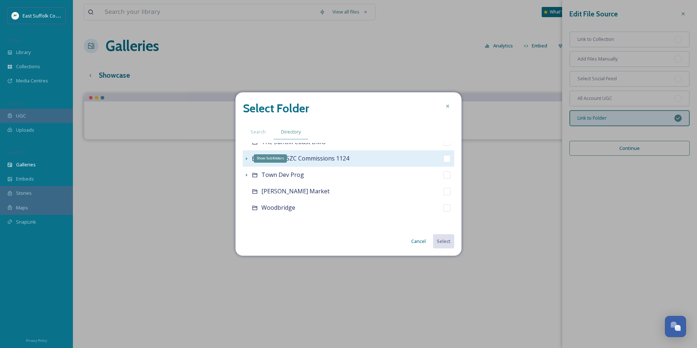
click at [246, 157] on icon at bounding box center [246, 159] width 6 height 6
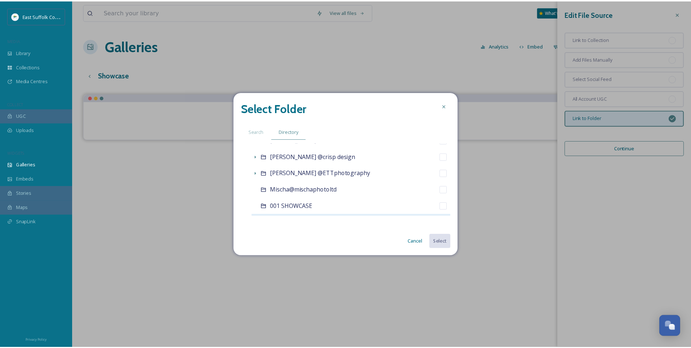
scroll to position [410, 0]
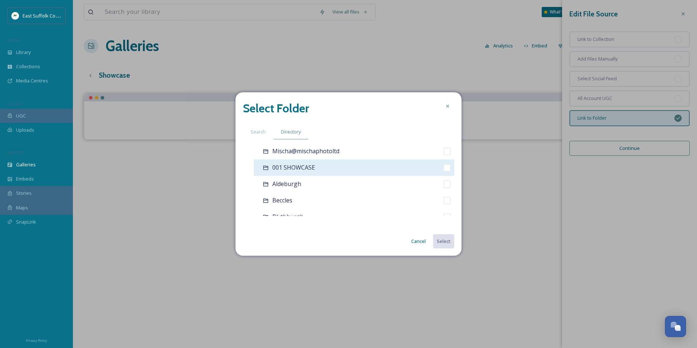
click at [443, 168] on input "checkbox" at bounding box center [446, 167] width 7 height 7
checkbox input "true"
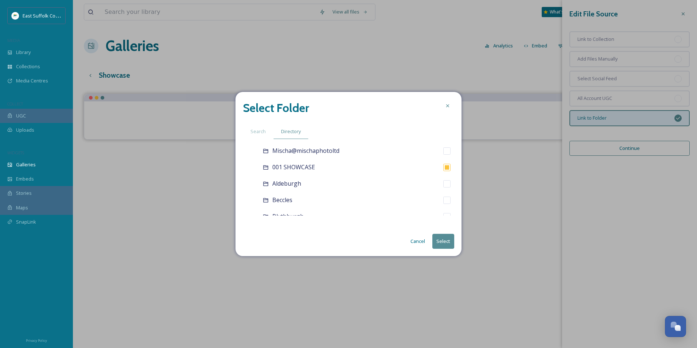
click at [442, 242] on button "Select" at bounding box center [443, 241] width 22 height 15
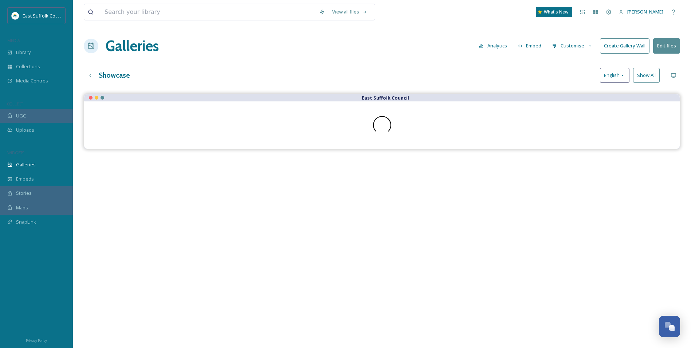
click at [621, 45] on button "Create Gallery Wall" at bounding box center [625, 45] width 50 height 15
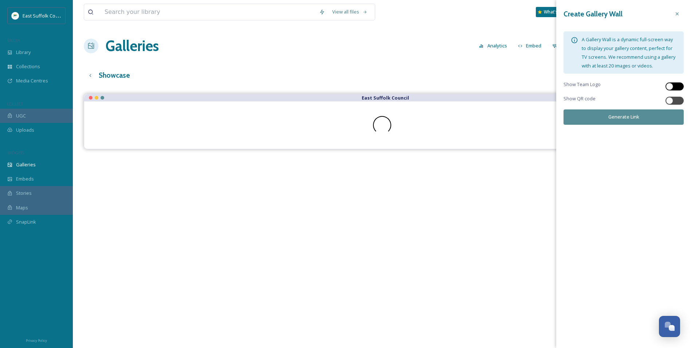
click at [672, 85] on div at bounding box center [669, 86] width 7 height 7
checkbox input "true"
click at [670, 97] on div at bounding box center [669, 100] width 7 height 7
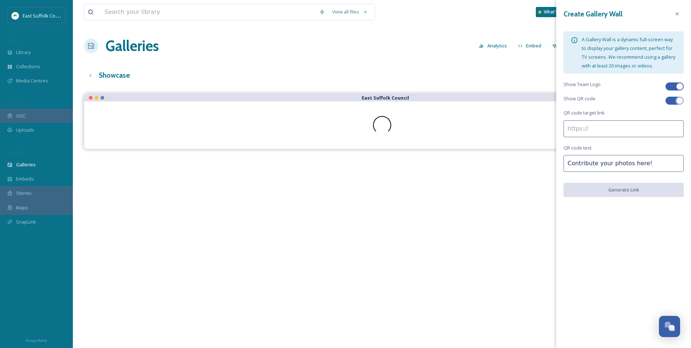
click at [677, 103] on div at bounding box center [679, 100] width 7 height 7
checkbox input "false"
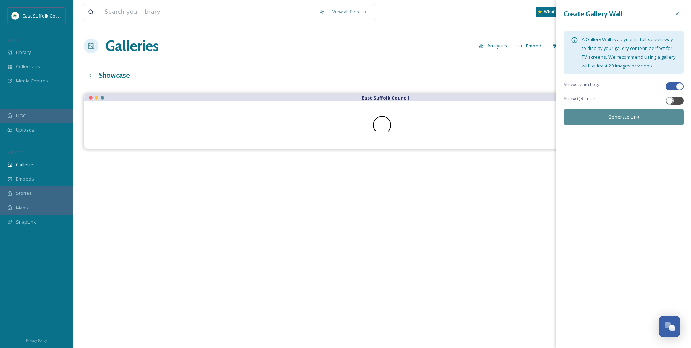
click at [644, 121] on button "Generate Link" at bounding box center [624, 116] width 120 height 15
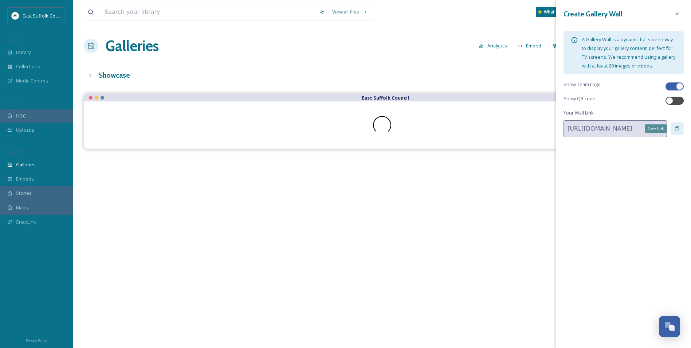
click at [678, 131] on icon at bounding box center [677, 129] width 6 height 6
click at [294, 58] on div "View all files What's New [PERSON_NAME] Galleries Analytics Embed Customise Cre…" at bounding box center [382, 226] width 618 height 452
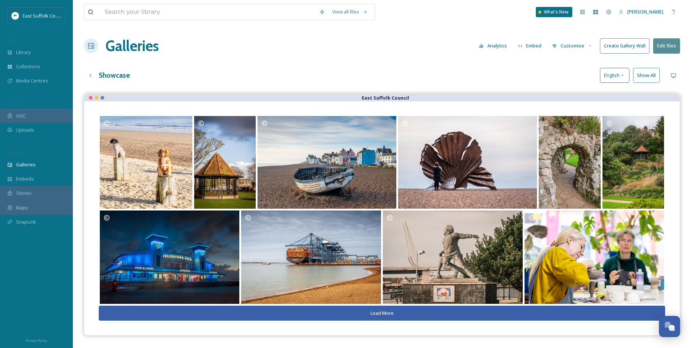
click at [565, 45] on button "Customise" at bounding box center [573, 46] width 48 height 14
click at [571, 64] on div "Layout" at bounding box center [574, 62] width 51 height 14
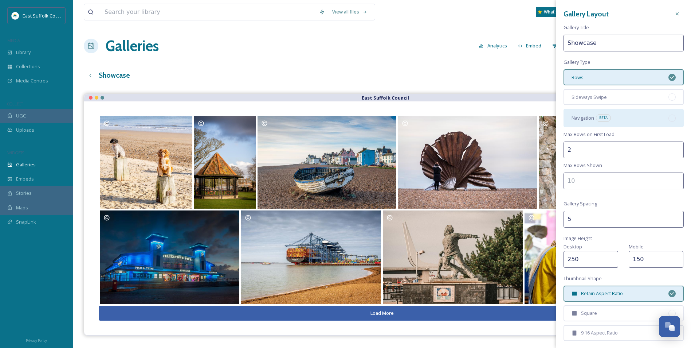
click at [634, 114] on div "Navigation BETA" at bounding box center [624, 118] width 120 height 18
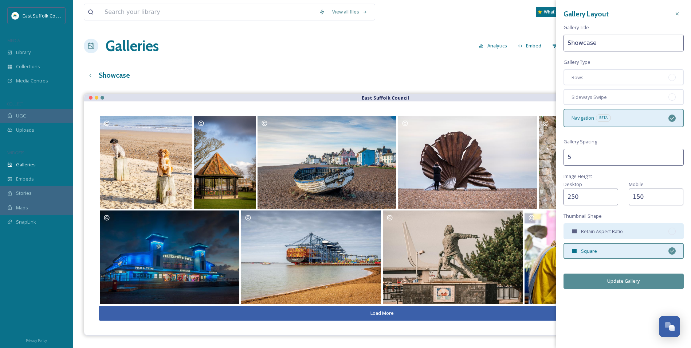
click at [589, 231] on span "Retain Aspect Ratio" at bounding box center [602, 231] width 42 height 7
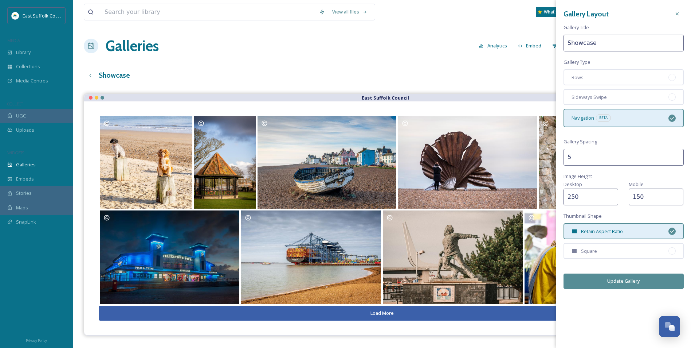
click at [598, 285] on button "Update Gallery" at bounding box center [624, 280] width 120 height 15
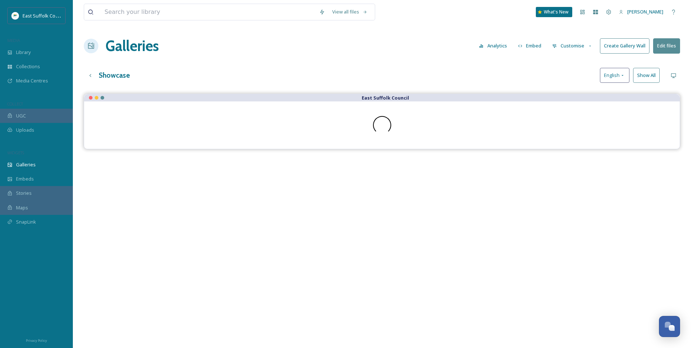
click at [609, 51] on button "Create Gallery Wall" at bounding box center [625, 45] width 50 height 15
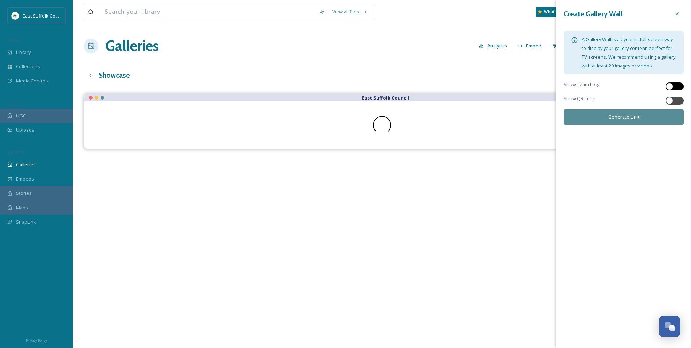
click at [667, 87] on div at bounding box center [669, 86] width 7 height 7
checkbox input "true"
click at [631, 116] on button "Generate Link" at bounding box center [624, 116] width 120 height 15
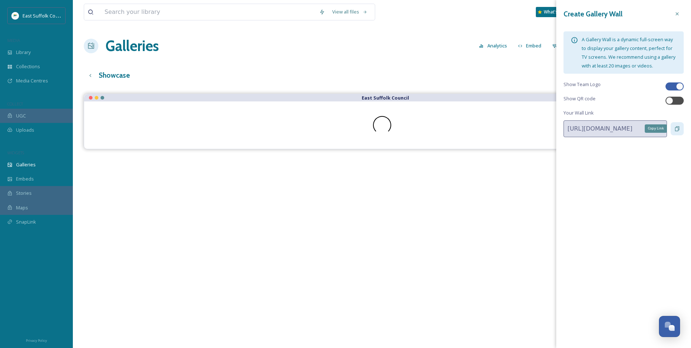
click at [673, 128] on div "Copy Link" at bounding box center [677, 128] width 13 height 13
click at [372, 73] on div "Showcase English Show All" at bounding box center [382, 75] width 596 height 15
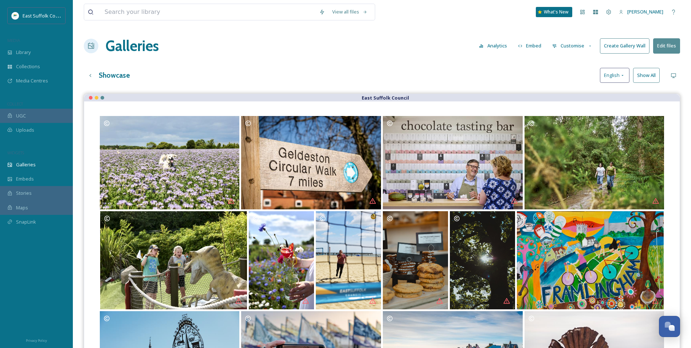
click at [583, 50] on button "Customise" at bounding box center [573, 46] width 48 height 14
click at [488, 74] on div "Showcase English Show All" at bounding box center [382, 75] width 596 height 15
click at [612, 13] on icon at bounding box center [609, 12] width 6 height 6
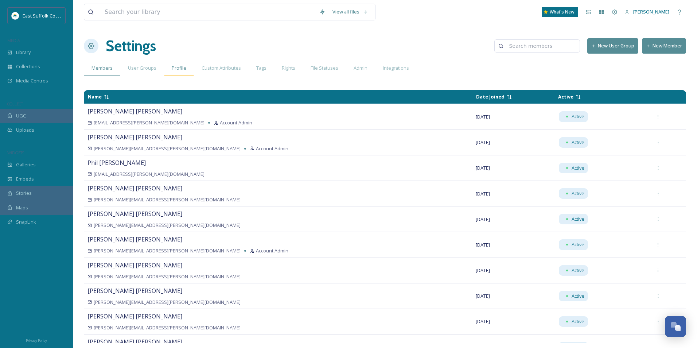
click at [185, 70] on div "Profile" at bounding box center [179, 67] width 30 height 15
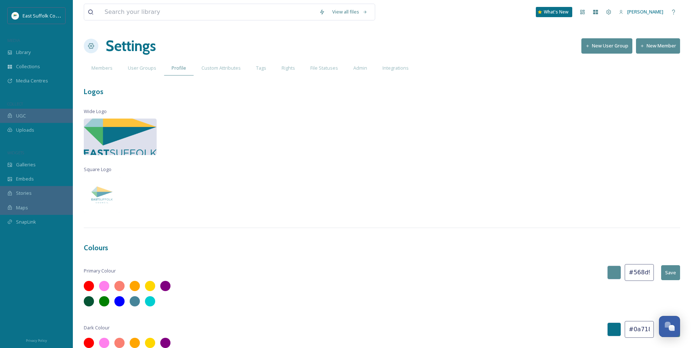
click at [118, 130] on img at bounding box center [120, 136] width 73 height 57
drag, startPoint x: 118, startPoint y: 133, endPoint x: 206, endPoint y: 105, distance: 92.1
click at [249, 106] on div "View all files What's New [PERSON_NAME] Settings New User Group New Member Memb…" at bounding box center [382, 240] width 618 height 480
click at [100, 192] on img at bounding box center [102, 194] width 36 height 36
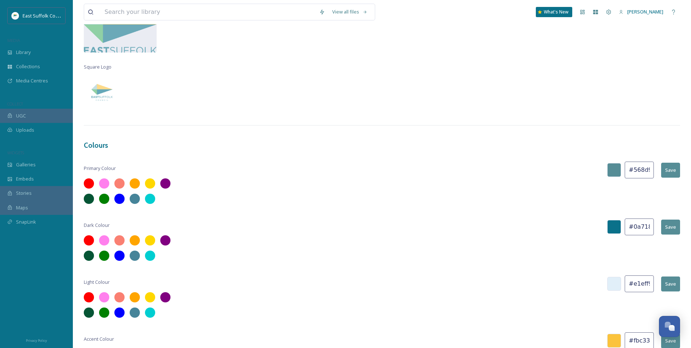
scroll to position [134, 0]
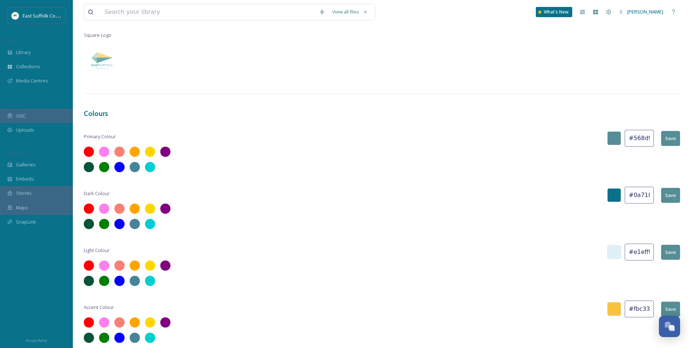
click at [642, 309] on input "#fbc33c" at bounding box center [639, 308] width 29 height 17
drag, startPoint x: 651, startPoint y: 309, endPoint x: 643, endPoint y: 310, distance: 7.7
click at [643, 310] on input "#fbc33c" at bounding box center [639, 308] width 29 height 17
click at [649, 309] on input "#fbc33c" at bounding box center [639, 308] width 29 height 17
type input "#f6cd25"
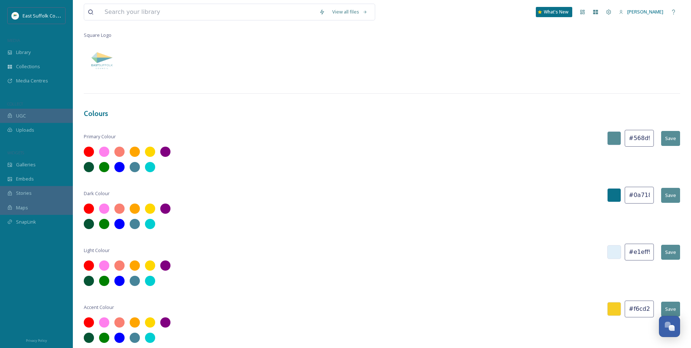
click at [677, 303] on button "Save" at bounding box center [670, 308] width 19 height 15
click at [675, 305] on button "Save" at bounding box center [670, 308] width 19 height 15
click at [640, 195] on input "#0a718a" at bounding box center [639, 195] width 29 height 17
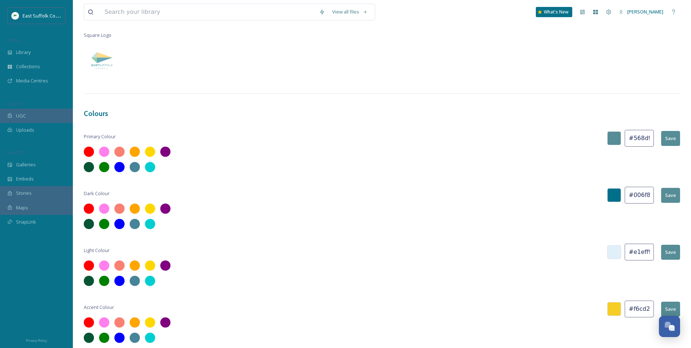
type input "#006f8a"
click at [674, 196] on button "Save" at bounding box center [670, 195] width 19 height 15
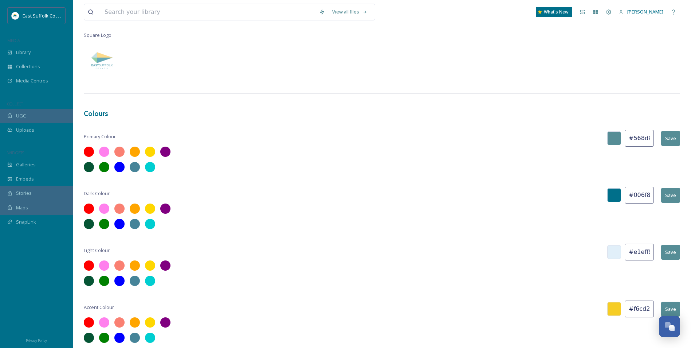
click at [632, 138] on input "#568d96" at bounding box center [639, 138] width 29 height 17
drag, startPoint x: 632, startPoint y: 138, endPoint x: 655, endPoint y: 138, distance: 23.0
click at [655, 138] on div "Primary Colour #568d96 Save" at bounding box center [382, 138] width 596 height 17
click at [672, 138] on button "Save" at bounding box center [670, 138] width 19 height 15
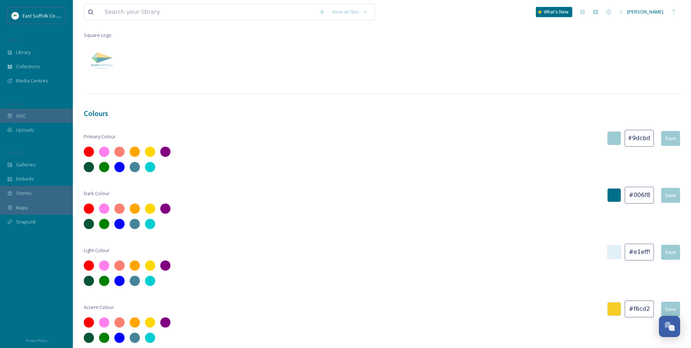
drag, startPoint x: 635, startPoint y: 139, endPoint x: 661, endPoint y: 139, distance: 26.6
click at [666, 141] on div "Primary Colour #9dcbd3 Save" at bounding box center [382, 138] width 596 height 17
drag, startPoint x: 632, startPoint y: 138, endPoint x: 670, endPoint y: 139, distance: 38.3
click at [670, 139] on div "Primary Colour #9dcbd3 Save" at bounding box center [382, 138] width 596 height 17
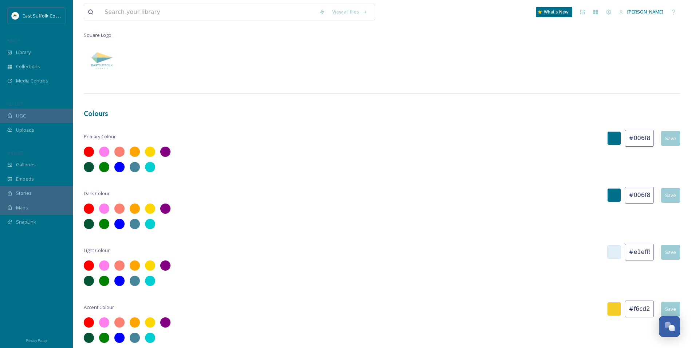
type input "#006f8a"
click at [669, 139] on button "Save" at bounding box center [670, 138] width 19 height 15
drag, startPoint x: 633, startPoint y: 195, endPoint x: 660, endPoint y: 195, distance: 26.2
click at [660, 195] on div "Dark Colour #006f8a Save" at bounding box center [382, 195] width 596 height 17
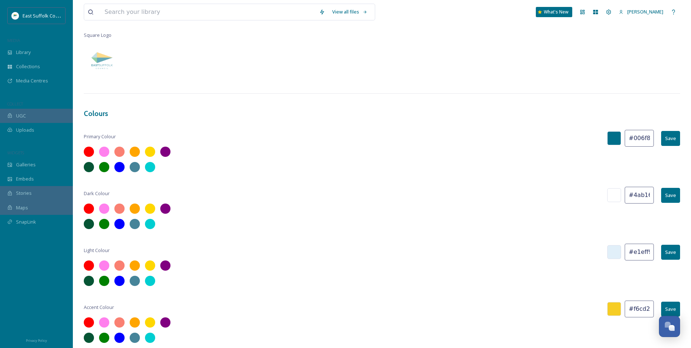
scroll to position [0, 1]
click at [668, 191] on button "Save" at bounding box center [670, 195] width 19 height 15
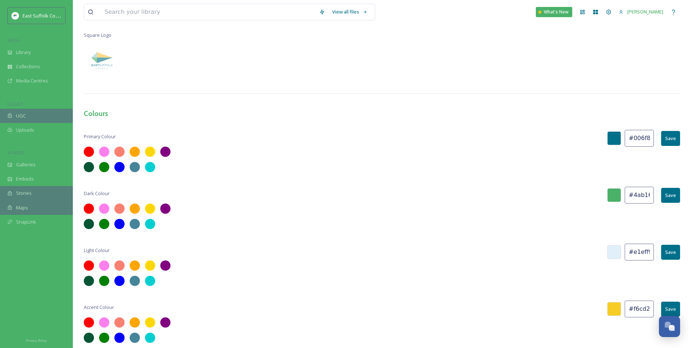
scroll to position [0, 0]
drag, startPoint x: 650, startPoint y: 196, endPoint x: 602, endPoint y: 195, distance: 48.8
click at [602, 195] on div "Dark Colour #4ab169 Save" at bounding box center [382, 195] width 596 height 17
click at [650, 196] on input "#4ab169" at bounding box center [639, 195] width 29 height 17
drag, startPoint x: 650, startPoint y: 196, endPoint x: 633, endPoint y: 196, distance: 17.1
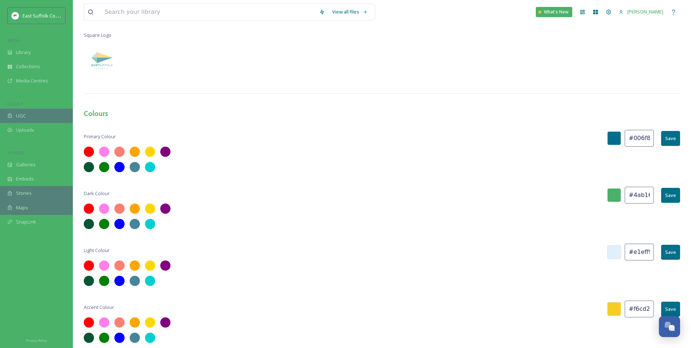
click at [633, 196] on input "#4ab169" at bounding box center [639, 195] width 29 height 17
type input "#006f8a"
click at [673, 197] on button "Save" at bounding box center [670, 195] width 19 height 15
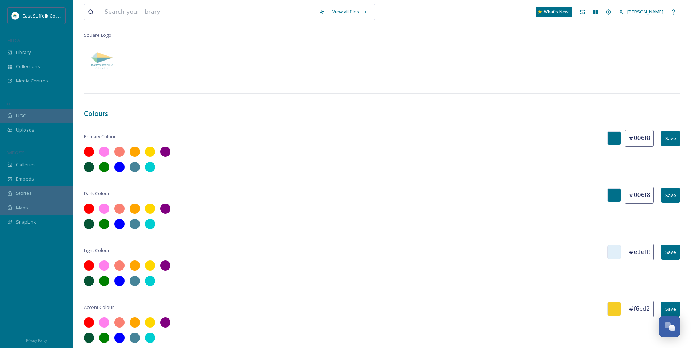
click at [504, 281] on div at bounding box center [382, 273] width 596 height 26
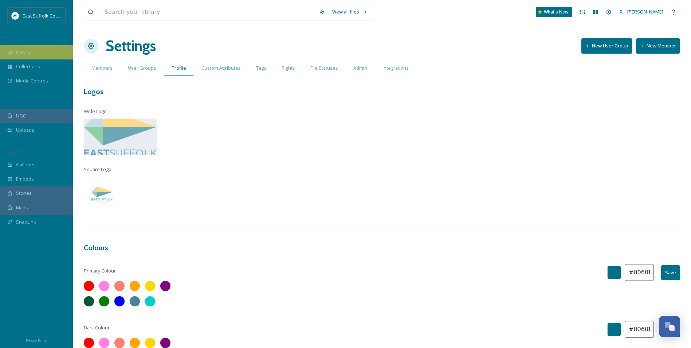
click at [48, 50] on div "Library" at bounding box center [36, 52] width 73 height 14
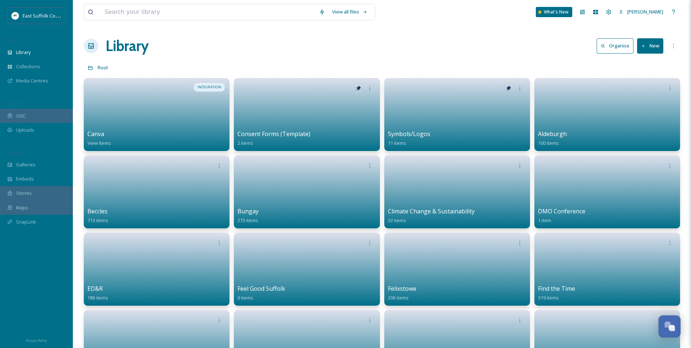
click at [663, 328] on div "Open Chat" at bounding box center [669, 325] width 21 height 12
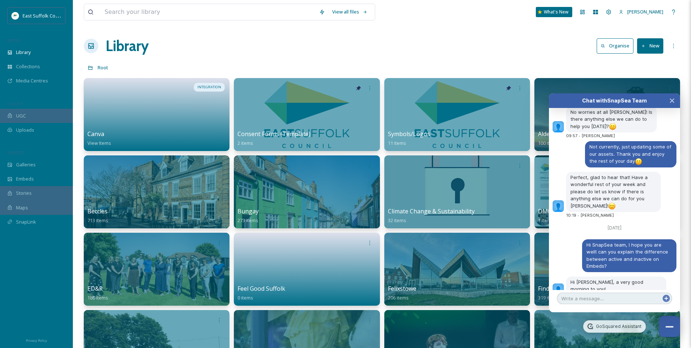
click at [614, 295] on textarea at bounding box center [614, 298] width 115 height 12
type textarea "Hi SnapSea team, how are you [DATE]?"
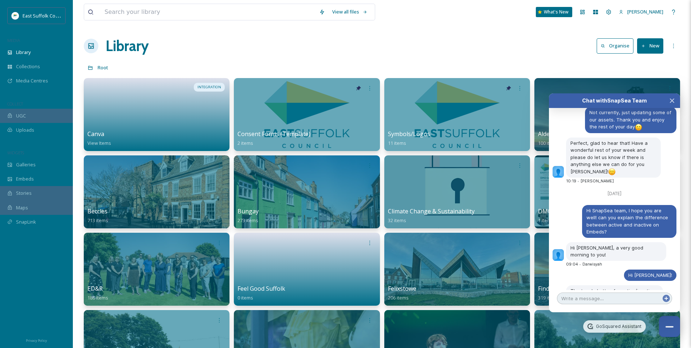
scroll to position [2840, 0]
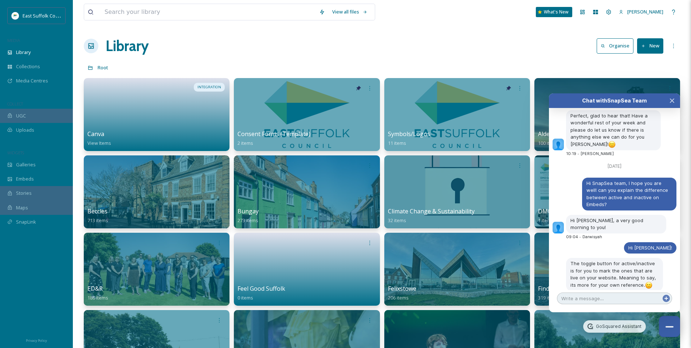
click at [606, 295] on textarea at bounding box center [614, 298] width 115 height 12
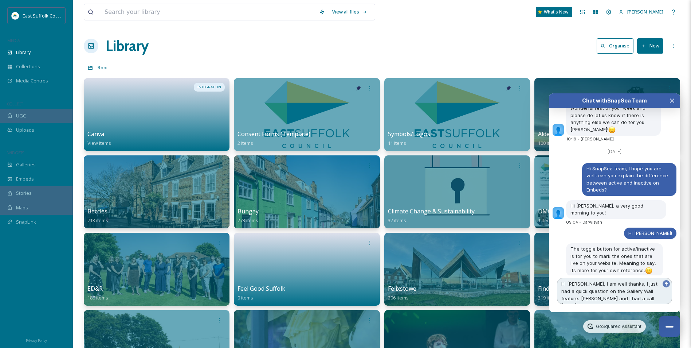
scroll to position [2862, 0]
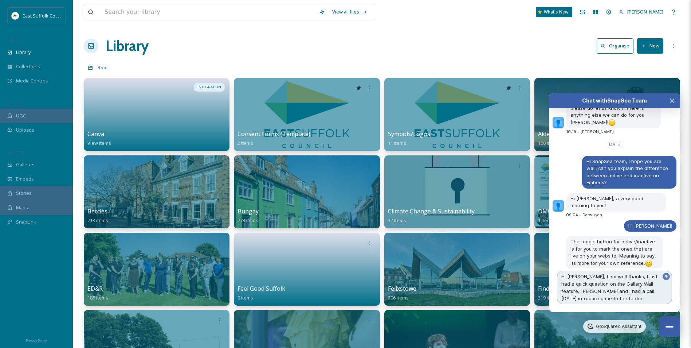
type textarea "Hi [PERSON_NAME], I am well thanks, I just had a quick question on the Gallery …"
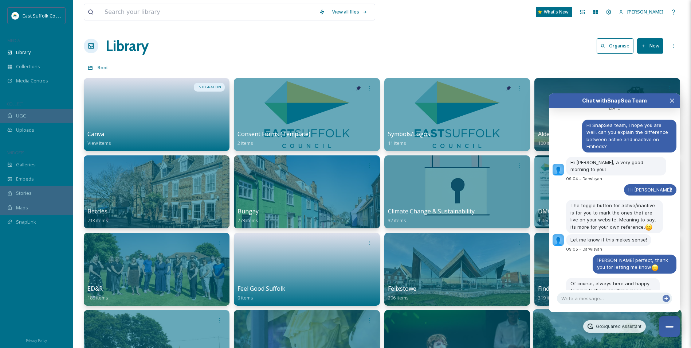
scroll to position [2885, 0]
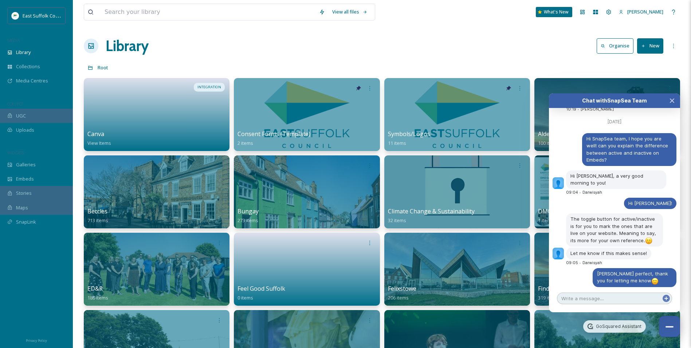
click at [610, 296] on textarea at bounding box center [614, 298] width 115 height 12
click at [617, 297] on textarea at bounding box center [614, 298] width 115 height 12
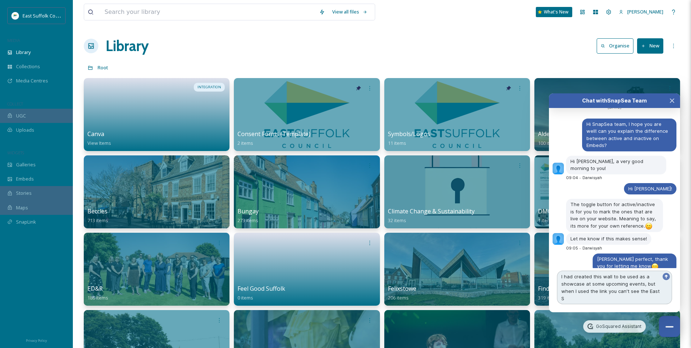
scroll to position [2907, 0]
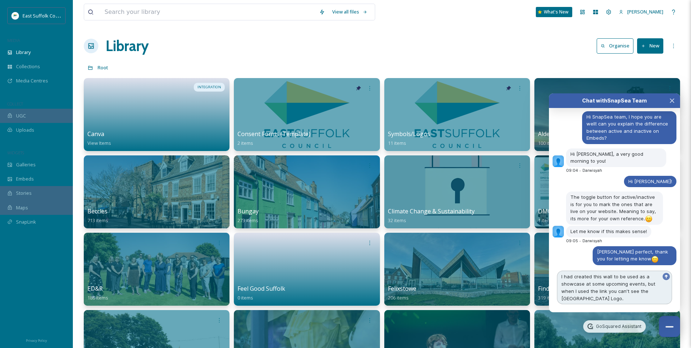
paste textarea "[URL][DOMAIN_NAME]"
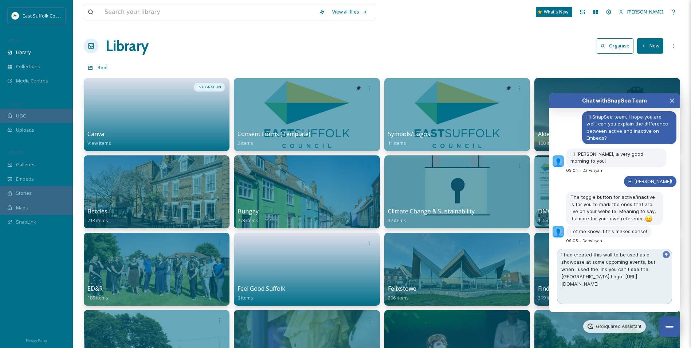
scroll to position [2929, 0]
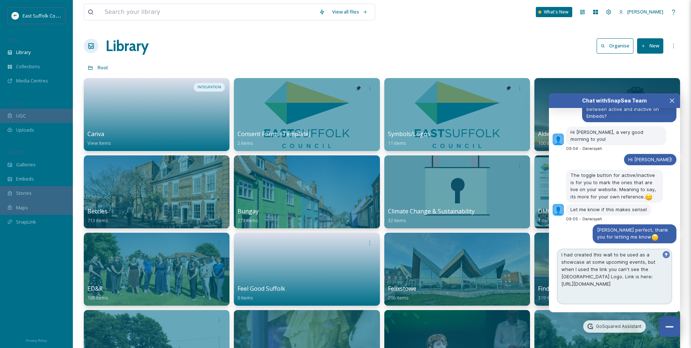
type textarea "I had created this wall to be used as a showcase at some upcoming events, but w…"
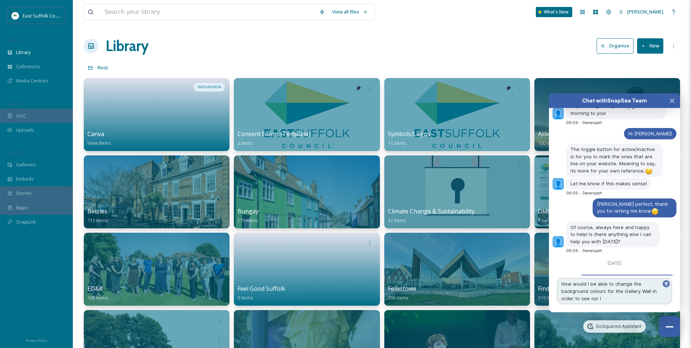
scroll to position [2968, 0]
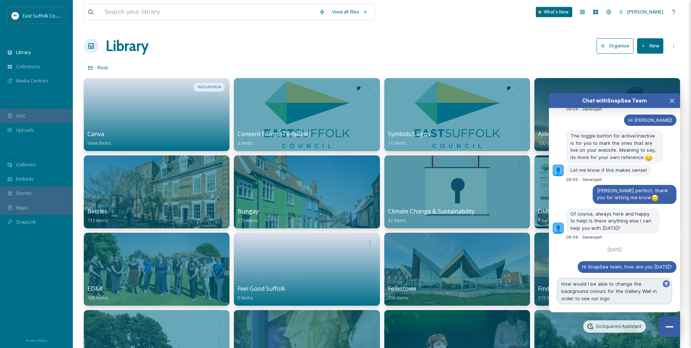
type textarea "How would I be able to change the background colours for the Gallery Wall in or…"
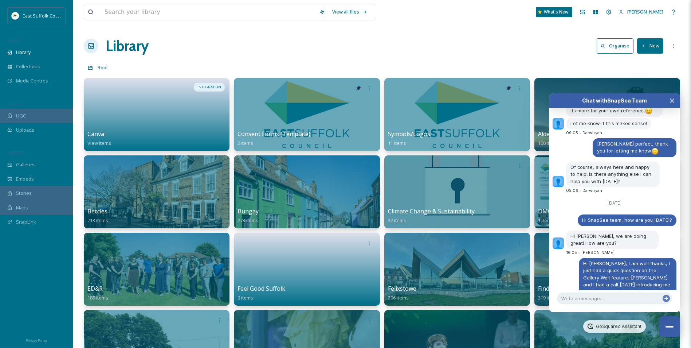
scroll to position [3001, 0]
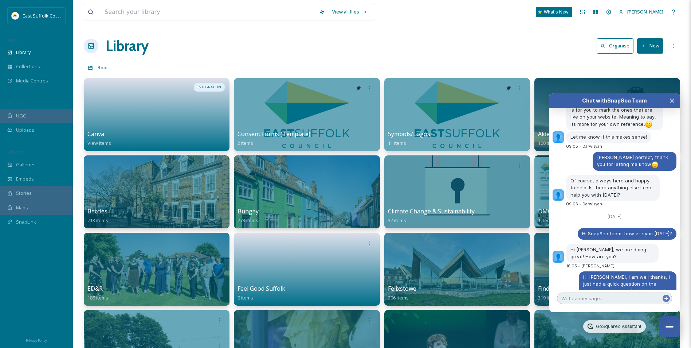
click at [579, 293] on textarea at bounding box center [614, 298] width 115 height 12
type textarea "Yesss"
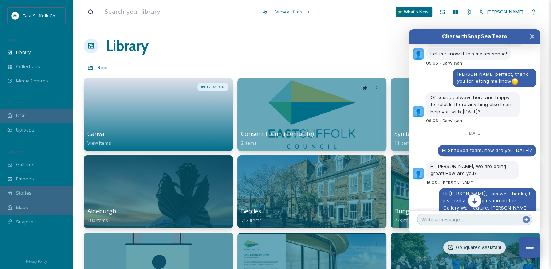
scroll to position [3036, 0]
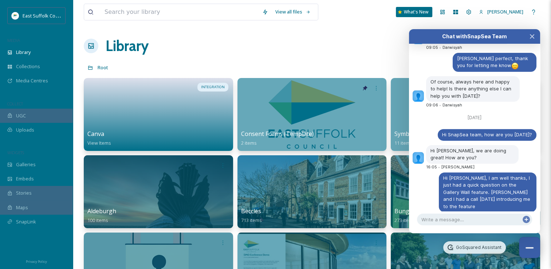
click at [316, 43] on div "Library Organise New" at bounding box center [312, 46] width 457 height 22
click at [527, 246] on button "Close Chat" at bounding box center [530, 247] width 22 height 22
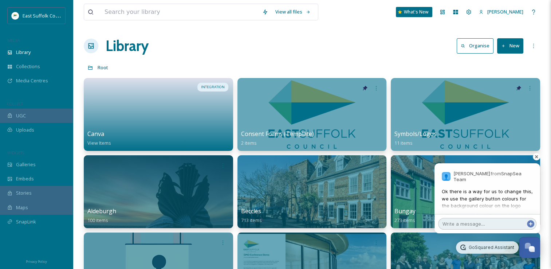
click at [531, 230] on textarea at bounding box center [487, 224] width 98 height 12
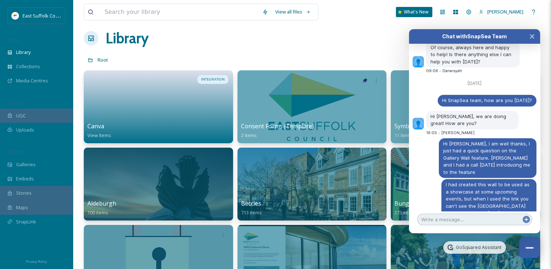
scroll to position [0, 0]
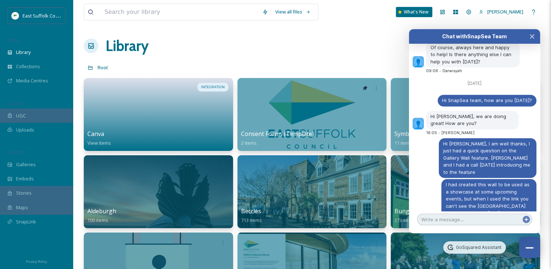
click at [469, 222] on textarea at bounding box center [474, 220] width 115 height 12
type textarea "Ahh excellent!"
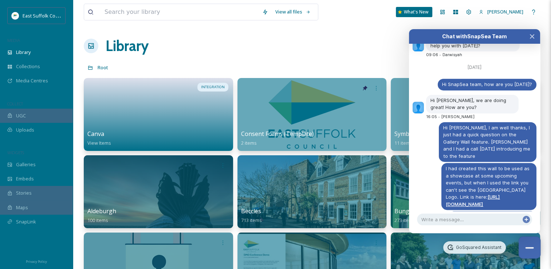
click at [534, 246] on button "Close Chat" at bounding box center [530, 247] width 22 height 22
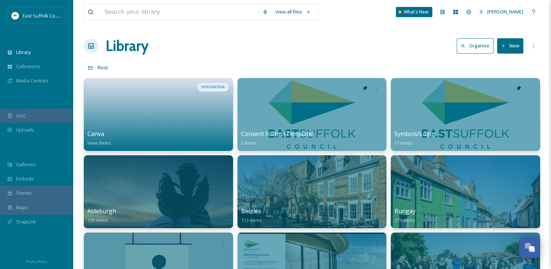
click at [40, 155] on div "WIDGETS" at bounding box center [36, 152] width 73 height 9
click at [36, 168] on div "Galleries" at bounding box center [36, 164] width 73 height 14
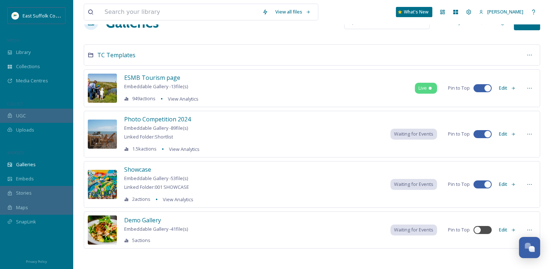
scroll to position [24, 0]
click at [506, 185] on button "Edit" at bounding box center [508, 184] width 24 height 14
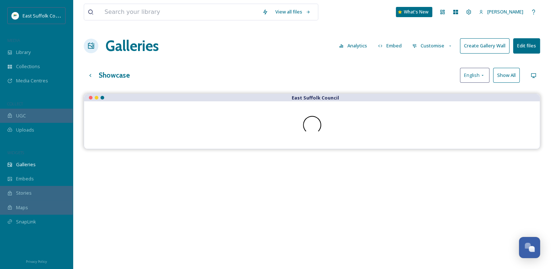
scroll to position [3099, 0]
click at [436, 49] on button "Customise" at bounding box center [433, 46] width 48 height 14
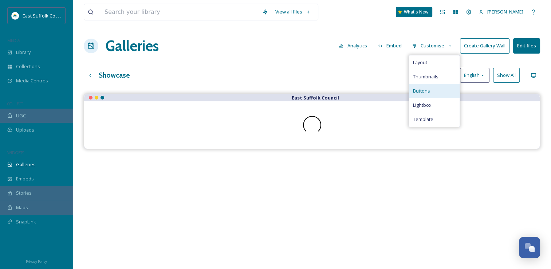
click at [427, 93] on span "Buttons" at bounding box center [421, 90] width 17 height 7
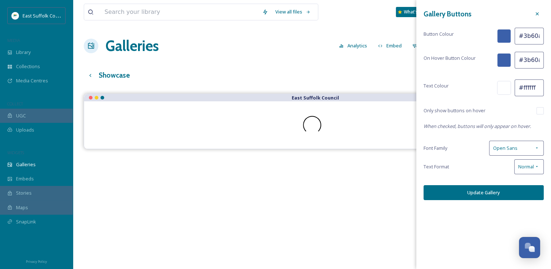
scroll to position [0, 1]
drag, startPoint x: 519, startPoint y: 37, endPoint x: 529, endPoint y: 38, distance: 9.9
click at [529, 38] on input "#3b60aa" at bounding box center [529, 36] width 29 height 17
click at [519, 38] on input "#3b60aa" at bounding box center [529, 36] width 29 height 17
drag, startPoint x: 522, startPoint y: 37, endPoint x: 542, endPoint y: 38, distance: 20.4
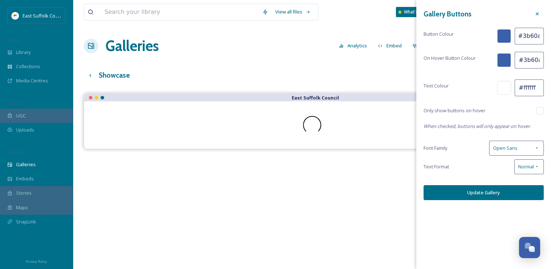
click at [542, 38] on input "#3b60aa" at bounding box center [529, 36] width 29 height 17
type input "#0000"
click at [493, 191] on button "Update Gallery" at bounding box center [484, 192] width 120 height 15
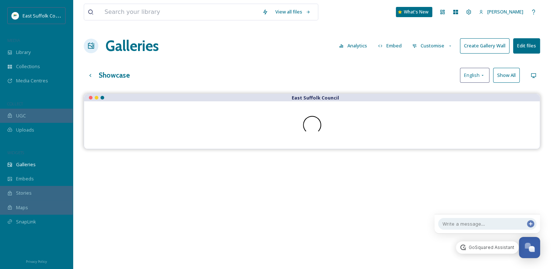
scroll to position [3121, 0]
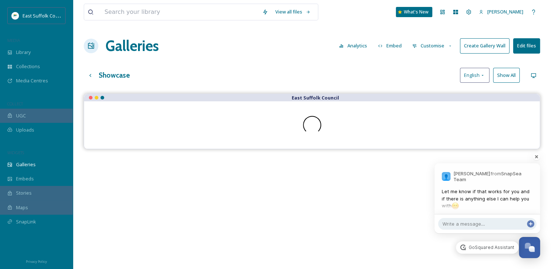
click at [477, 48] on button "Create Gallery Wall" at bounding box center [485, 45] width 50 height 15
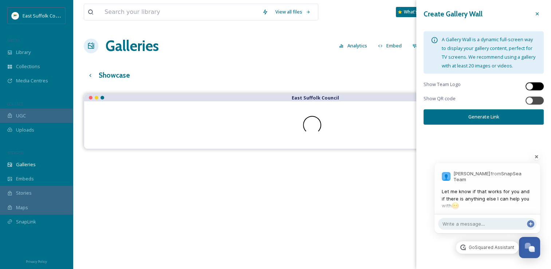
click at [539, 85] on div at bounding box center [539, 87] width 4 height 4
checkbox input "true"
click at [536, 156] on div at bounding box center [526, 156] width 36 height 15
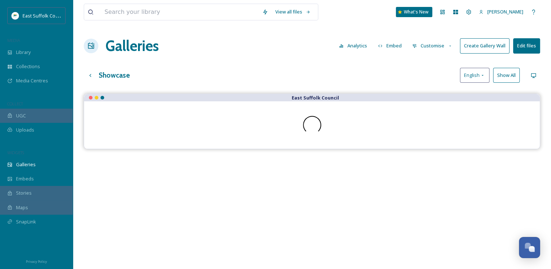
click at [496, 38] on div "Galleries Analytics Embed Customise Create Gallery Wall Edit files" at bounding box center [312, 46] width 457 height 22
click at [495, 47] on button "Create Gallery Wall" at bounding box center [485, 45] width 50 height 15
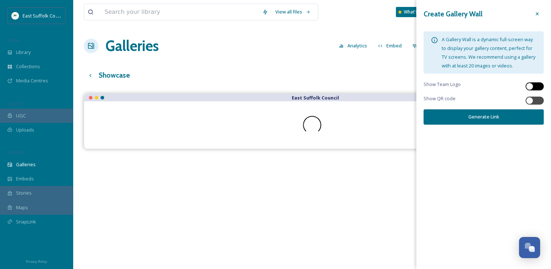
click at [535, 87] on div at bounding box center [535, 86] width 18 height 8
checkbox input "true"
click at [485, 118] on button "Generate Link" at bounding box center [484, 116] width 120 height 15
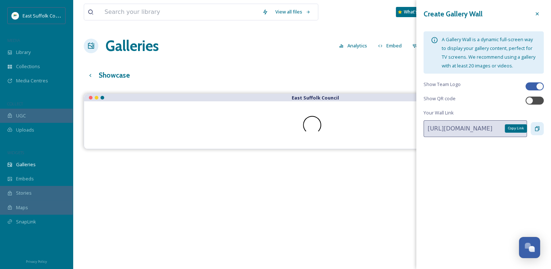
click at [533, 128] on div "Copy Link" at bounding box center [537, 128] width 13 height 13
click at [497, 177] on div "Create Gallery Wall A Gallery Wall is a dynamic full-screen way to display your…" at bounding box center [483, 134] width 135 height 269
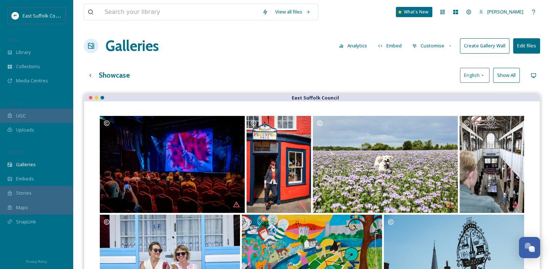
click at [262, 55] on div "Galleries Analytics Embed Customise Create Gallery Wall Edit files" at bounding box center [312, 46] width 457 height 22
click at [533, 246] on div "Open Chat" at bounding box center [532, 249] width 6 height 6
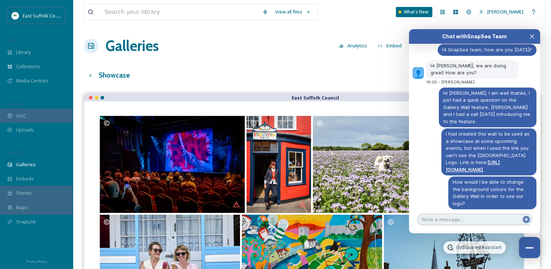
click at [462, 222] on textarea at bounding box center [474, 220] width 115 height 12
click at [461, 219] on textarea at bounding box center [474, 220] width 115 height 12
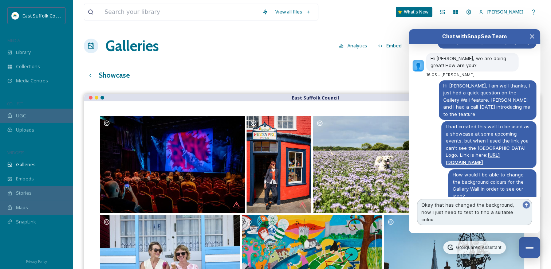
scroll to position [3135, 0]
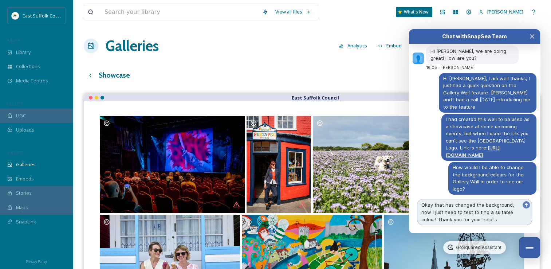
type textarea "Okay that has changed the background, now I just need to test to find a suitabl…"
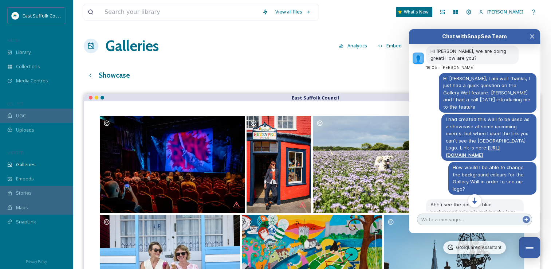
scroll to position [3158, 0]
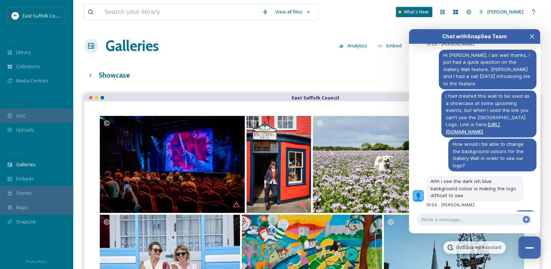
click at [536, 250] on button "Close Chat" at bounding box center [530, 247] width 22 height 22
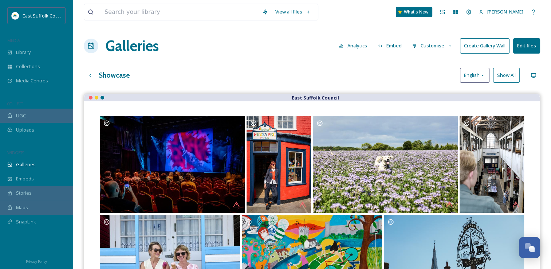
click at [431, 45] on button "Customise" at bounding box center [433, 46] width 48 height 14
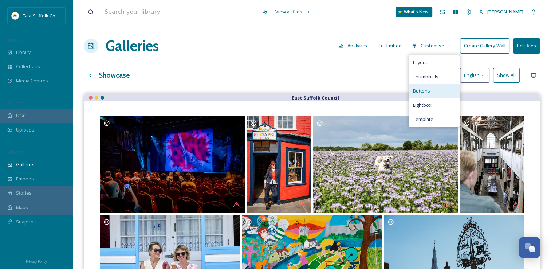
click at [432, 91] on div "Buttons" at bounding box center [434, 91] width 51 height 14
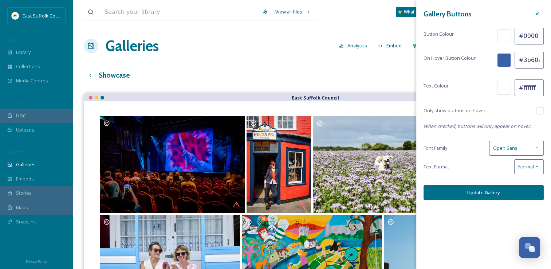
click at [539, 39] on input "#0000" at bounding box center [529, 36] width 29 height 17
drag, startPoint x: 536, startPoint y: 39, endPoint x: 522, endPoint y: 38, distance: 14.6
click at [522, 38] on input "#0000" at bounding box center [529, 36] width 29 height 17
click at [503, 39] on div at bounding box center [504, 36] width 14 height 14
click at [538, 34] on input "#00001" at bounding box center [529, 36] width 29 height 17
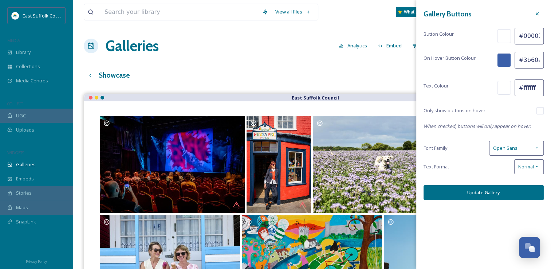
click at [539, 36] on input "#00001" at bounding box center [529, 36] width 29 height 17
click at [500, 39] on div at bounding box center [504, 36] width 14 height 14
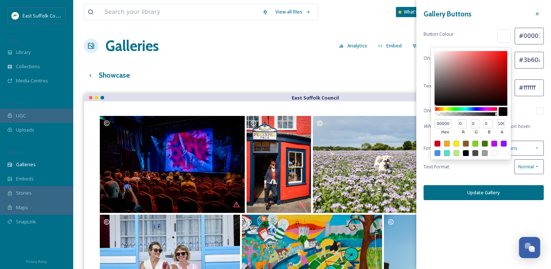
click at [493, 152] on div at bounding box center [495, 153] width 6 height 6
type input "#ffffff"
type input "FFFFFF"
type input "255"
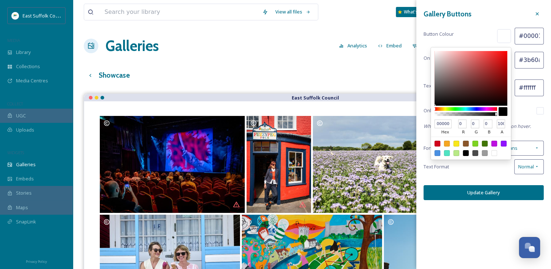
type input "255"
click at [485, 154] on div at bounding box center [485, 153] width 6 height 6
type input "#9b9b9b"
type input "9B9B9B"
type input "155"
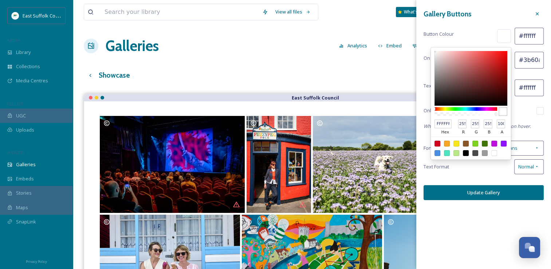
type input "155"
type input "#999898"
type input "999898"
type input "153"
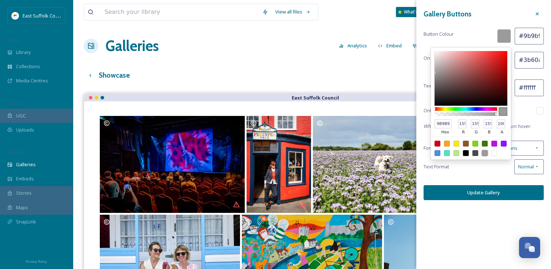
type input "152"
click at [435, 66] on div at bounding box center [471, 78] width 73 height 55
type input "#b7b7b7"
type input "B7B7B7"
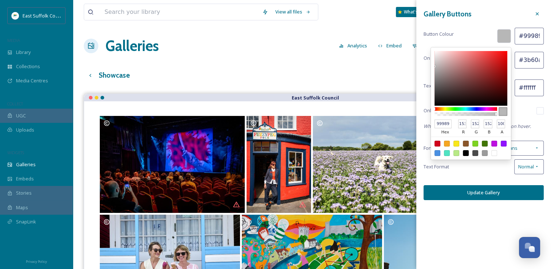
type input "183"
type input "#bebebe"
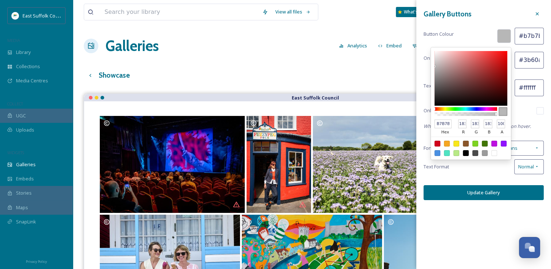
type input "BEBEBE"
type input "190"
type input "#ccc4c4"
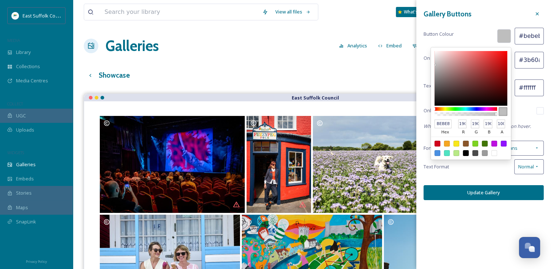
type input "CCC4C4"
type input "204"
type input "196"
type input "#c3bcbc"
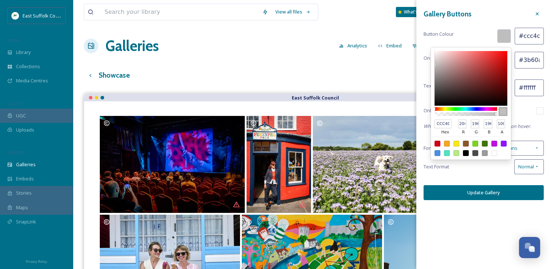
type input "C3BCBC"
type input "195"
type input "188"
type input "#b9b2b2"
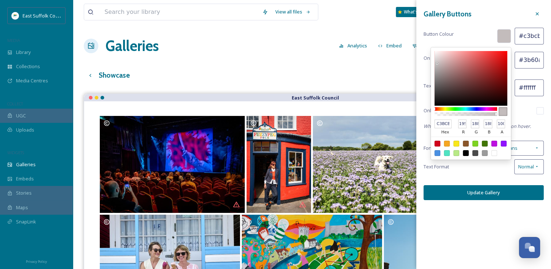
type input "B9B2B2"
type input "185"
type input "178"
type input "#b9b3b3"
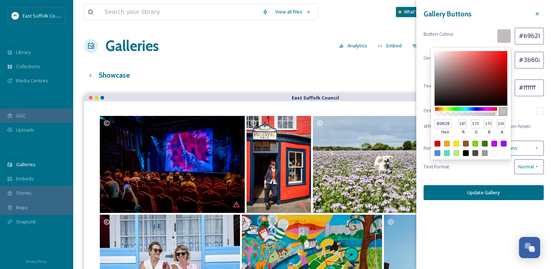
type input "B9B3B3"
type input "179"
type input "#bcb7b7"
click at [435, 56] on div at bounding box center [435, 55] width 1 height 1
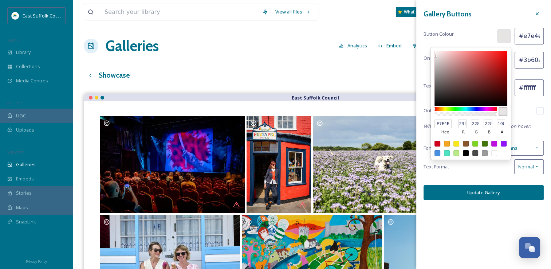
drag, startPoint x: 437, startPoint y: 123, endPoint x: 453, endPoint y: 123, distance: 16.0
click at [453, 123] on div "E7E4E4 hex" at bounding box center [445, 128] width 21 height 18
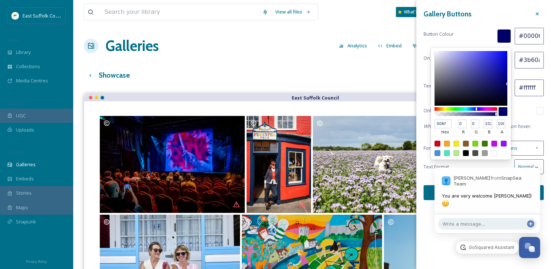
scroll to position [3179, 0]
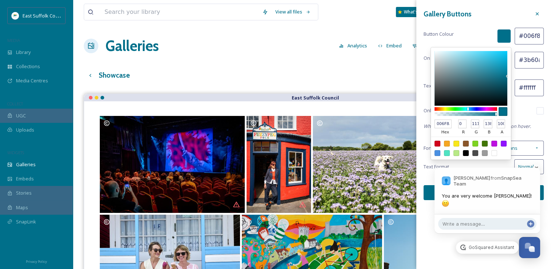
drag, startPoint x: 495, startPoint y: 114, endPoint x: 486, endPoint y: 114, distance: 8.7
click at [486, 114] on div at bounding box center [466, 114] width 60 height 4
click at [496, 114] on div at bounding box center [496, 114] width 1 height 3
drag, startPoint x: 496, startPoint y: 113, endPoint x: 485, endPoint y: 115, distance: 11.4
click at [485, 115] on div at bounding box center [466, 114] width 60 height 4
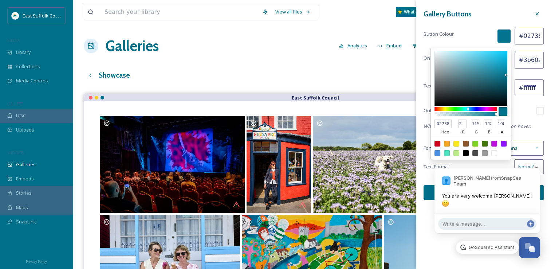
click at [506, 75] on div at bounding box center [506, 74] width 1 height 1
click at [504, 73] on div at bounding box center [471, 78] width 73 height 55
click at [503, 70] on div at bounding box center [471, 78] width 73 height 55
click at [519, 111] on div "Only show buttons on hover" at bounding box center [484, 110] width 120 height 7
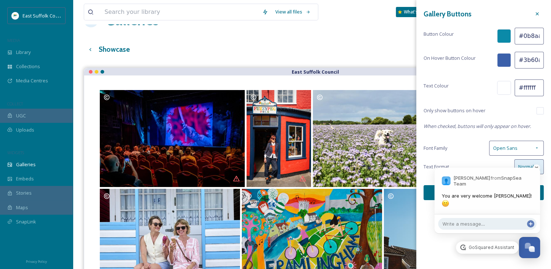
scroll to position [36, 0]
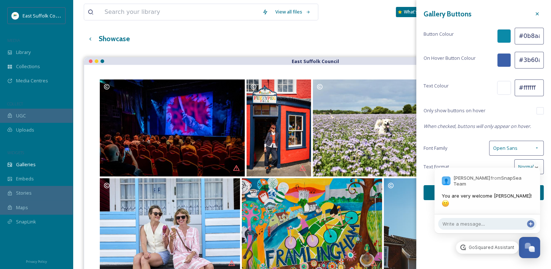
click at [428, 191] on button "Update Gallery" at bounding box center [484, 192] width 120 height 15
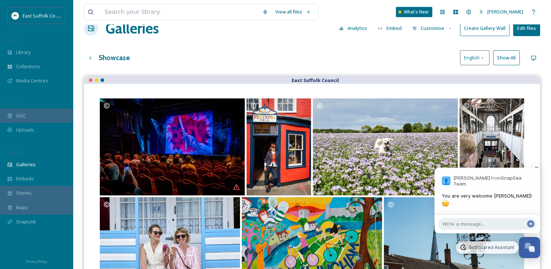
scroll to position [0, 0]
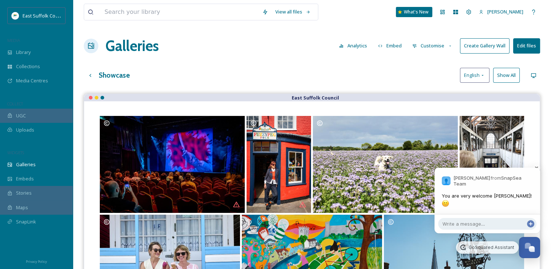
click at [480, 52] on button "Create Gallery Wall" at bounding box center [485, 45] width 50 height 15
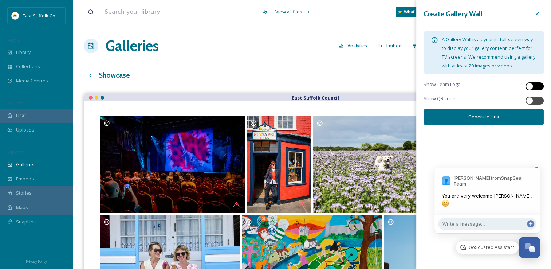
click at [529, 87] on div at bounding box center [529, 86] width 7 height 7
click at [538, 171] on span "Dismiss" at bounding box center [529, 167] width 21 height 5
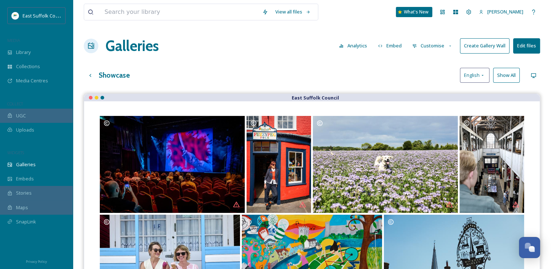
click at [494, 52] on button "Create Gallery Wall" at bounding box center [485, 45] width 50 height 15
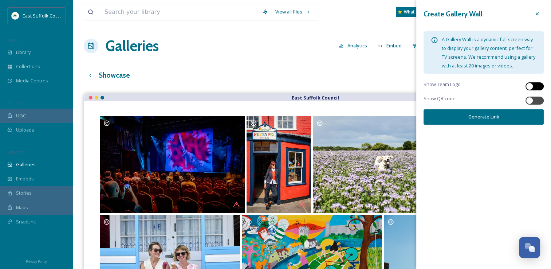
click at [530, 87] on div at bounding box center [529, 86] width 7 height 7
click at [500, 121] on button "Generate Link" at bounding box center [484, 116] width 120 height 15
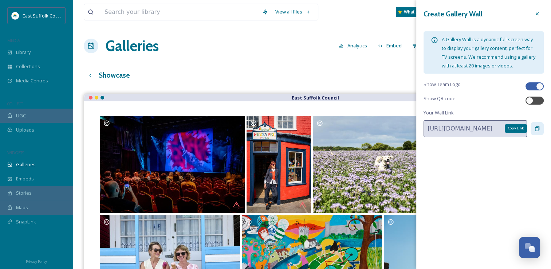
click at [538, 132] on div "Copy Link" at bounding box center [537, 128] width 13 height 13
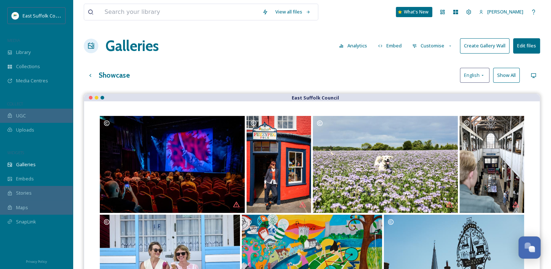
click at [535, 249] on div "Open Chat" at bounding box center [532, 249] width 6 height 6
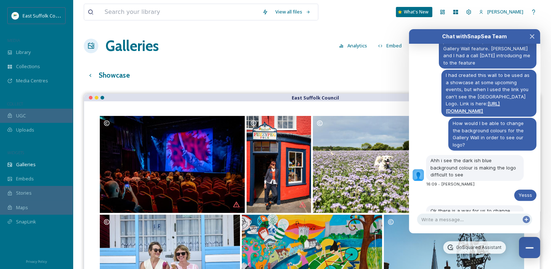
click at [532, 249] on div "Close Chat" at bounding box center [529, 247] width 8 height 1
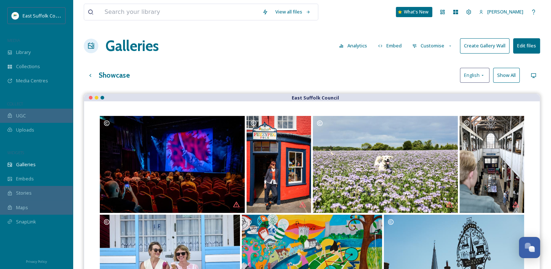
click at [379, 78] on div "Showcase English Show All" at bounding box center [312, 75] width 457 height 15
click at [106, 75] on h3 "Showcase" at bounding box center [114, 75] width 31 height 11
click at [129, 41] on h1 "Galleries" at bounding box center [132, 46] width 53 height 22
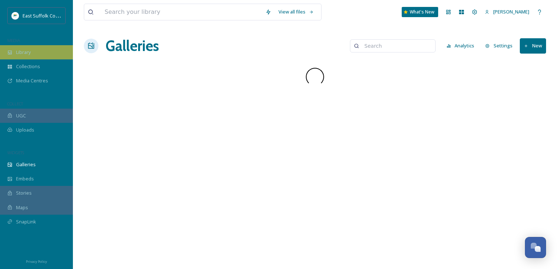
click at [32, 54] on div "Library" at bounding box center [36, 52] width 73 height 14
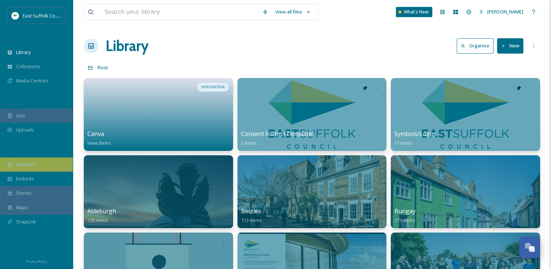
click at [30, 168] on div "Galleries" at bounding box center [36, 164] width 73 height 14
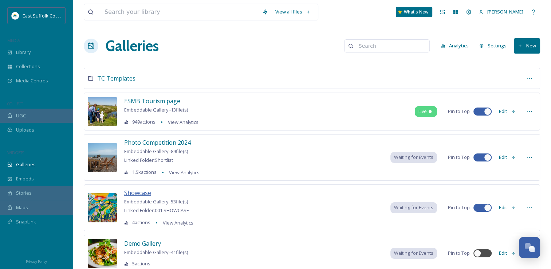
click at [140, 192] on span "Showcase" at bounding box center [137, 193] width 27 height 8
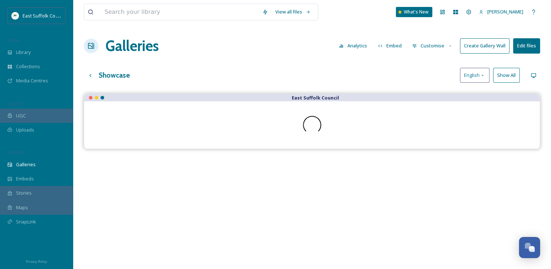
click at [440, 46] on button "Customise" at bounding box center [433, 46] width 48 height 14
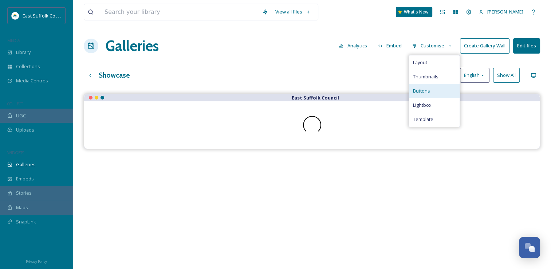
click at [429, 90] on span "Buttons" at bounding box center [421, 90] width 17 height 7
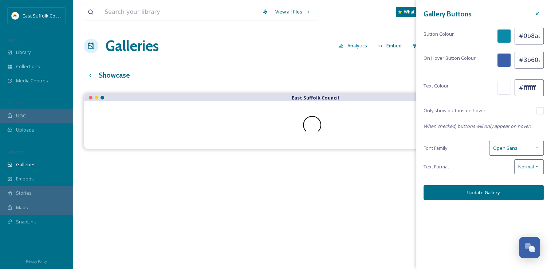
scroll to position [0, 1]
drag, startPoint x: 523, startPoint y: 36, endPoint x: 555, endPoint y: 38, distance: 31.4
click at [551, 38] on html "East Suffolk Council MEDIA Library Collections Media Centres COLLECT UGC Upload…" at bounding box center [275, 186] width 551 height 373
click at [539, 36] on input "9dcbd3" at bounding box center [529, 36] width 29 height 17
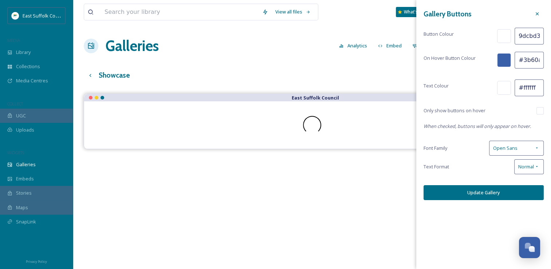
click at [520, 36] on input "9dcbd3" at bounding box center [529, 36] width 29 height 17
click at [507, 40] on div at bounding box center [504, 36] width 14 height 14
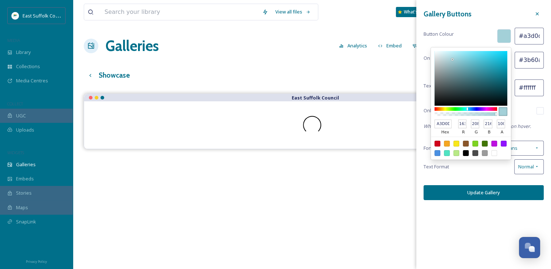
click at [453, 59] on div at bounding box center [452, 59] width 1 height 1
click at [453, 56] on div at bounding box center [471, 78] width 73 height 55
click at [451, 56] on div at bounding box center [471, 78] width 73 height 55
click at [485, 169] on div "Text Format Normal" at bounding box center [484, 166] width 120 height 15
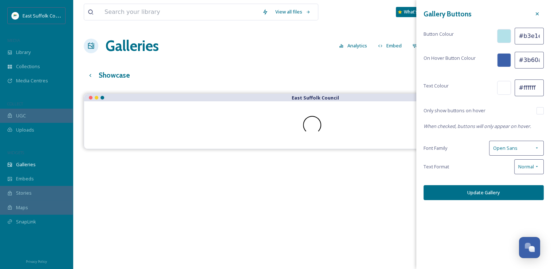
click at [491, 193] on button "Update Gallery" at bounding box center [484, 192] width 120 height 15
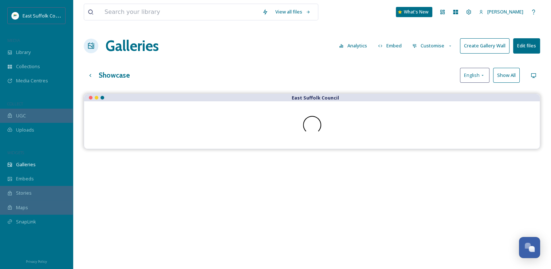
click at [492, 46] on button "Create Gallery Wall" at bounding box center [485, 45] width 50 height 15
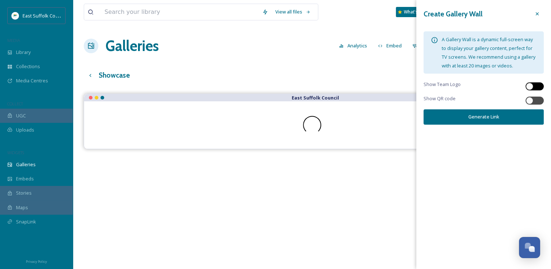
click at [540, 85] on div at bounding box center [539, 87] width 4 height 4
click at [501, 117] on button "Generate Link" at bounding box center [484, 116] width 120 height 15
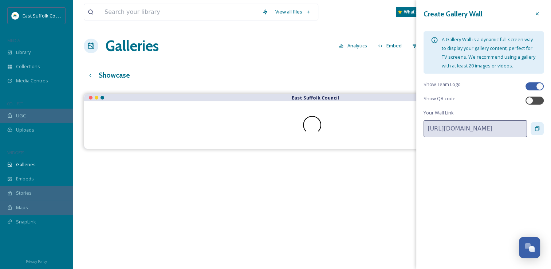
click at [535, 130] on icon at bounding box center [538, 129] width 6 height 6
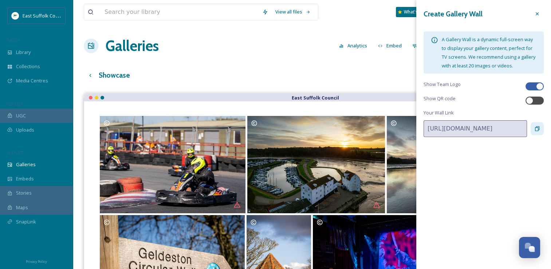
click at [344, 69] on div "Showcase English Show All" at bounding box center [312, 75] width 457 height 15
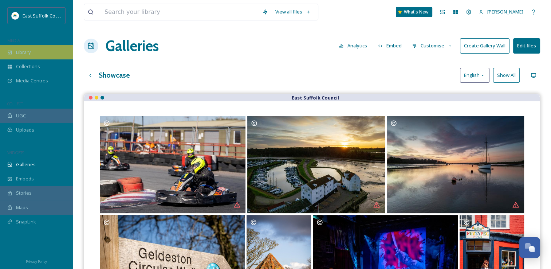
click at [21, 58] on div "Library" at bounding box center [36, 52] width 73 height 14
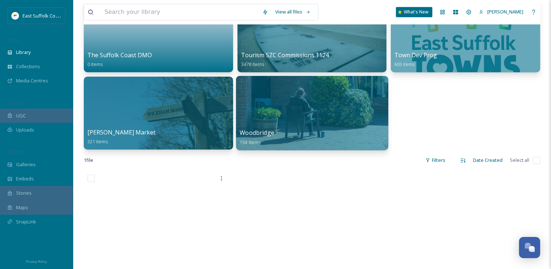
scroll to position [510, 0]
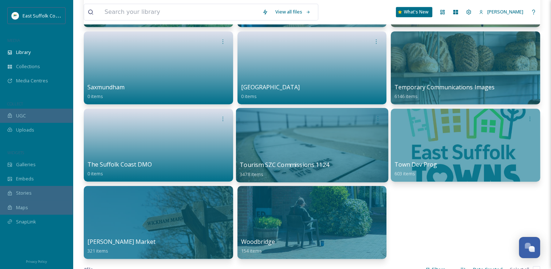
click at [291, 151] on div at bounding box center [312, 145] width 152 height 74
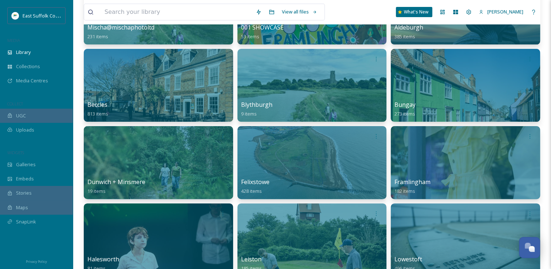
scroll to position [292, 0]
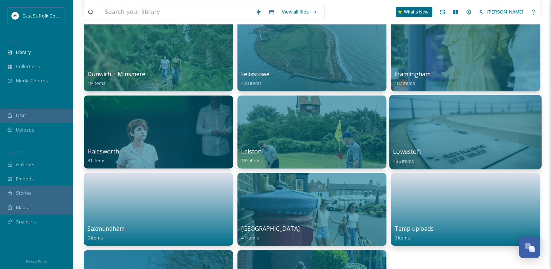
click at [430, 129] on div at bounding box center [466, 132] width 152 height 74
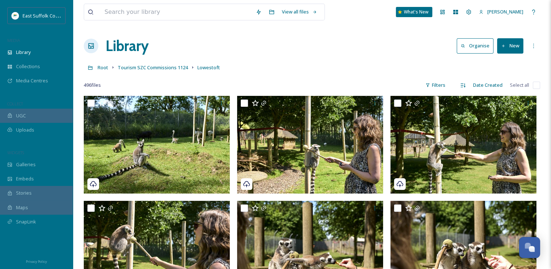
drag, startPoint x: 243, startPoint y: 113, endPoint x: 220, endPoint y: 11, distance: 104.3
click at [166, 69] on span "Tourism SZC Commissions 1124" at bounding box center [153, 67] width 70 height 7
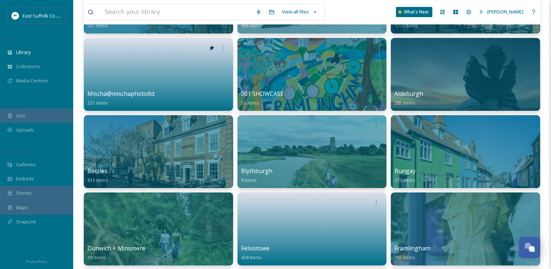
scroll to position [182, 0]
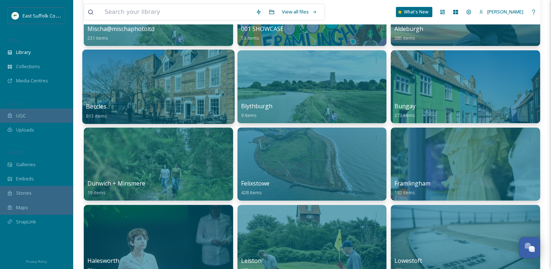
click at [131, 85] on div at bounding box center [158, 87] width 152 height 74
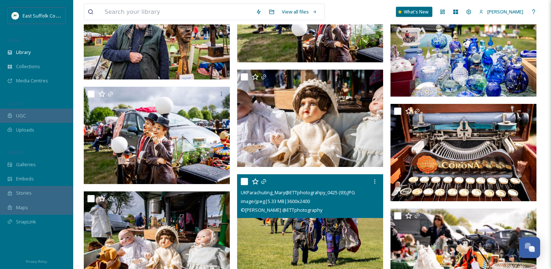
scroll to position [9765, 0]
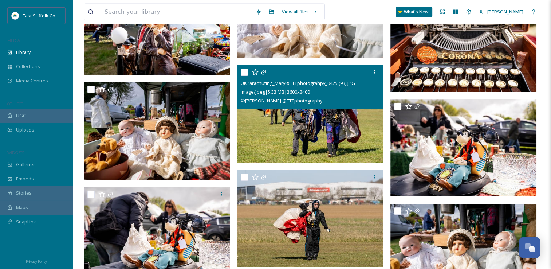
click at [289, 121] on img at bounding box center [310, 114] width 146 height 98
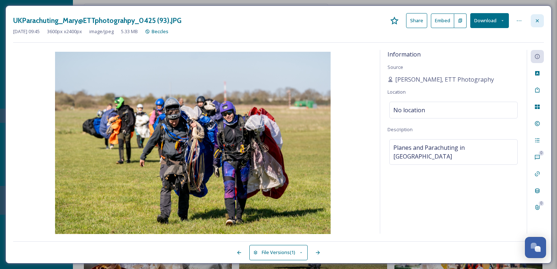
click at [535, 19] on icon at bounding box center [537, 21] width 6 height 6
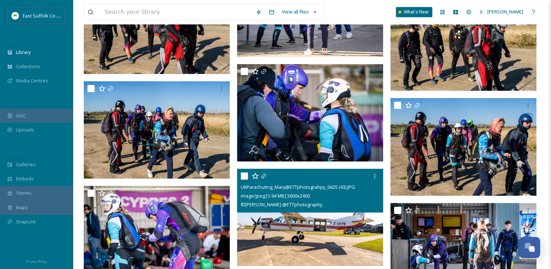
scroll to position [11551, 0]
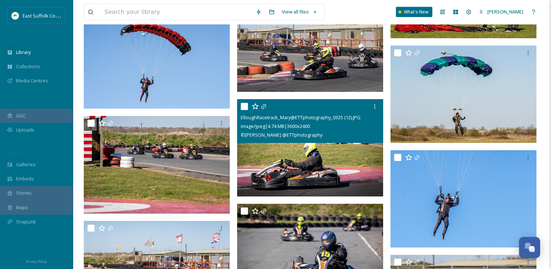
scroll to position [13264, 0]
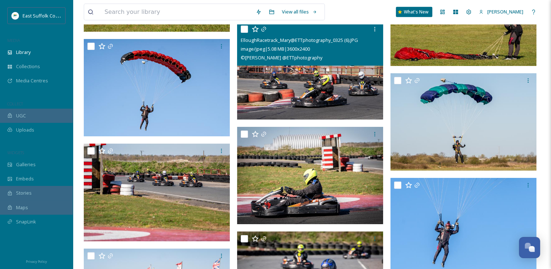
click at [308, 83] on img at bounding box center [310, 71] width 146 height 98
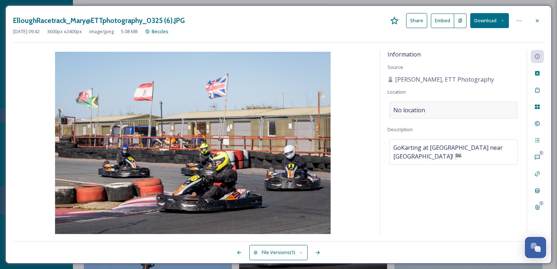
click at [457, 110] on div "No location" at bounding box center [453, 110] width 128 height 17
click at [457, 110] on input at bounding box center [454, 110] width 128 height 16
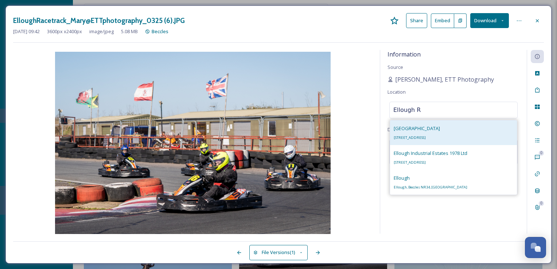
type input "Ellough R"
click at [440, 127] on div "Ellough Park Kart Circuit Benacre Rd, Ellough, Beccles NR34 7XD, UK" at bounding box center [417, 132] width 46 height 17
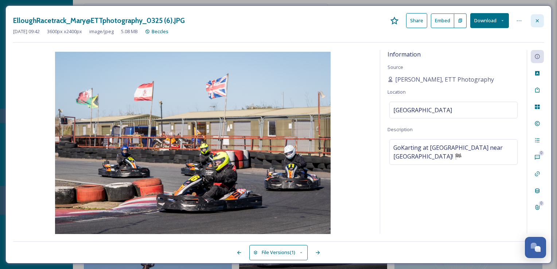
click at [536, 20] on icon at bounding box center [537, 21] width 6 height 6
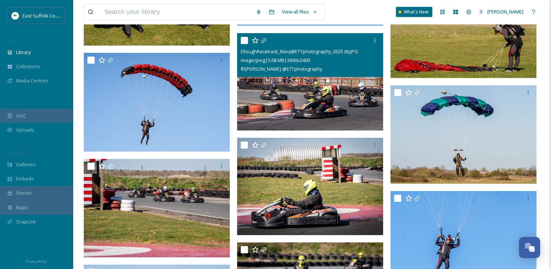
scroll to position [13409, 0]
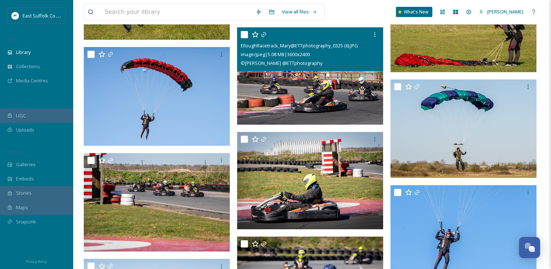
click at [326, 237] on div at bounding box center [311, 243] width 141 height 13
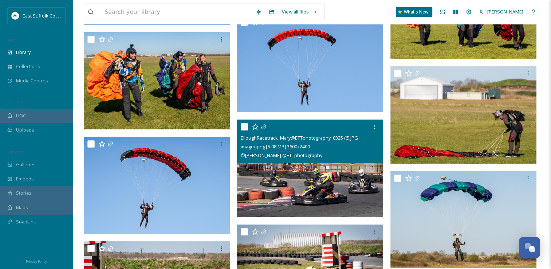
scroll to position [13191, 0]
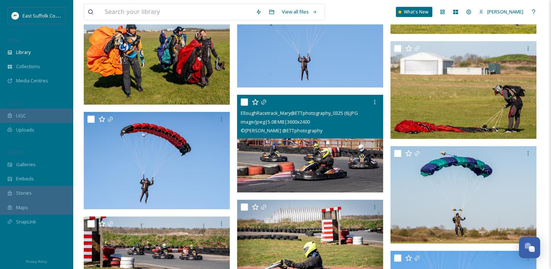
drag, startPoint x: 242, startPoint y: 101, endPoint x: 244, endPoint y: 106, distance: 5.1
click at [243, 102] on input "checkbox" at bounding box center [244, 101] width 7 height 7
checkbox input "true"
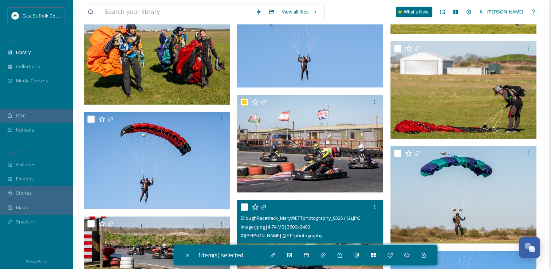
click at [243, 206] on input "checkbox" at bounding box center [244, 206] width 7 height 7
checkbox input "true"
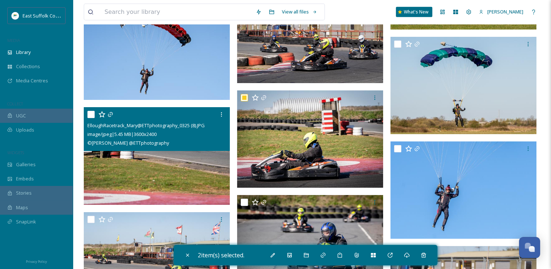
click at [92, 116] on input "checkbox" at bounding box center [90, 114] width 7 height 7
checkbox input "true"
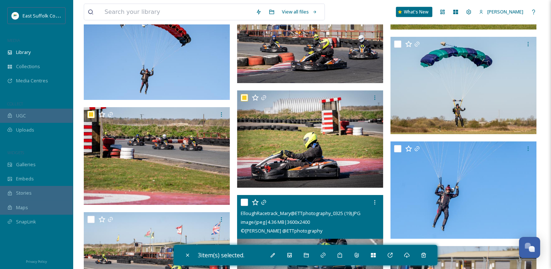
click at [246, 202] on input "checkbox" at bounding box center [244, 202] width 7 height 7
checkbox input "true"
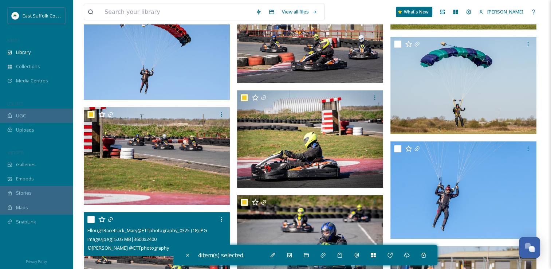
click at [90, 220] on input "checkbox" at bounding box center [90, 219] width 7 height 7
checkbox input "true"
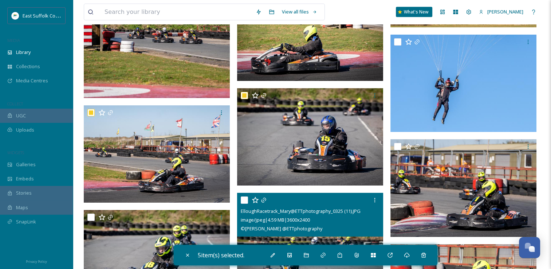
scroll to position [13446, 0]
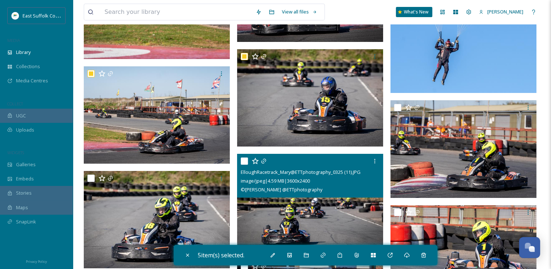
click at [239, 157] on div "ElloughRacetrack_Mary@ETTphotography_0325 (11).JPG image/jpeg | 4.59 MB | 3600 …" at bounding box center [310, 176] width 146 height 44
click at [243, 163] on input "checkbox" at bounding box center [244, 160] width 7 height 7
checkbox input "true"
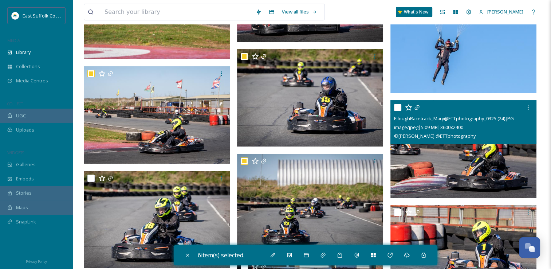
click at [394, 107] on input "checkbox" at bounding box center [397, 107] width 7 height 7
checkbox input "true"
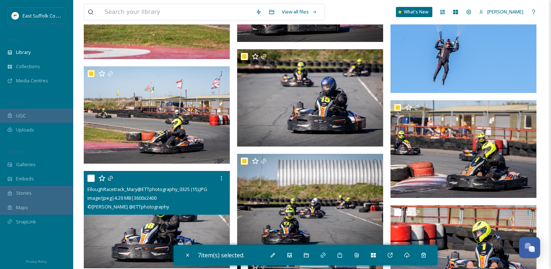
click at [94, 179] on input "checkbox" at bounding box center [90, 178] width 7 height 7
checkbox input "true"
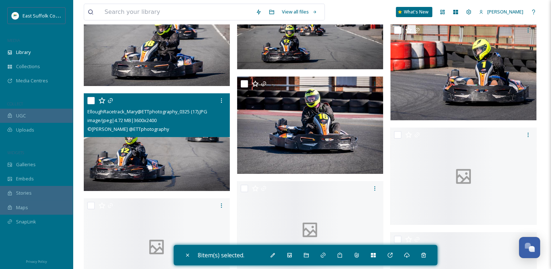
click at [90, 100] on input "checkbox" at bounding box center [90, 100] width 7 height 7
checkbox input "true"
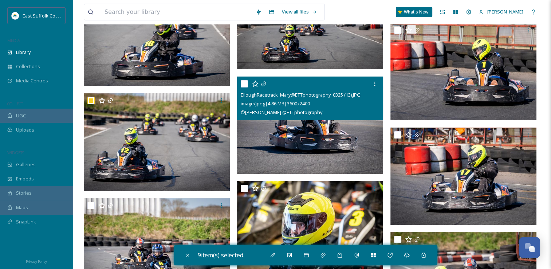
click at [243, 84] on input "checkbox" at bounding box center [244, 83] width 7 height 7
checkbox input "true"
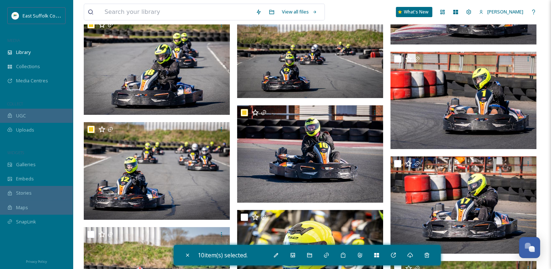
scroll to position [13591, 0]
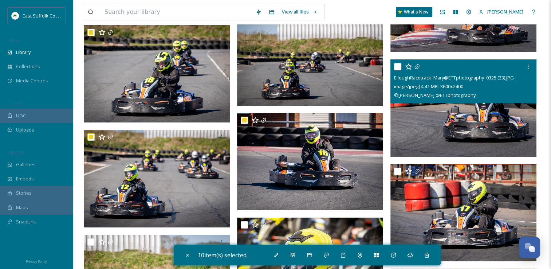
click at [399, 67] on input "checkbox" at bounding box center [397, 66] width 7 height 7
checkbox input "true"
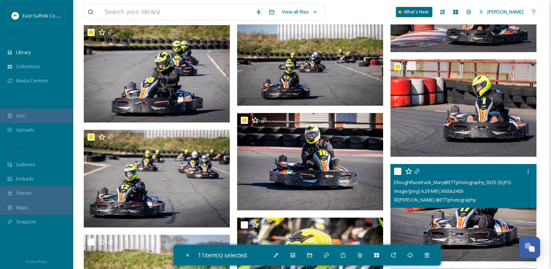
click at [395, 173] on input "checkbox" at bounding box center [397, 171] width 7 height 7
checkbox input "true"
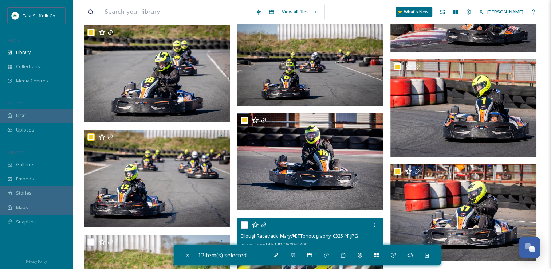
click at [242, 225] on input "checkbox" at bounding box center [244, 224] width 7 height 7
checkbox input "true"
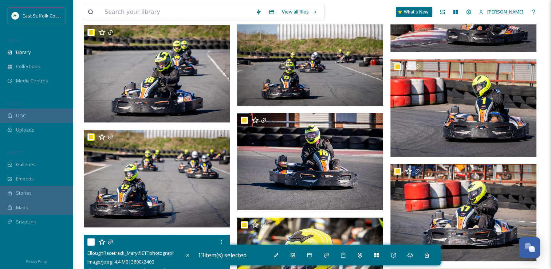
click at [92, 245] on input "checkbox" at bounding box center [90, 241] width 7 height 7
checkbox input "true"
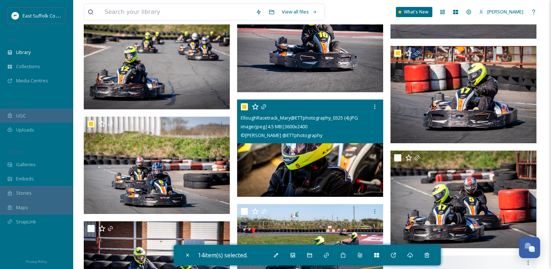
scroll to position [13737, 0]
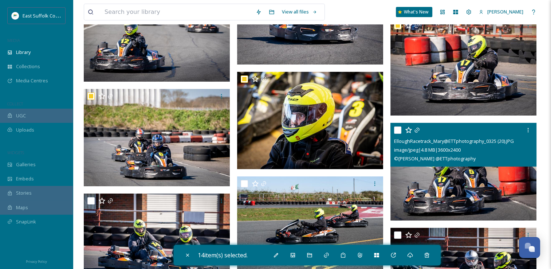
click at [399, 130] on input "checkbox" at bounding box center [397, 129] width 7 height 7
checkbox input "true"
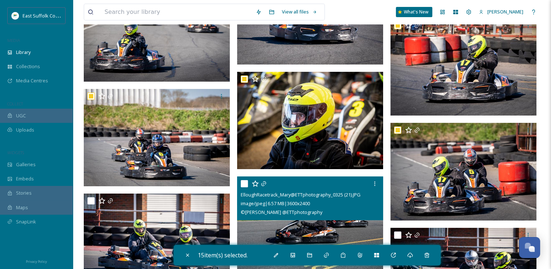
click at [244, 183] on input "checkbox" at bounding box center [244, 183] width 7 height 7
checkbox input "true"
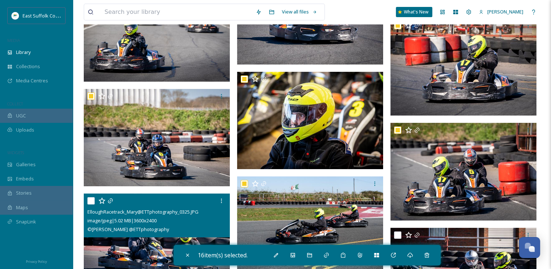
click at [91, 200] on input "checkbox" at bounding box center [90, 200] width 7 height 7
checkbox input "true"
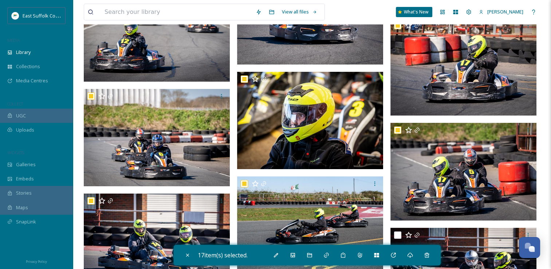
scroll to position [13810, 0]
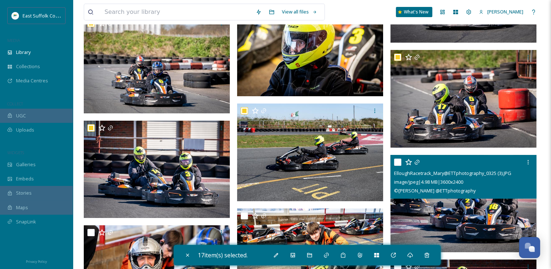
click at [397, 162] on input "checkbox" at bounding box center [397, 162] width 7 height 7
checkbox input "true"
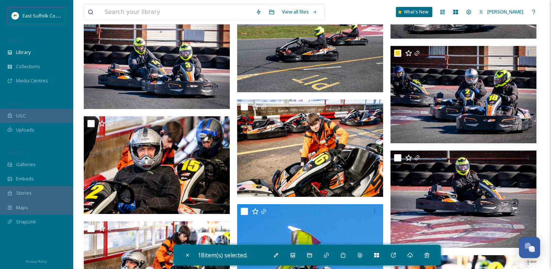
scroll to position [13919, 0]
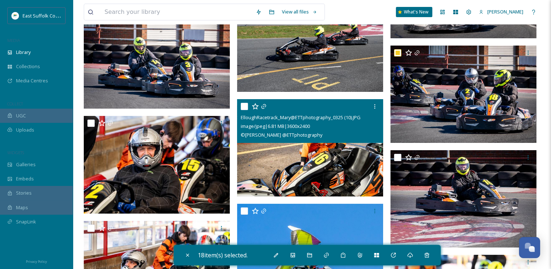
click at [246, 105] on input "checkbox" at bounding box center [244, 106] width 7 height 7
checkbox input "true"
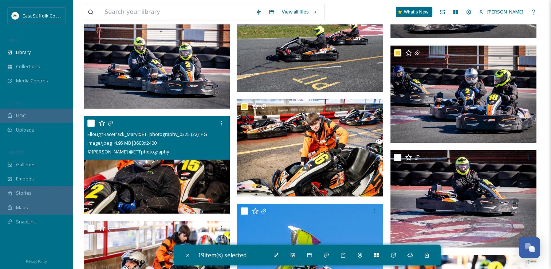
click at [93, 122] on input "checkbox" at bounding box center [90, 123] width 7 height 7
checkbox input "true"
click at [395, 157] on input "checkbox" at bounding box center [397, 157] width 7 height 7
checkbox input "true"
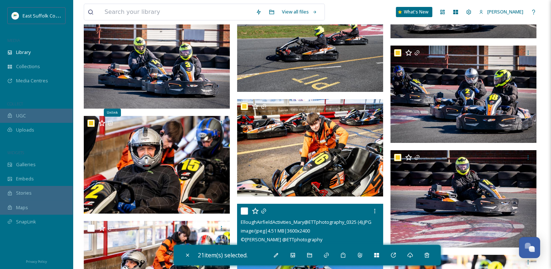
scroll to position [14029, 0]
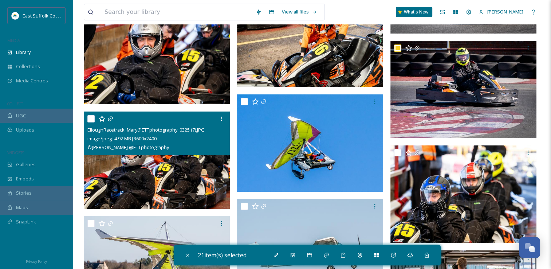
click at [90, 118] on input "checkbox" at bounding box center [90, 118] width 7 height 7
checkbox input "true"
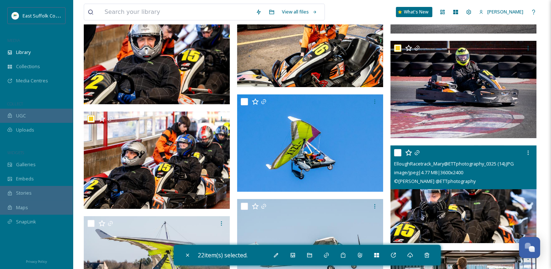
click at [397, 152] on input "checkbox" at bounding box center [397, 152] width 7 height 7
checkbox input "true"
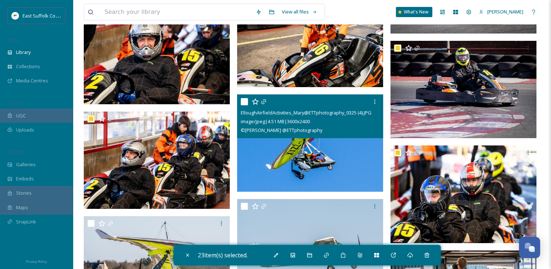
scroll to position [14174, 0]
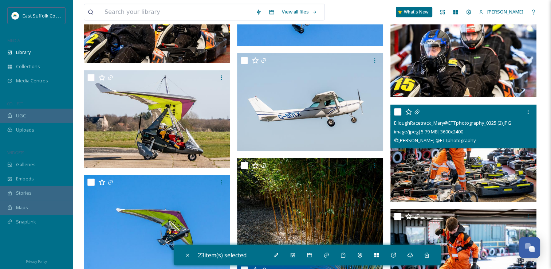
click at [394, 111] on input "checkbox" at bounding box center [397, 111] width 7 height 7
checkbox input "true"
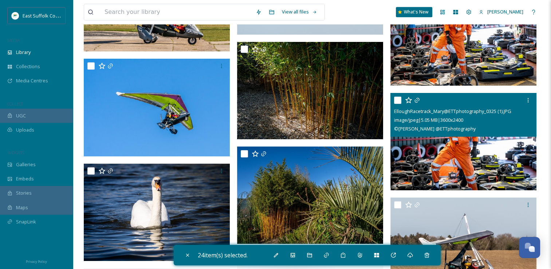
scroll to position [14284, 0]
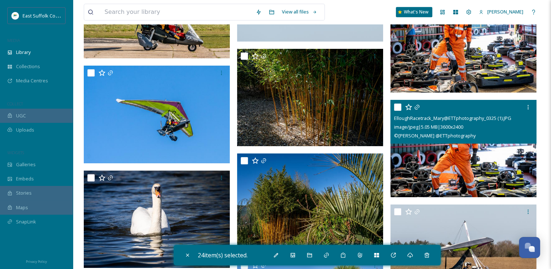
click at [399, 107] on input "checkbox" at bounding box center [397, 106] width 7 height 7
checkbox input "true"
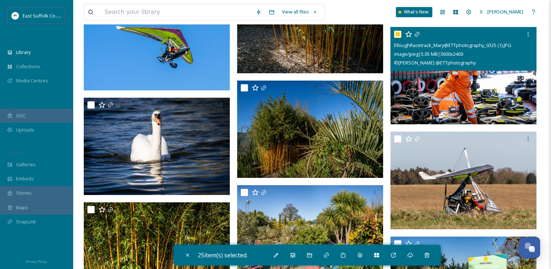
scroll to position [14320, 0]
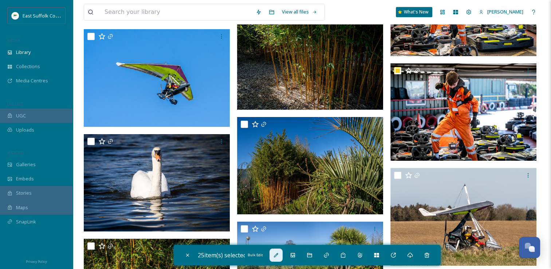
click at [276, 255] on icon at bounding box center [276, 255] width 6 height 6
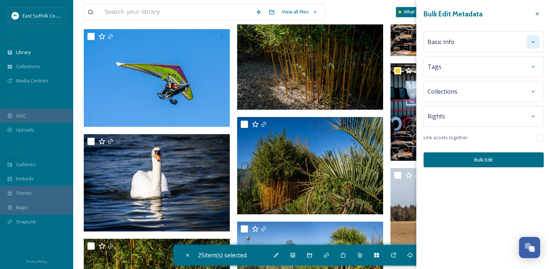
click at [533, 44] on div at bounding box center [533, 41] width 13 height 13
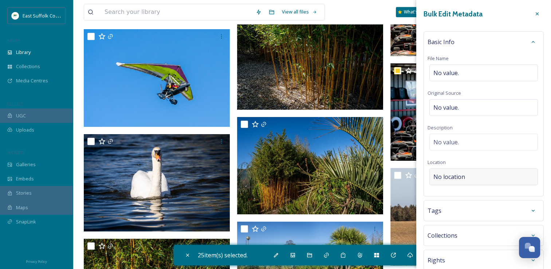
click at [461, 174] on span "No location" at bounding box center [450, 176] width 32 height 9
click at [461, 174] on input at bounding box center [484, 177] width 108 height 16
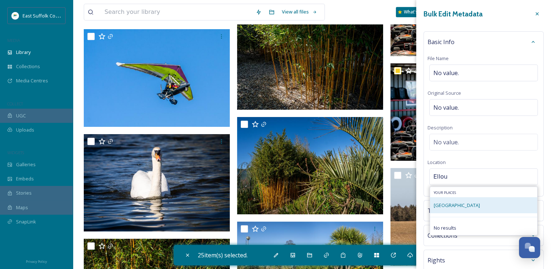
type input "Ellou"
click at [468, 208] on div "Ellough Park Kart Circuit" at bounding box center [457, 205] width 46 height 9
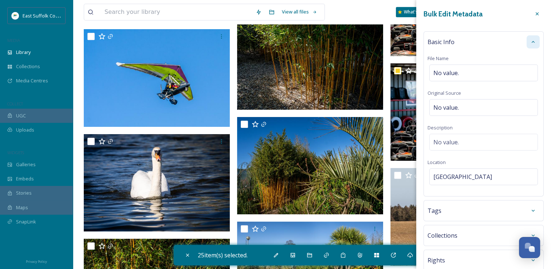
click at [530, 38] on div at bounding box center [533, 41] width 13 height 13
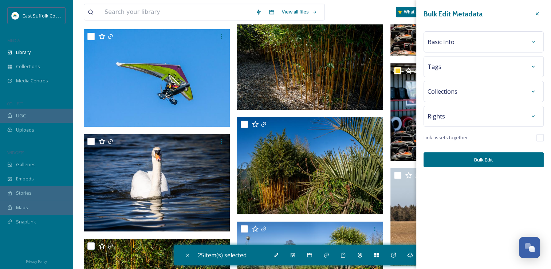
click at [490, 164] on button "Bulk Edit" at bounding box center [484, 159] width 120 height 15
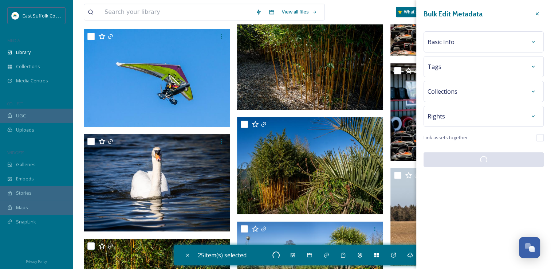
checkbox input "false"
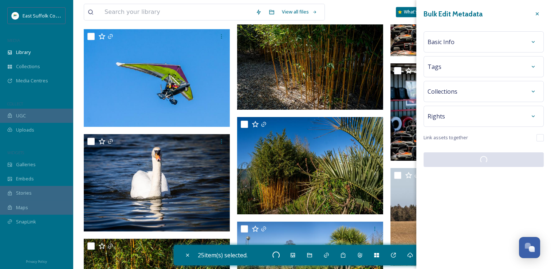
checkbox input "false"
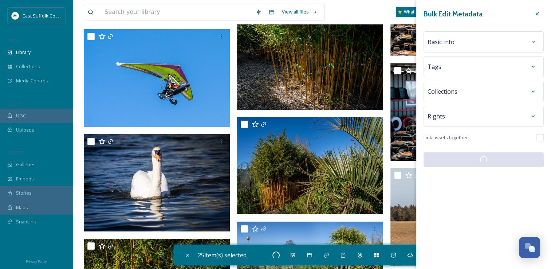
checkbox input "false"
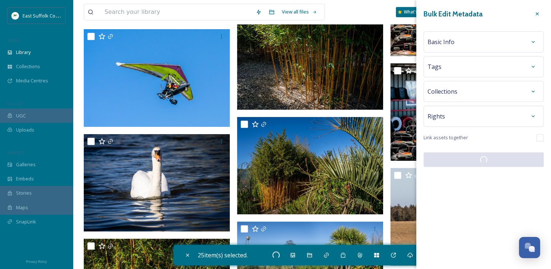
checkbox input "false"
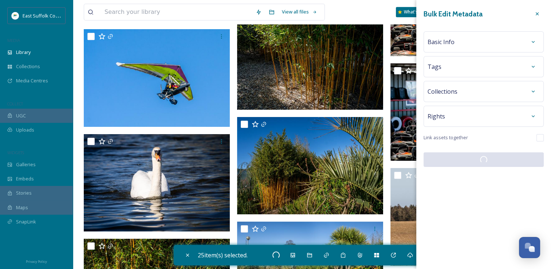
checkbox input "false"
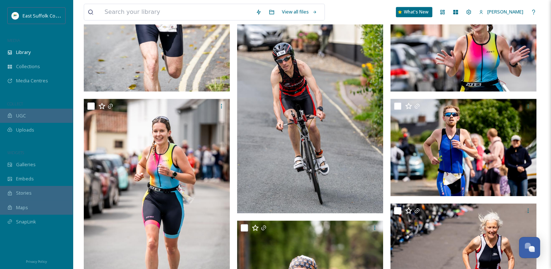
scroll to position [0, 0]
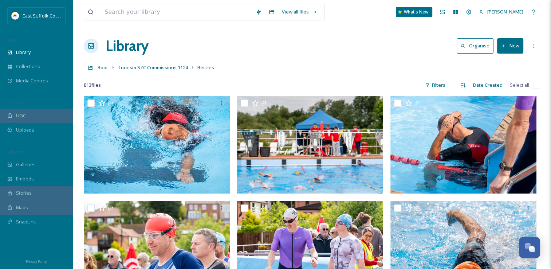
drag, startPoint x: 326, startPoint y: 184, endPoint x: 289, endPoint y: 60, distance: 129.1
click at [327, 82] on div "813 file s Filters Date Created Select all" at bounding box center [312, 85] width 457 height 14
click at [23, 47] on div "Library" at bounding box center [36, 52] width 73 height 14
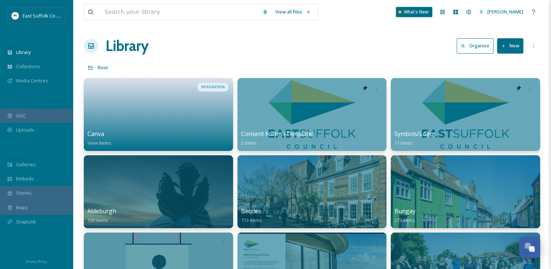
click at [339, 64] on div "Root" at bounding box center [312, 67] width 457 height 14
click at [30, 56] on div "Library" at bounding box center [36, 52] width 73 height 14
